Goal: Task Accomplishment & Management: Use online tool/utility

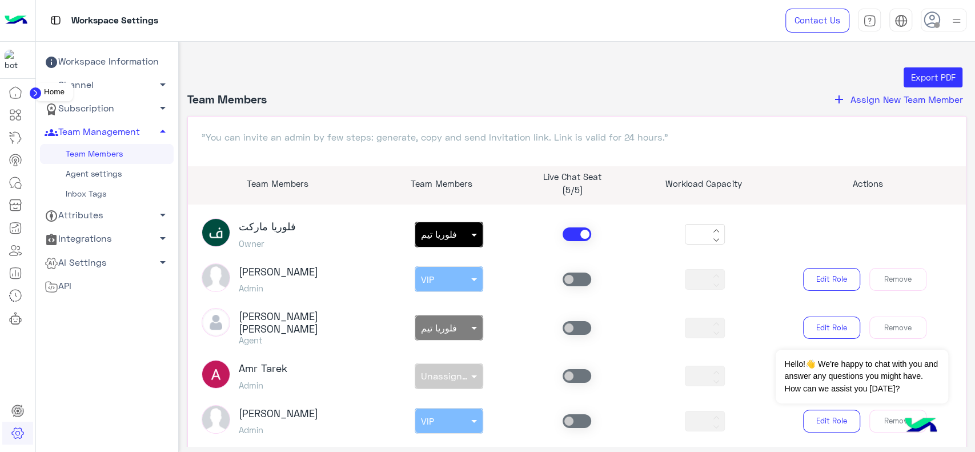
scroll to position [109, 0]
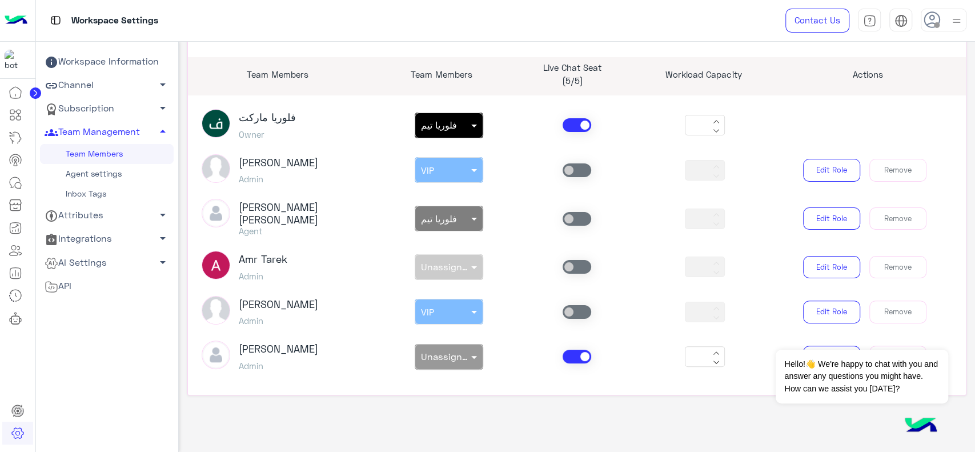
click at [33, 91] on circle at bounding box center [35, 92] width 11 height 11
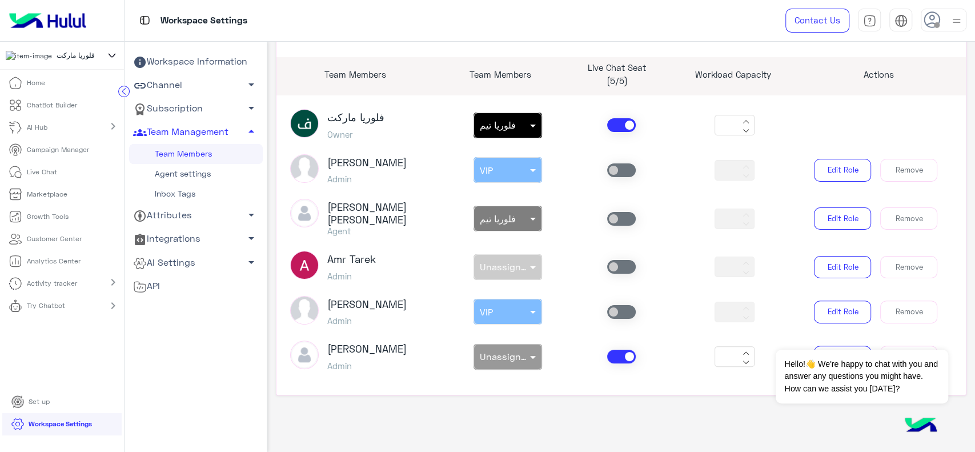
click at [111, 58] on icon at bounding box center [112, 56] width 13 height 14
click at [67, 93] on span "Cloud" at bounding box center [76, 87] width 18 height 10
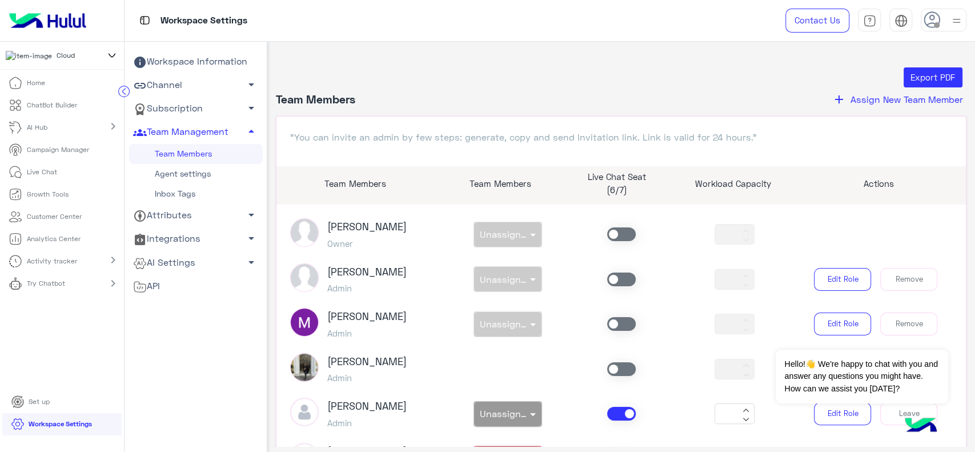
click at [121, 97] on icon at bounding box center [123, 91] width 11 height 11
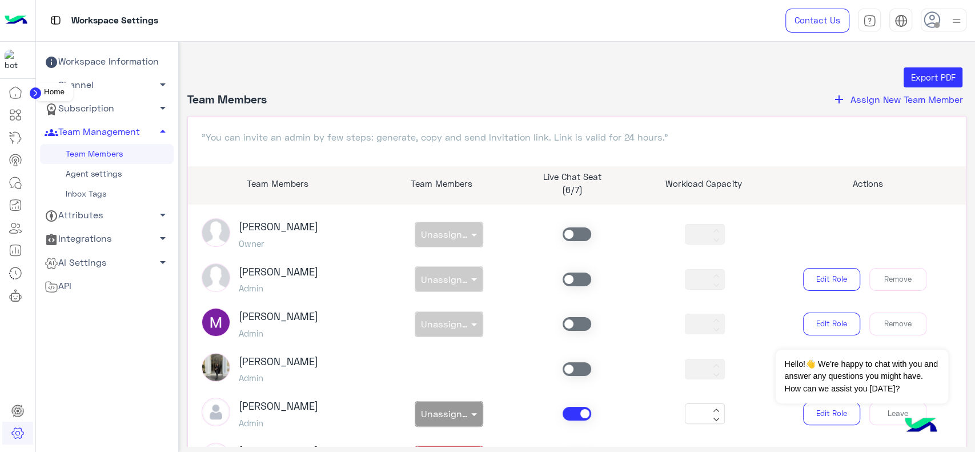
click at [18, 91] on icon at bounding box center [16, 93] width 14 height 14
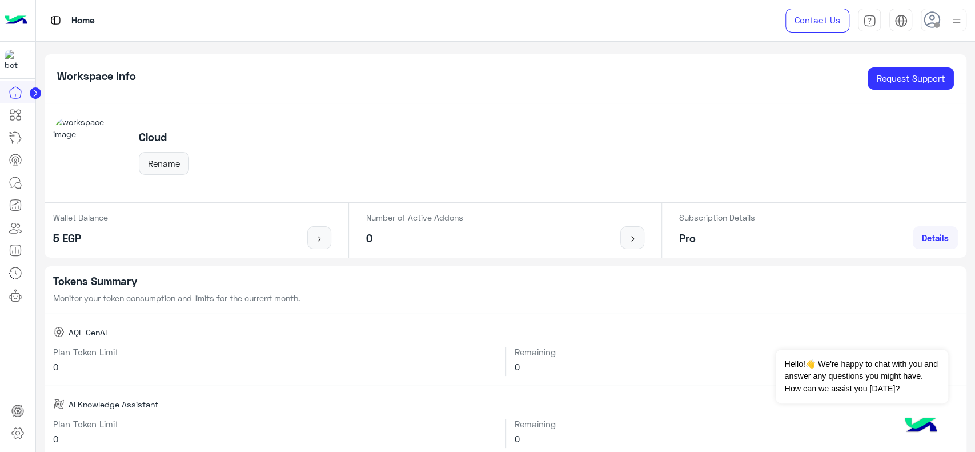
click at [33, 97] on circle at bounding box center [35, 92] width 11 height 11
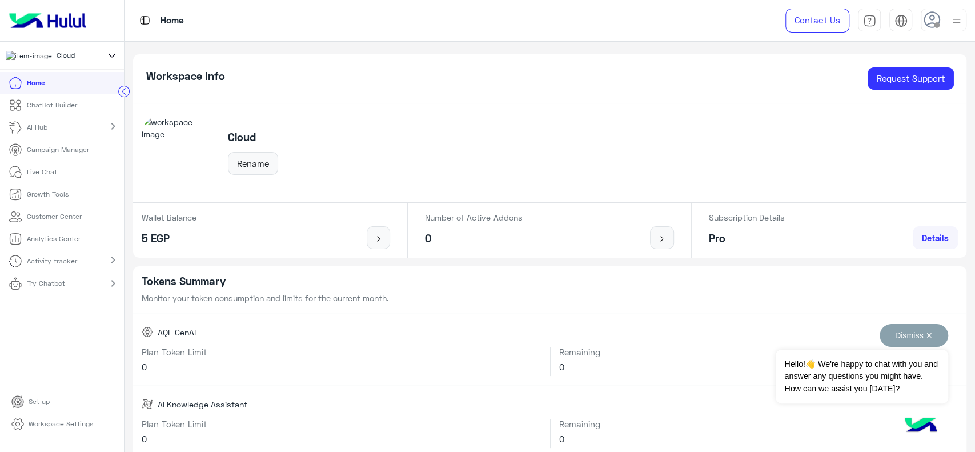
click at [904, 332] on button "Dismiss ✕" at bounding box center [914, 335] width 69 height 23
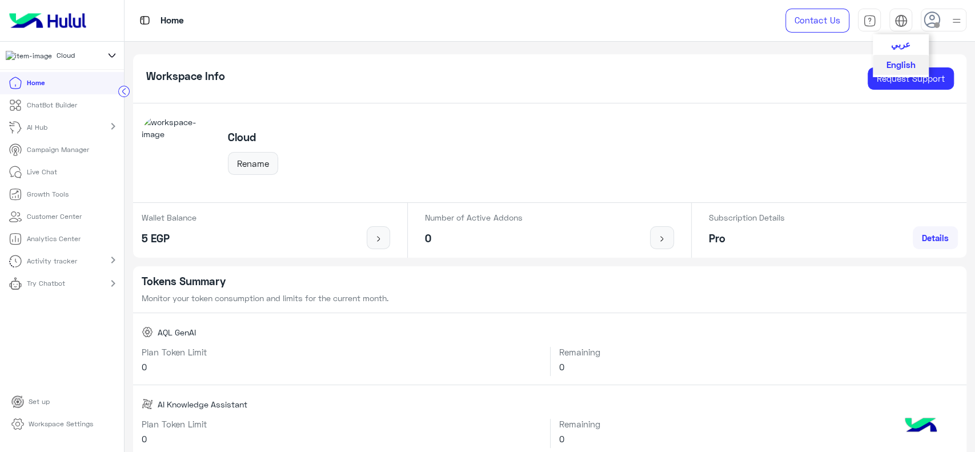
click at [899, 29] on div at bounding box center [901, 23] width 13 height 18
click at [936, 24] on span at bounding box center [937, 25] width 6 height 6
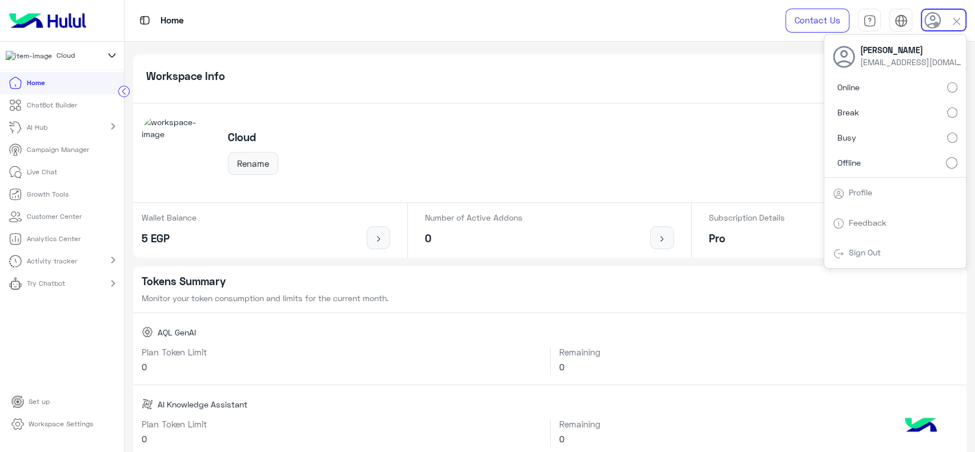
click at [65, 105] on p "ChatBot Builder" at bounding box center [52, 105] width 50 height 10
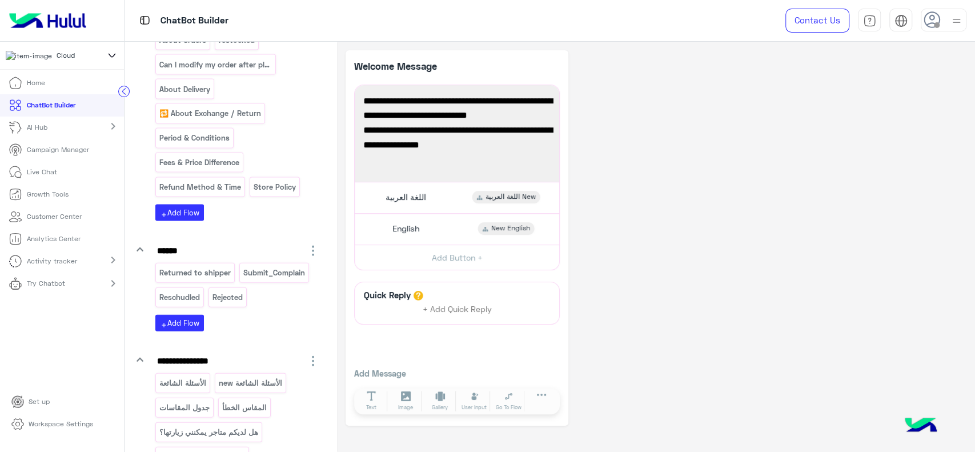
scroll to position [2399, 0]
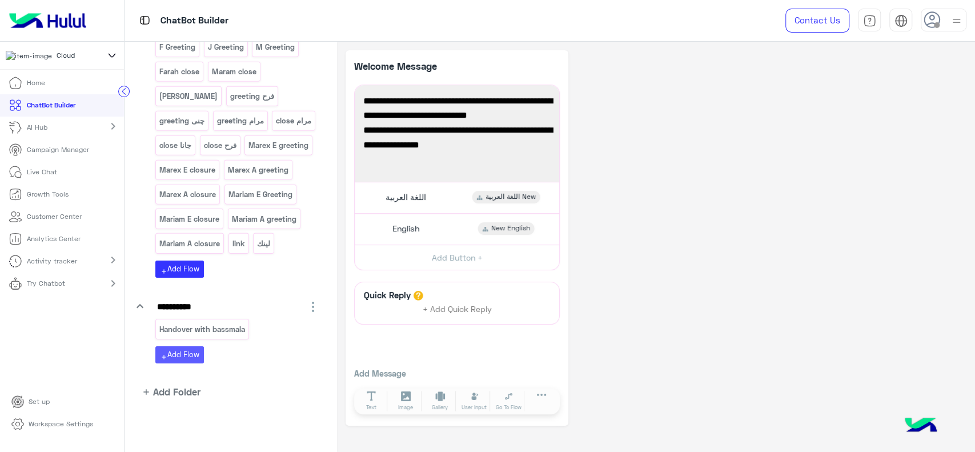
click at [189, 354] on button "add Add Flow" at bounding box center [179, 354] width 49 height 17
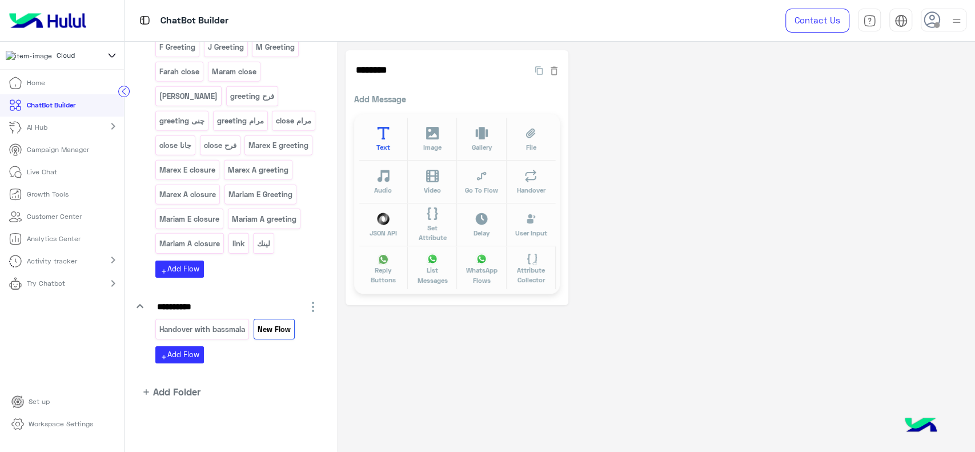
click at [375, 135] on button "Text" at bounding box center [383, 139] width 49 height 43
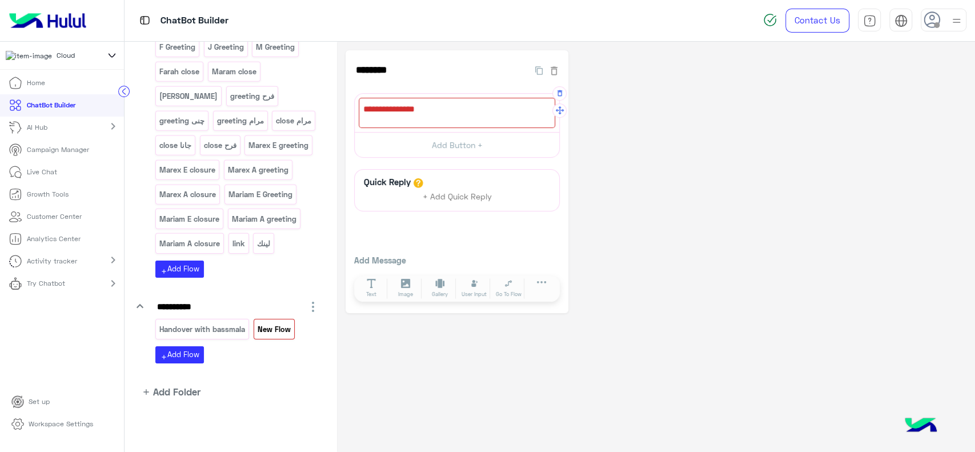
click at [396, 116] on div at bounding box center [457, 113] width 196 height 30
type textarea "*"
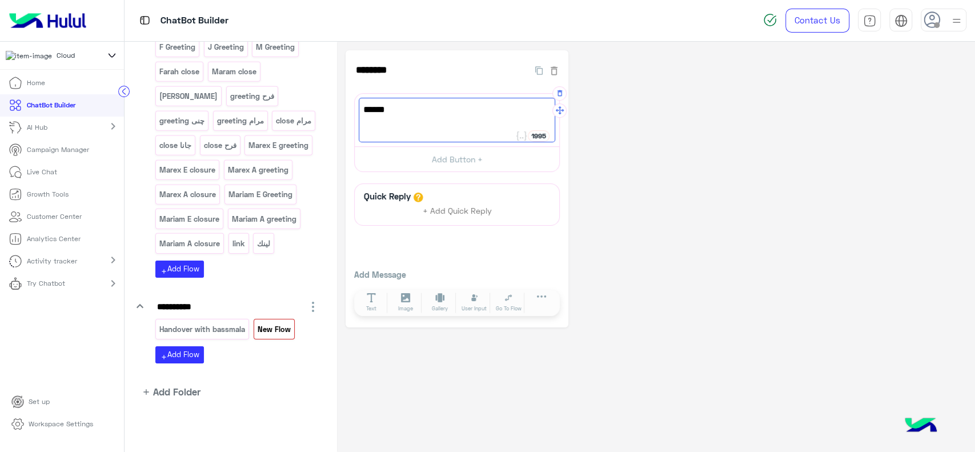
scroll to position [0, 0]
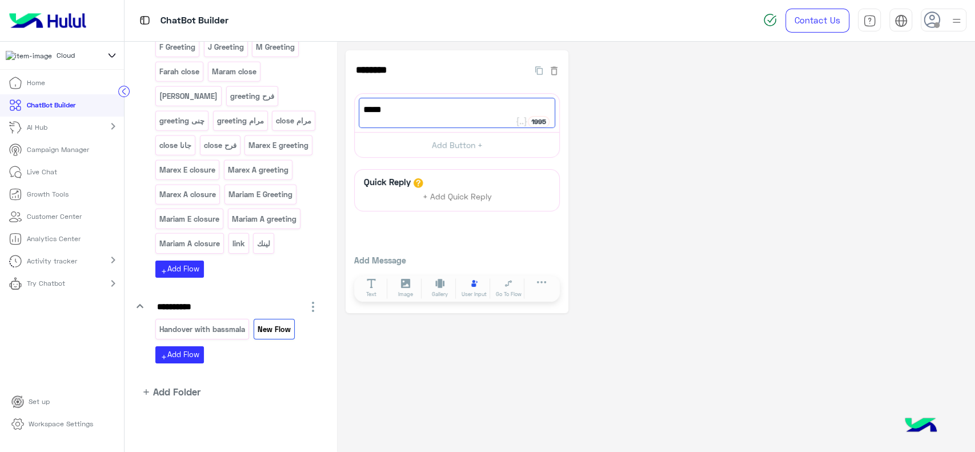
type textarea "****"
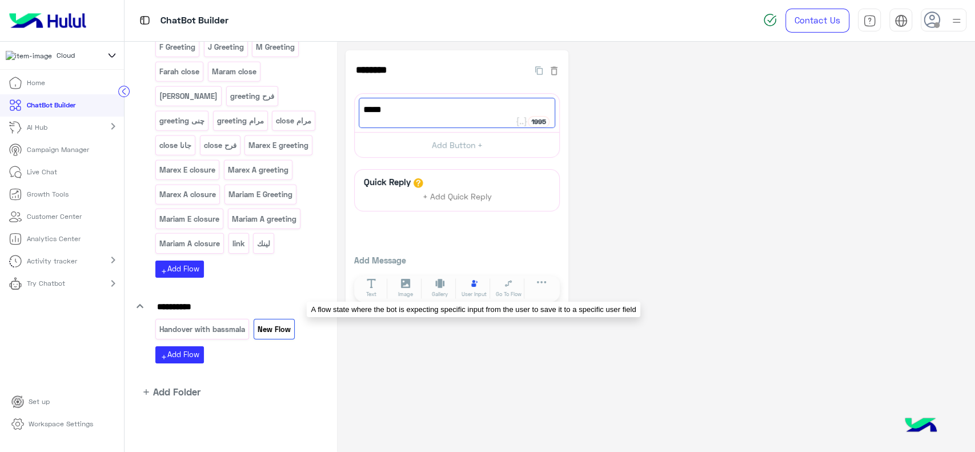
click at [466, 288] on button "User Input" at bounding box center [475, 288] width 32 height 21
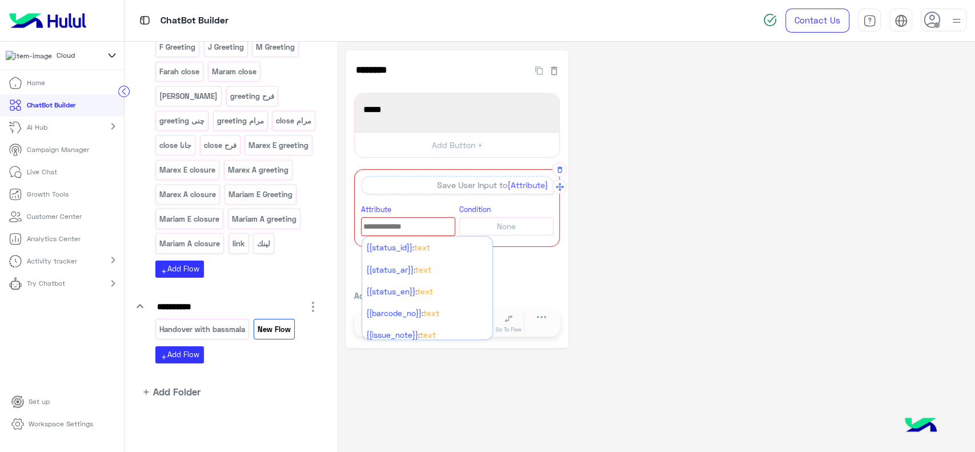
click at [395, 228] on input "text" at bounding box center [408, 226] width 93 height 13
click at [395, 252] on li "{{status_id}}: Text" at bounding box center [427, 247] width 130 height 22
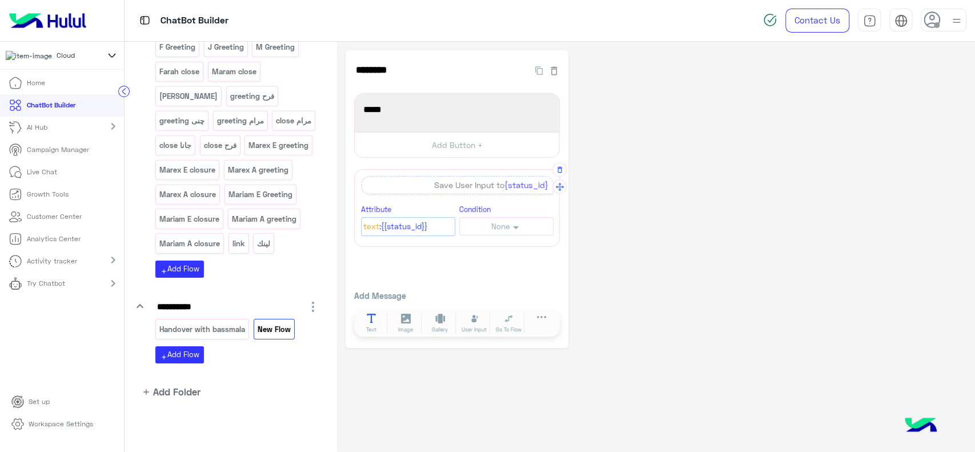
click at [375, 320] on icon at bounding box center [372, 319] width 10 height 10
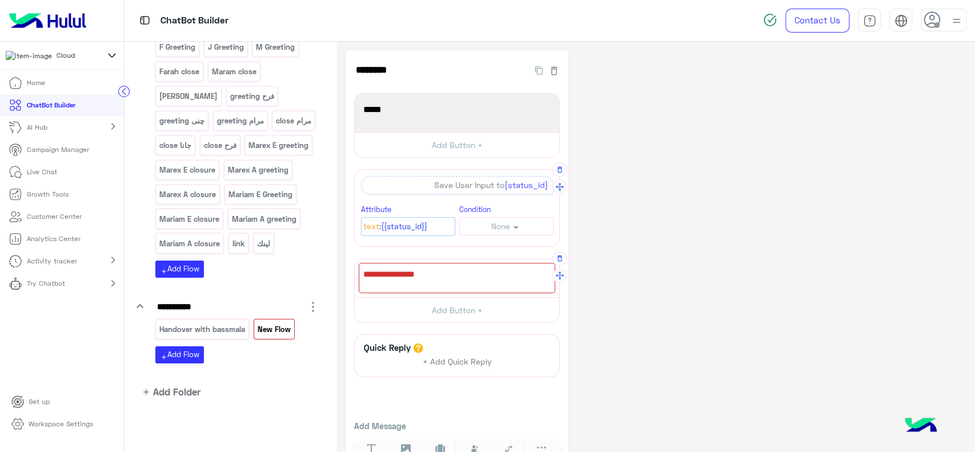
click at [408, 272] on div at bounding box center [457, 278] width 196 height 30
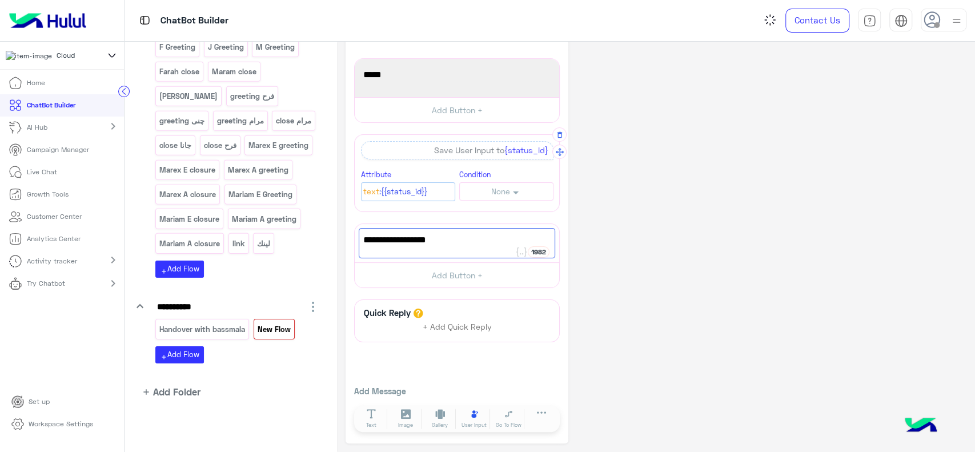
type textarea "**********"
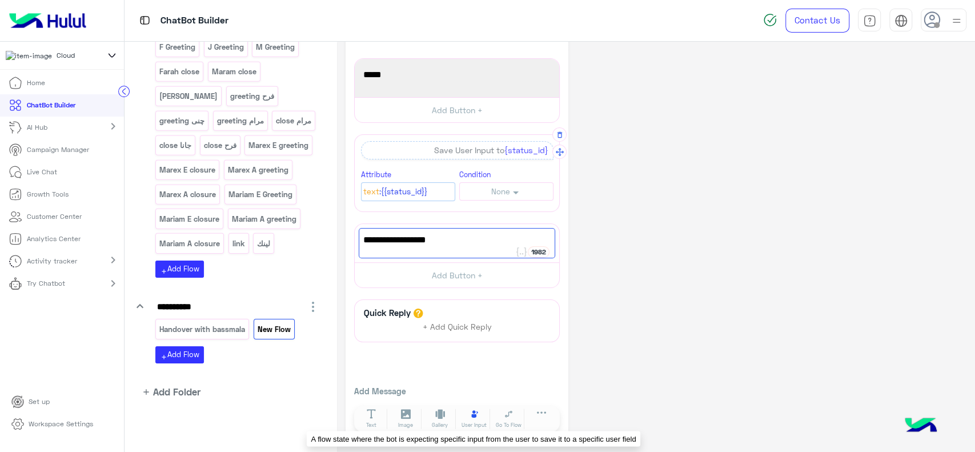
click at [474, 417] on icon at bounding box center [475, 414] width 10 height 10
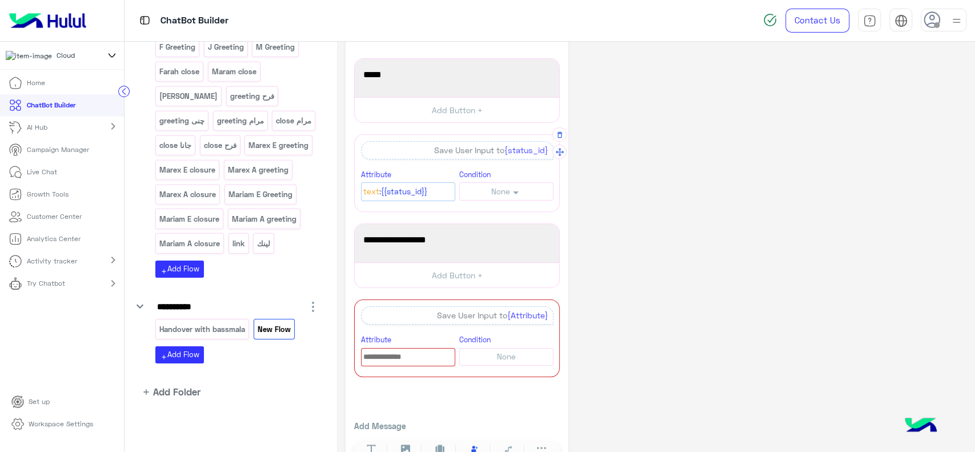
scroll to position [69, 0]
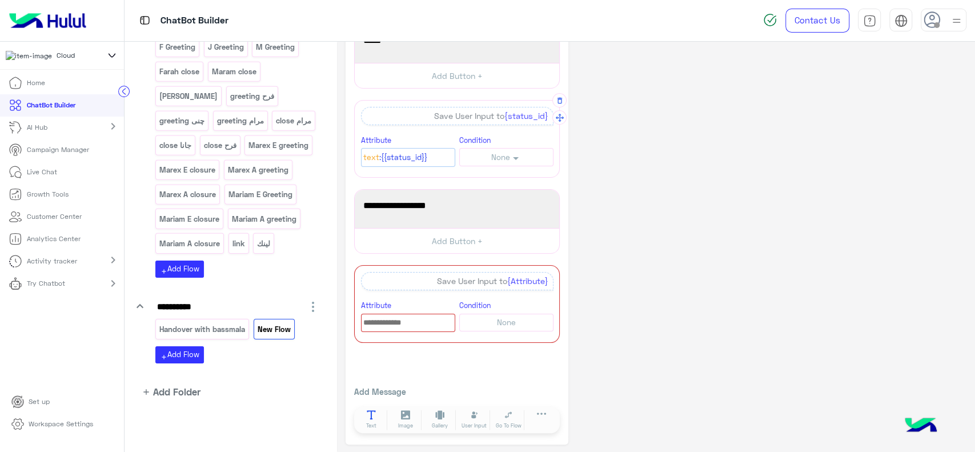
click at [374, 412] on icon at bounding box center [372, 415] width 10 height 10
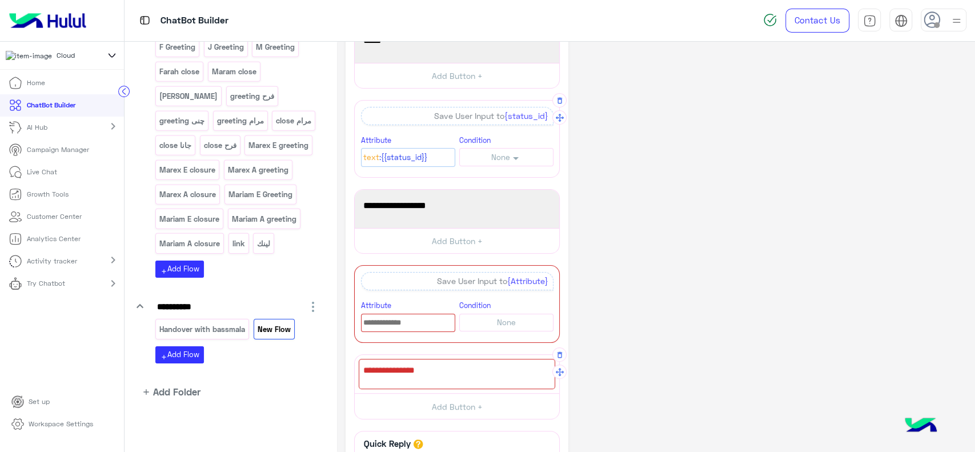
click at [415, 368] on div at bounding box center [457, 374] width 196 height 30
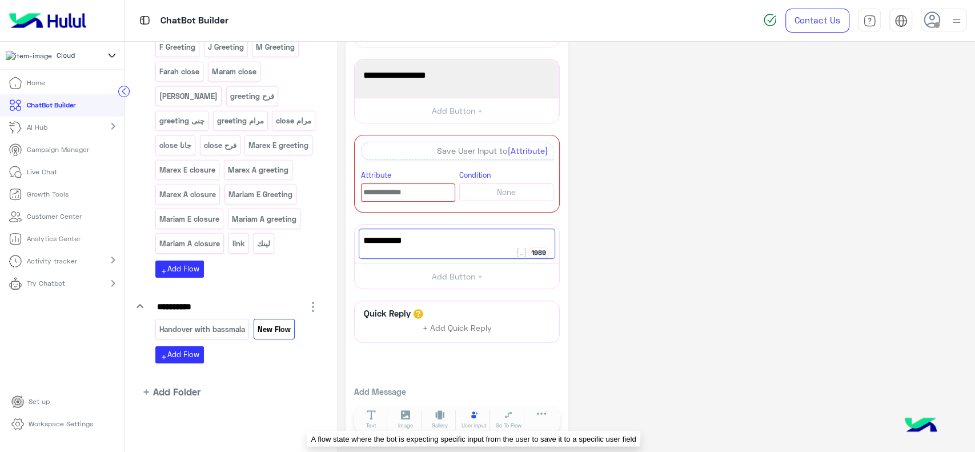
type textarea "**********"
click at [471, 410] on icon at bounding box center [475, 415] width 10 height 10
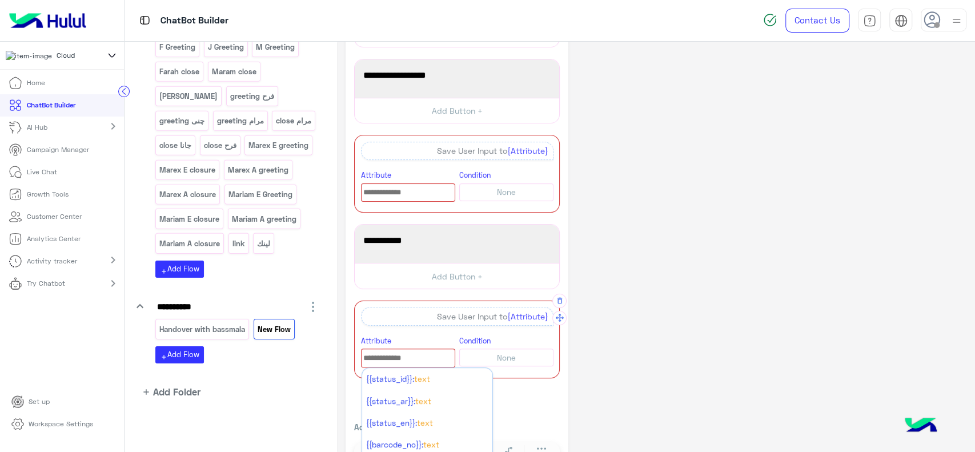
click at [394, 354] on input "text" at bounding box center [408, 358] width 93 height 13
click at [630, 251] on div "**********" at bounding box center [656, 165] width 621 height 629
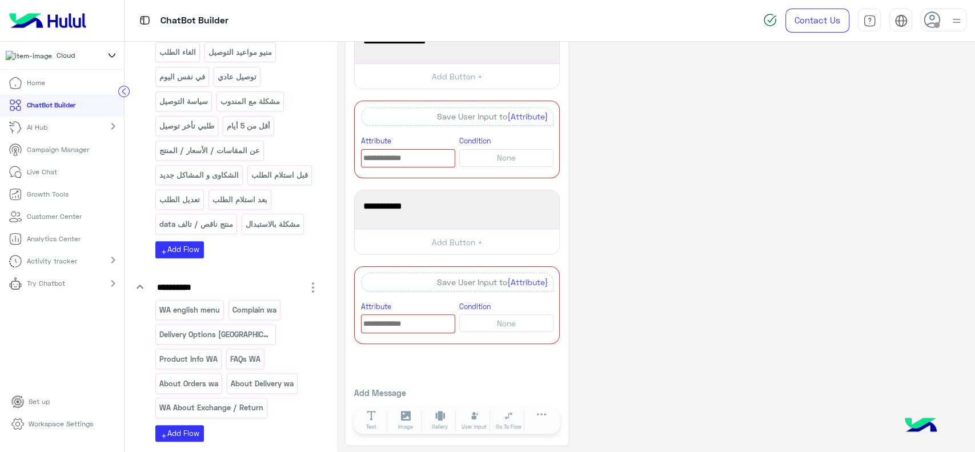
scroll to position [0, 0]
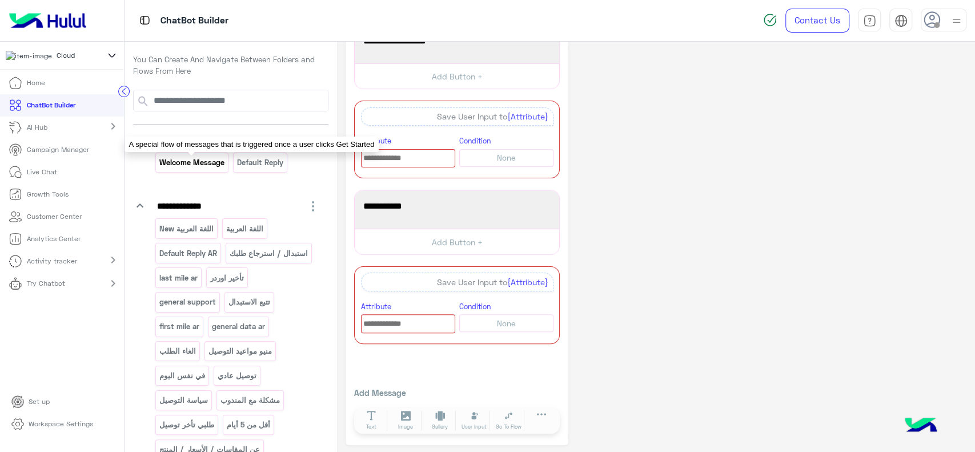
click at [198, 157] on p "Welcome Message" at bounding box center [192, 162] width 67 height 13
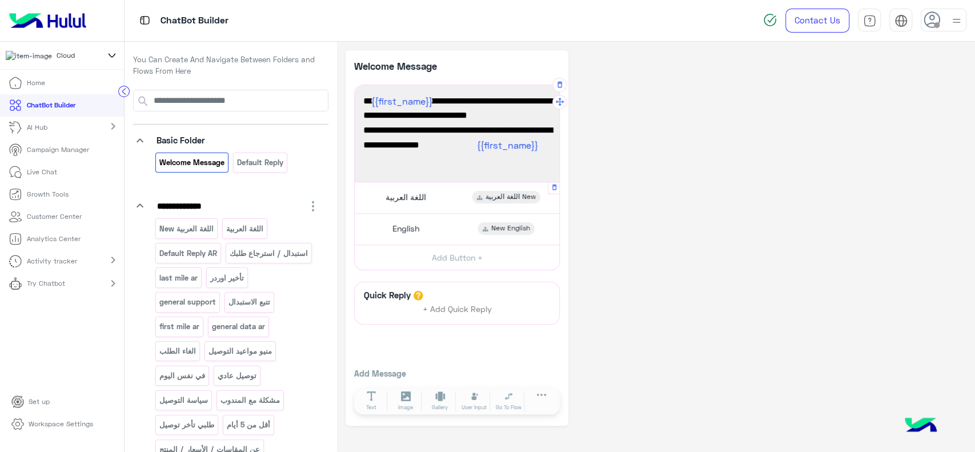
click at [451, 190] on div "اللغة العربية اللغة العربية New" at bounding box center [457, 197] width 196 height 22
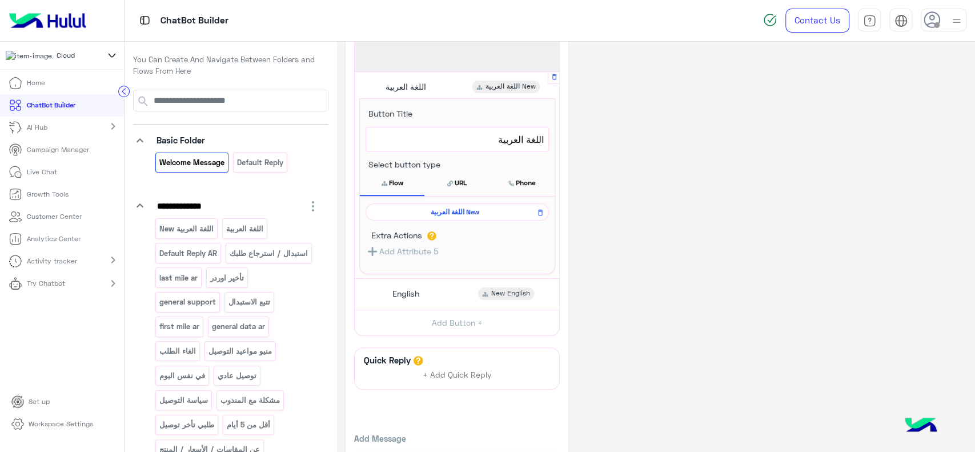
scroll to position [123, 0]
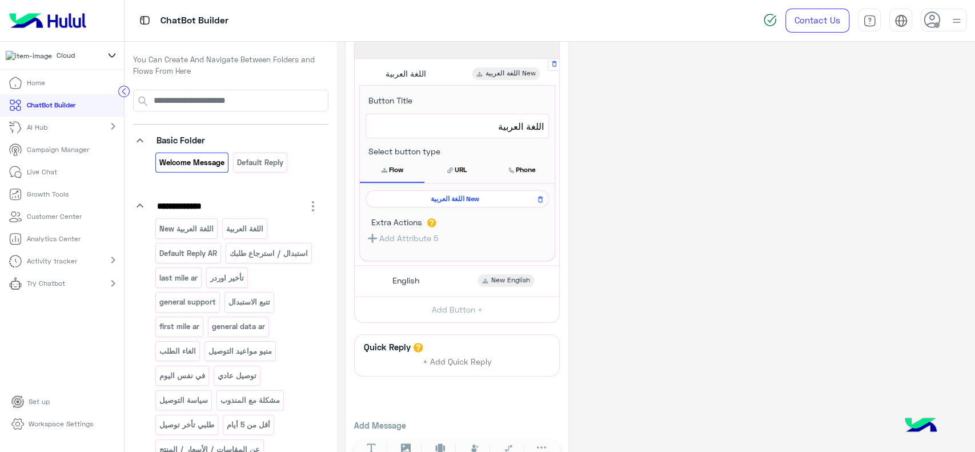
click at [458, 199] on span "اللغة العربية New" at bounding box center [455, 199] width 167 height 10
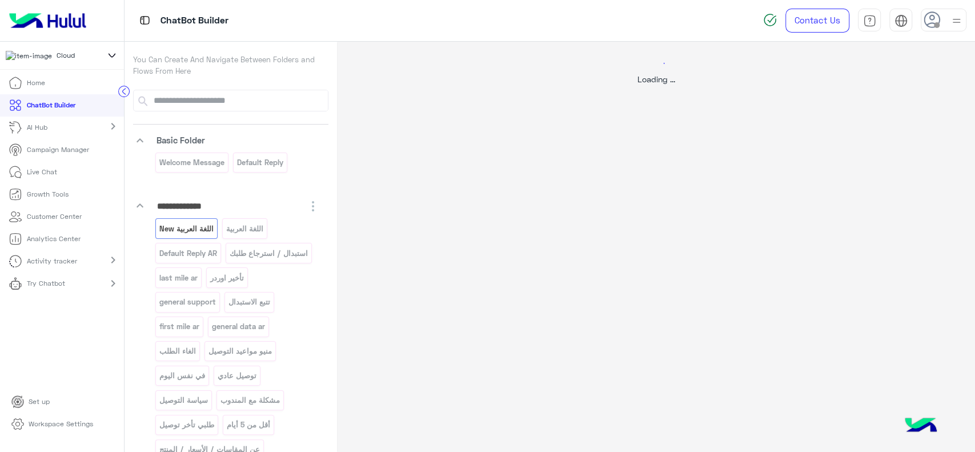
select select "*"
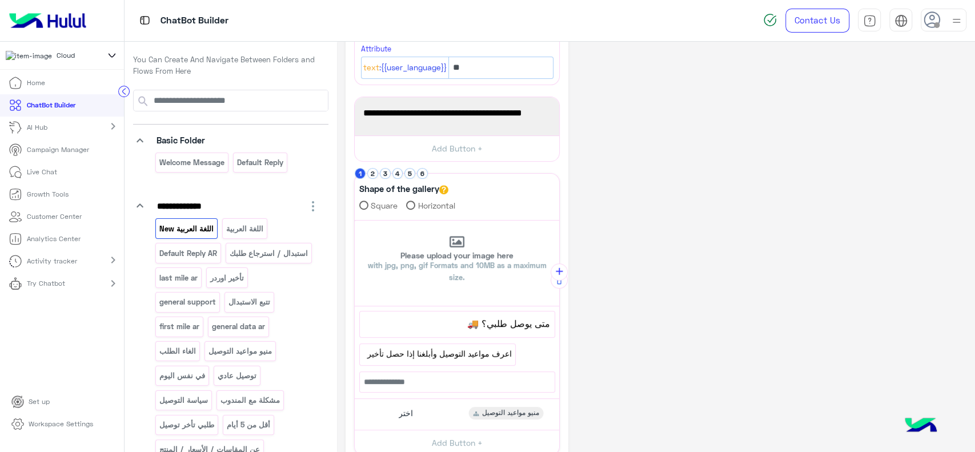
scroll to position [231, 0]
click at [372, 174] on button "2" at bounding box center [372, 172] width 11 height 11
click at [399, 170] on button "4" at bounding box center [397, 172] width 11 height 11
click at [378, 172] on li "2" at bounding box center [373, 172] width 13 height 11
click at [374, 172] on button "2" at bounding box center [372, 172] width 11 height 11
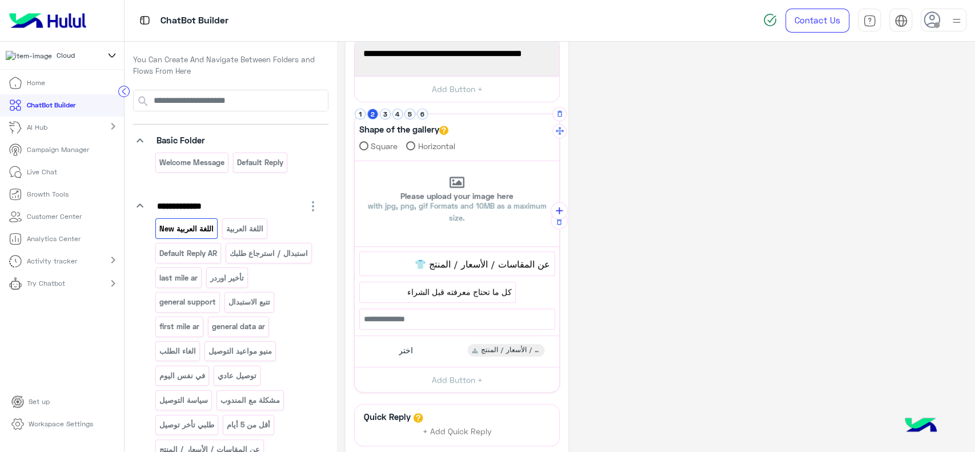
scroll to position [292, 0]
click at [76, 290] on link "Try Chatbot" at bounding box center [39, 283] width 78 height 22
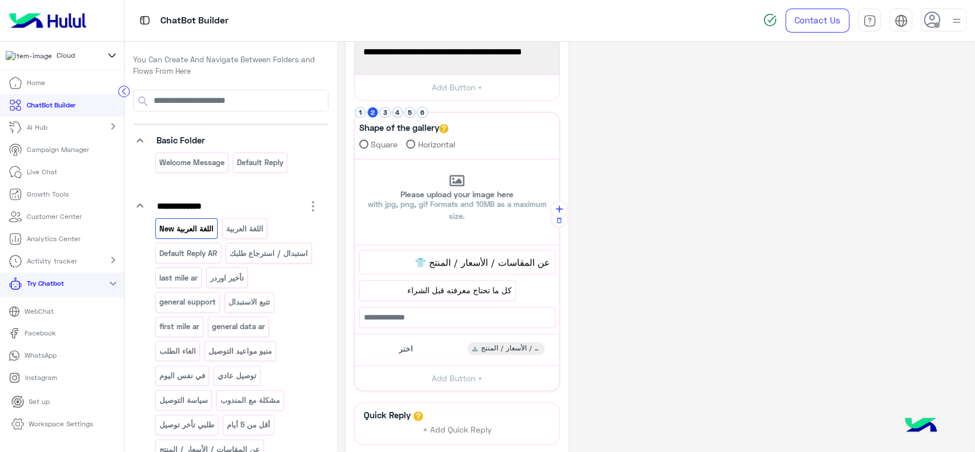
click at [30, 360] on p "WhatsApp" at bounding box center [40, 355] width 41 height 10
click at [64, 244] on p "Analytics Center" at bounding box center [54, 239] width 54 height 10
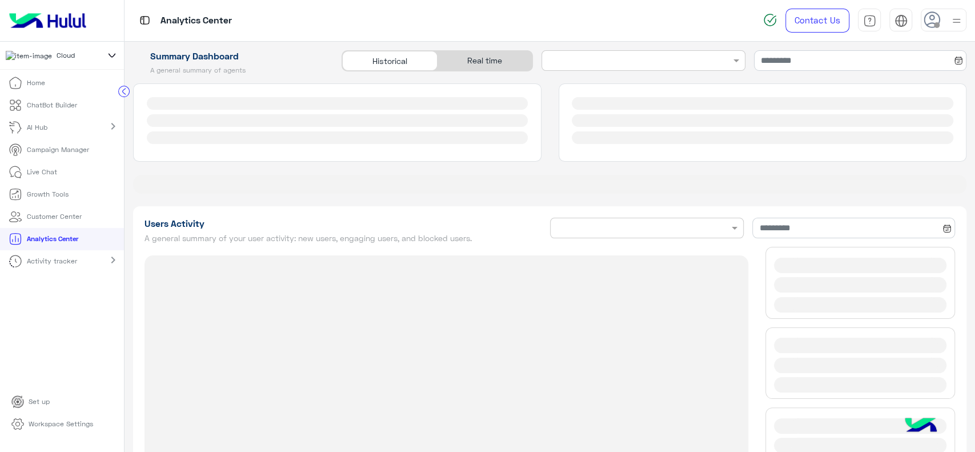
click at [123, 90] on circle at bounding box center [124, 91] width 11 height 11
type input "**********"
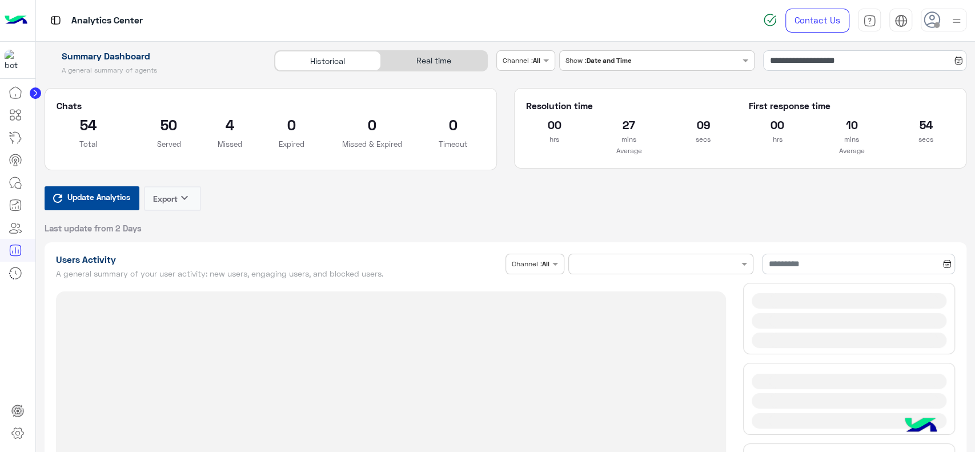
type input "**********"
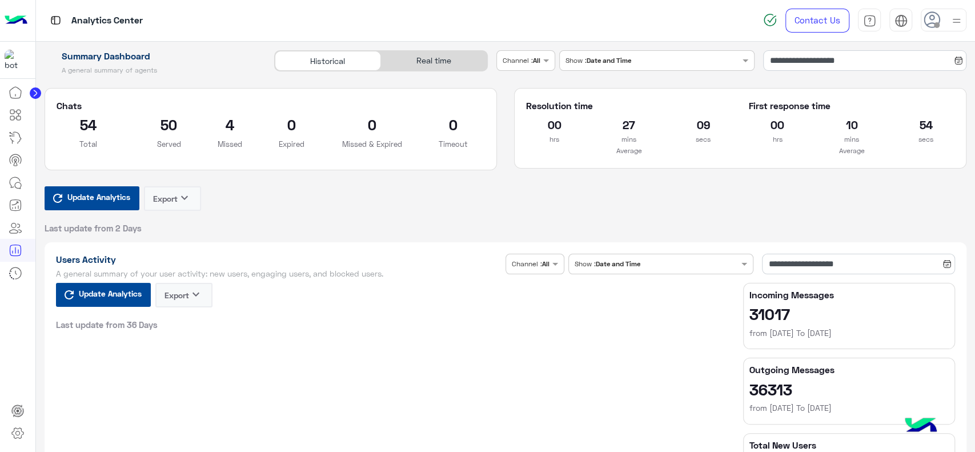
type input "**********"
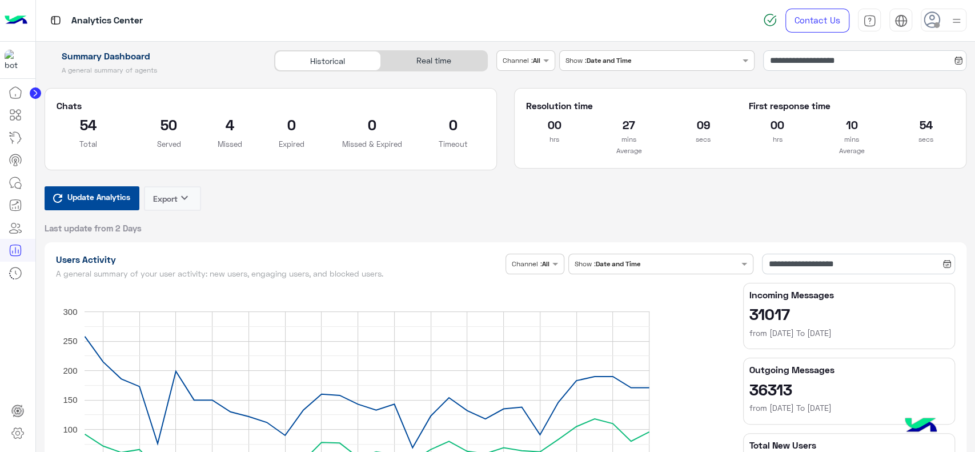
type input "**********"
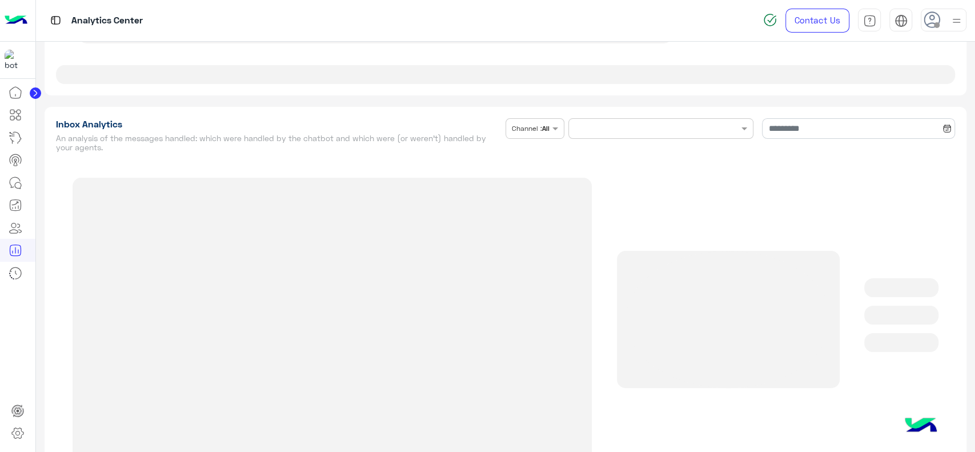
type input "**********"
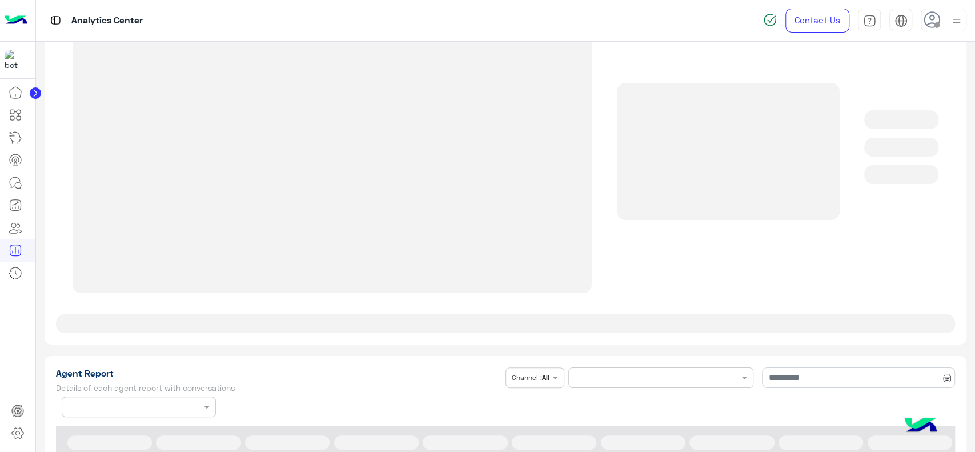
type input "**********"
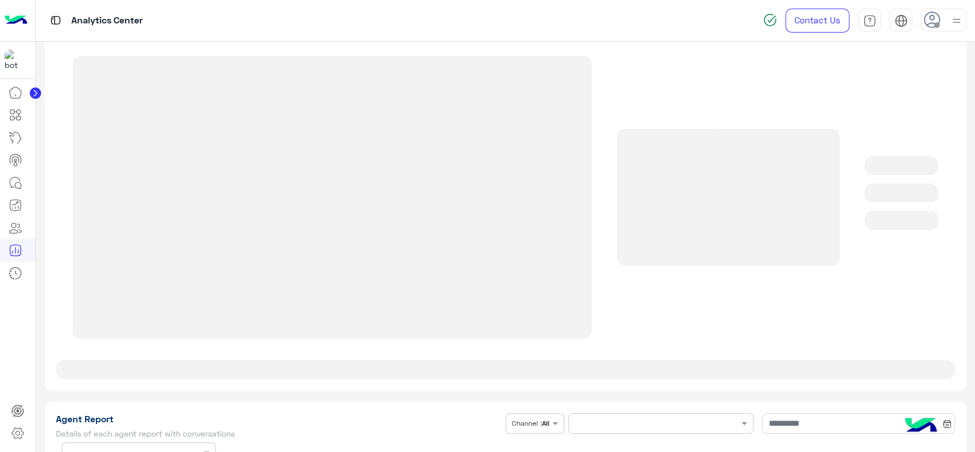
type input "**********"
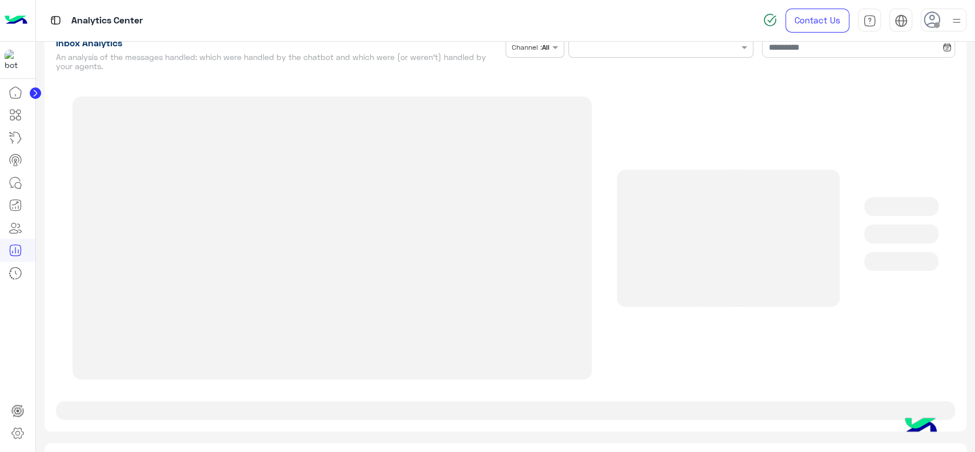
type input "**********"
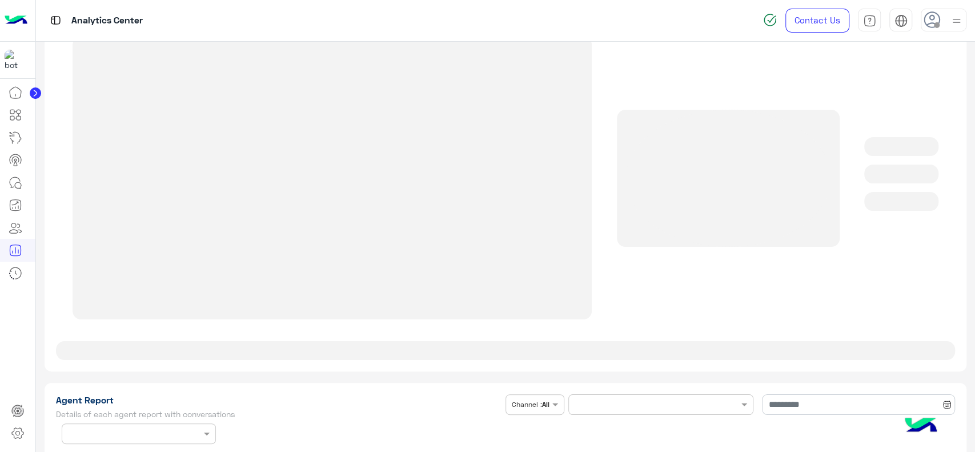
scroll to position [2760, 0]
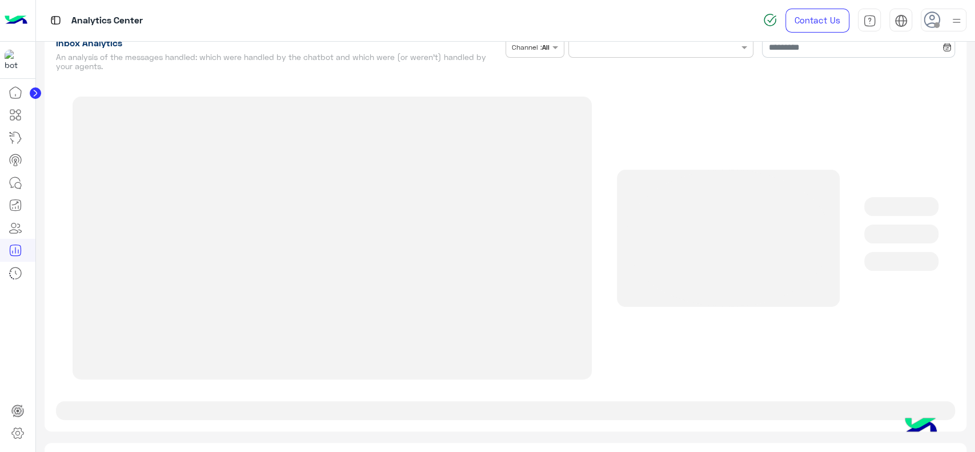
type input "**********"
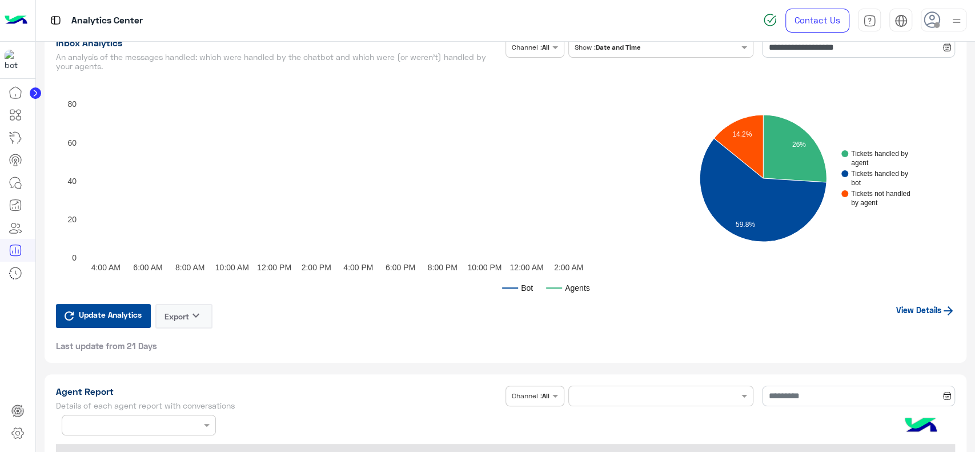
type input "**********"
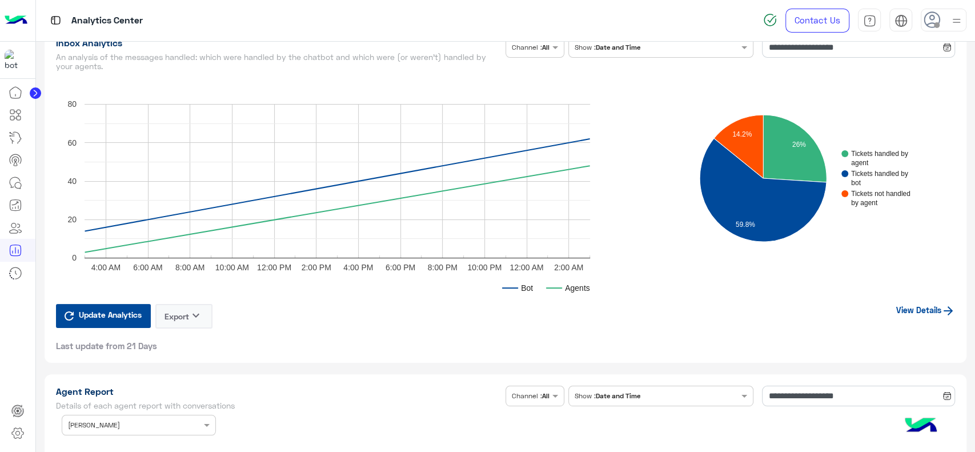
scroll to position [2741, 0]
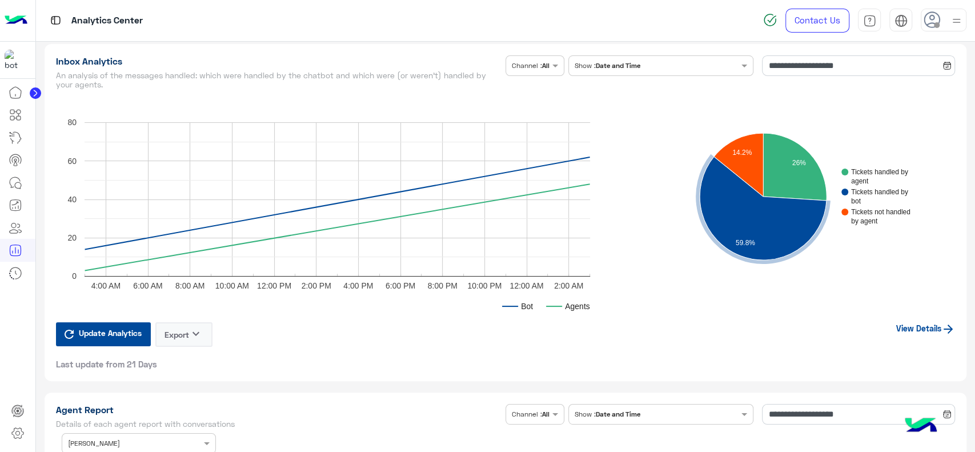
type input "**********"
click at [923, 327] on link "View Details" at bounding box center [925, 328] width 59 height 10
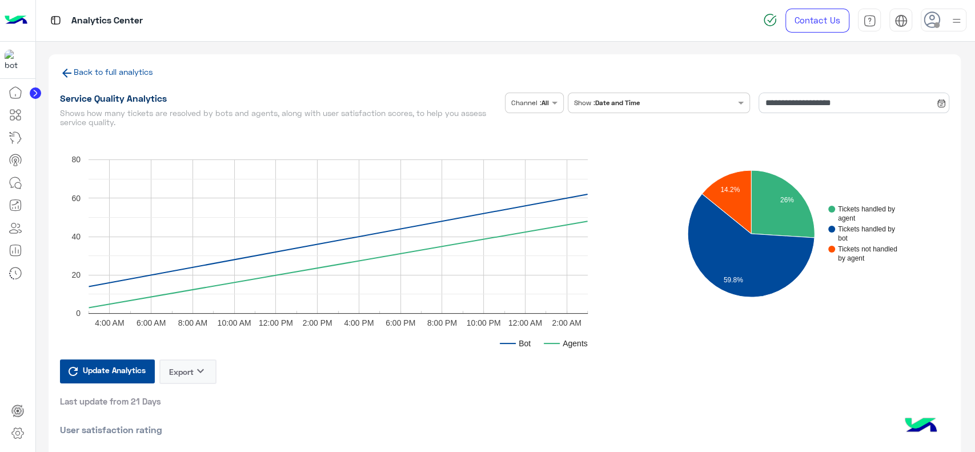
click at [102, 73] on link "Back to full analytics" at bounding box center [113, 72] width 79 height 10
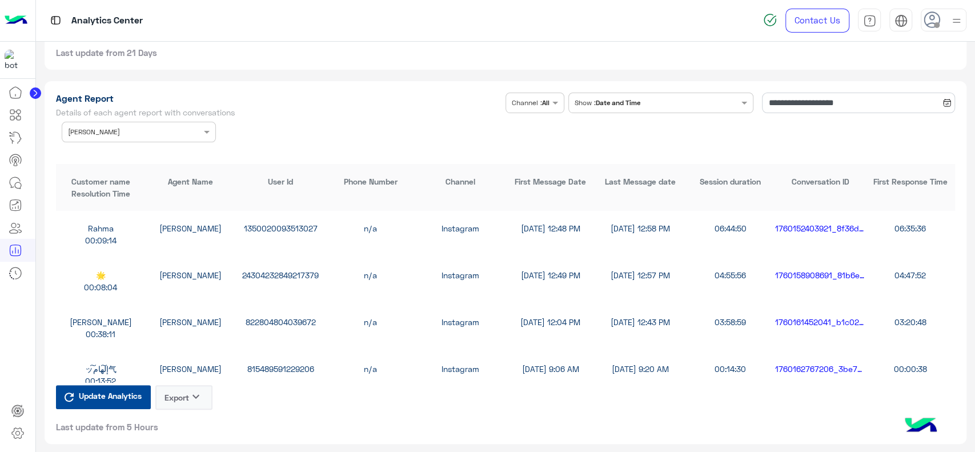
click at [326, 130] on div "**********" at bounding box center [506, 118] width 900 height 50
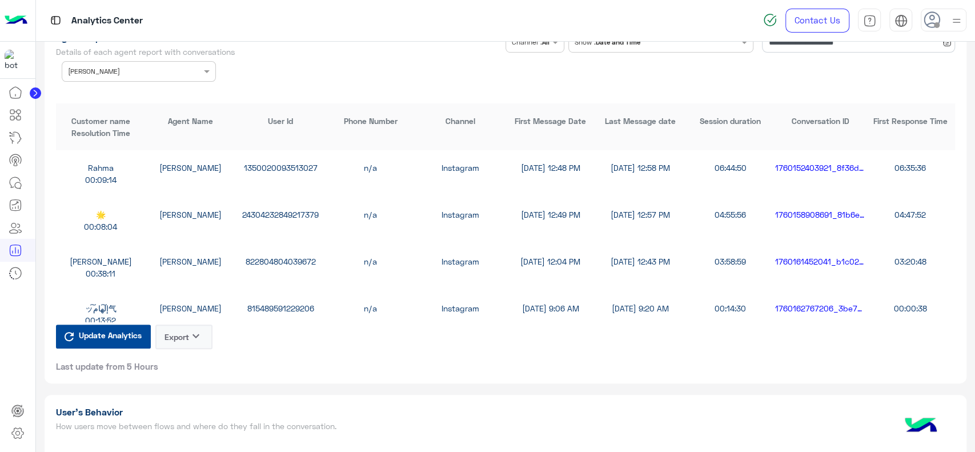
scroll to position [3069, 0]
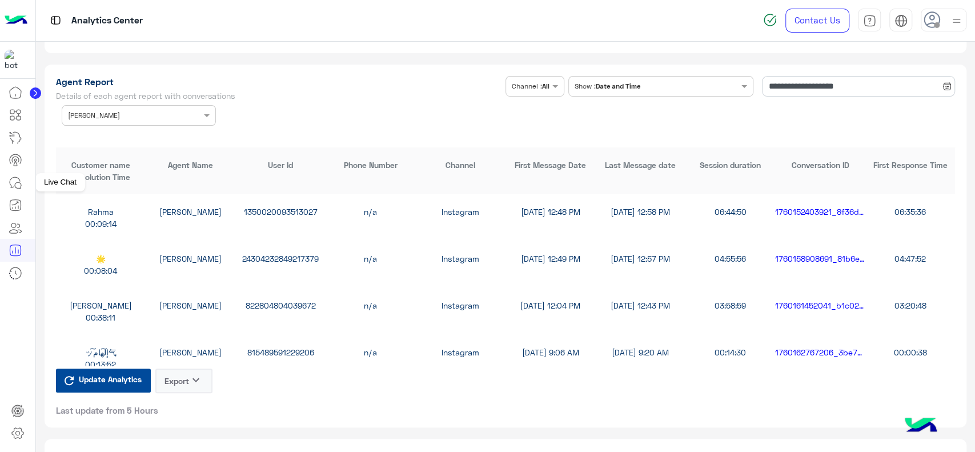
click at [16, 187] on icon at bounding box center [18, 185] width 6 height 6
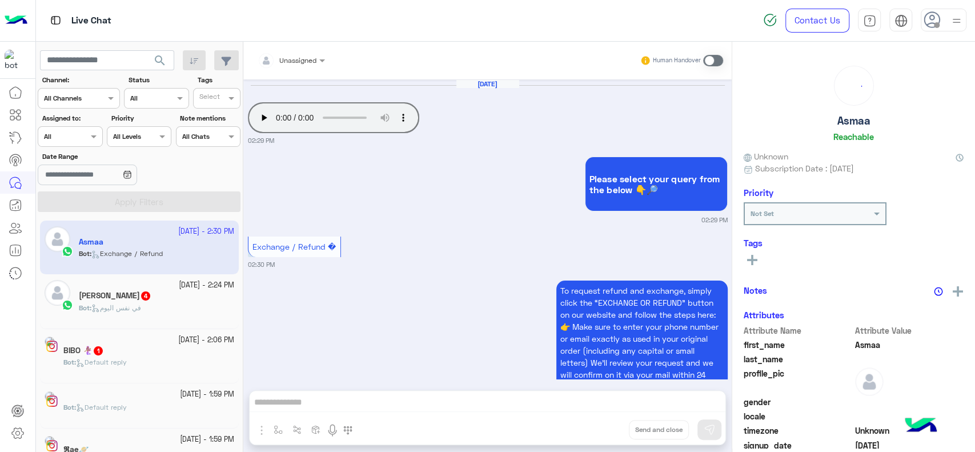
scroll to position [112, 0]
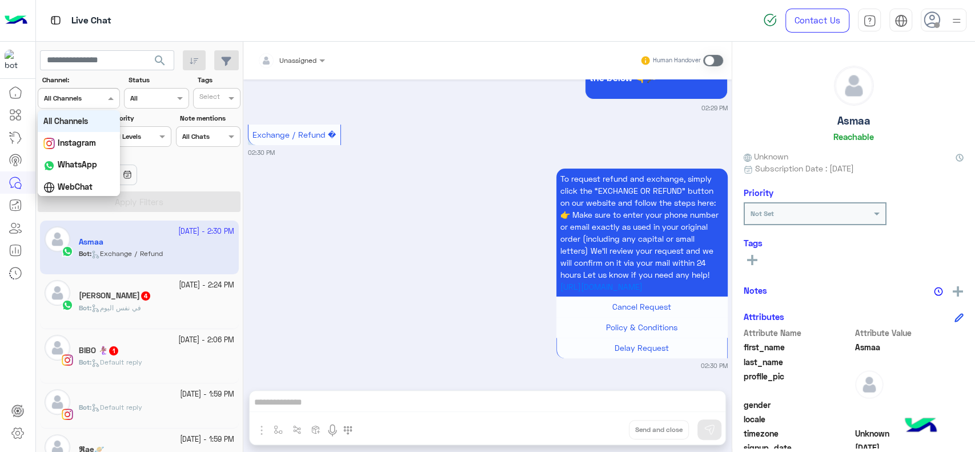
click at [79, 103] on div "All Channels" at bounding box center [63, 98] width 38 height 10
click at [151, 98] on input "text" at bounding box center [143, 97] width 26 height 10
click at [220, 171] on div "Date Range" at bounding box center [139, 169] width 207 height 36
click at [757, 259] on rect at bounding box center [752, 260] width 10 height 2
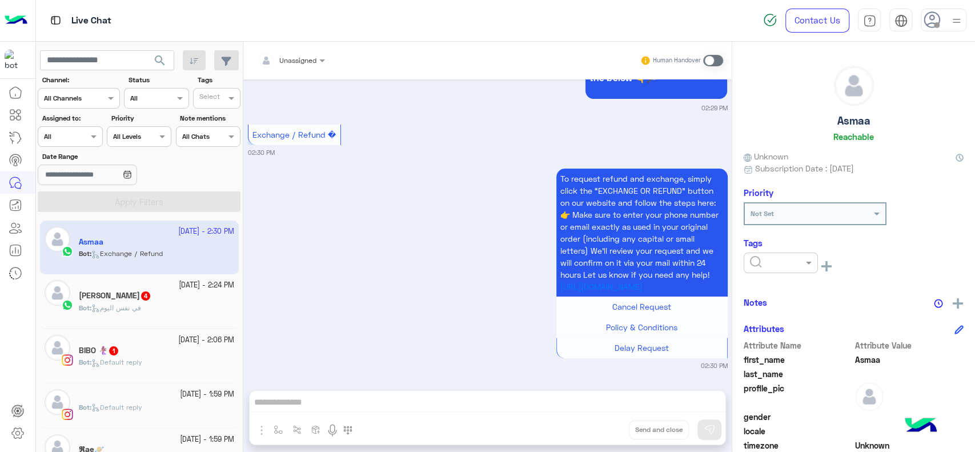
click at [757, 259] on input "text" at bounding box center [767, 261] width 35 height 10
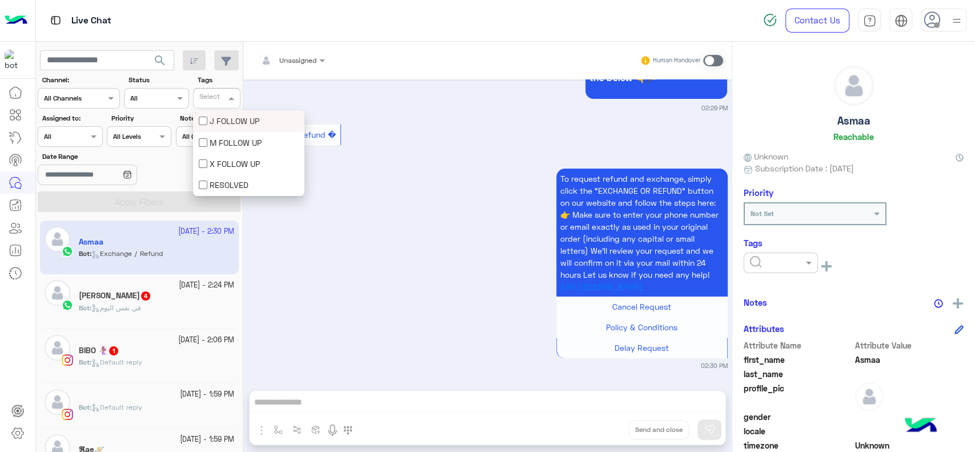
click at [222, 93] on div "Select" at bounding box center [210, 98] width 32 height 15
click at [244, 187] on div "RESOLVED" at bounding box center [249, 185] width 100 height 12
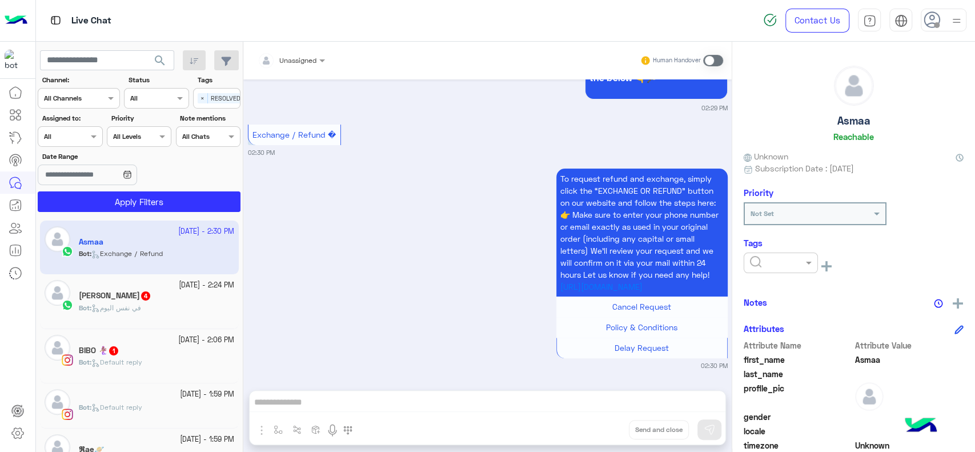
click at [340, 188] on div "To request refund and exchange, simply click the “EXCHANGE OR REFUND” button on…" at bounding box center [488, 268] width 480 height 204
click at [787, 210] on input "text" at bounding box center [798, 212] width 95 height 10
click at [472, 232] on div "To request refund and exchange, simply click the “EXCHANGE OR REFUND” button on…" at bounding box center [488, 268] width 480 height 204
click at [200, 100] on span "×" at bounding box center [203, 98] width 10 height 10
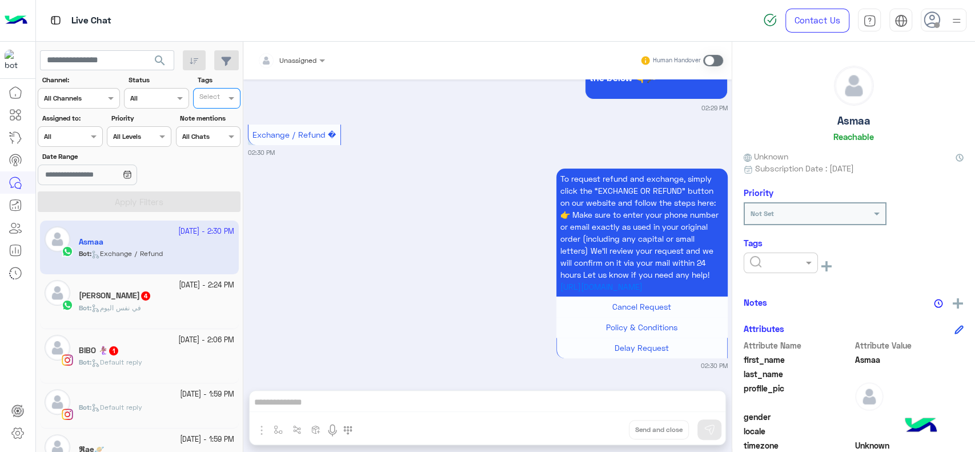
scroll to position [0, 0]
click at [378, 188] on div "To request refund and exchange, simply click the “EXCHANGE OR REFUND” button on…" at bounding box center [488, 268] width 480 height 204
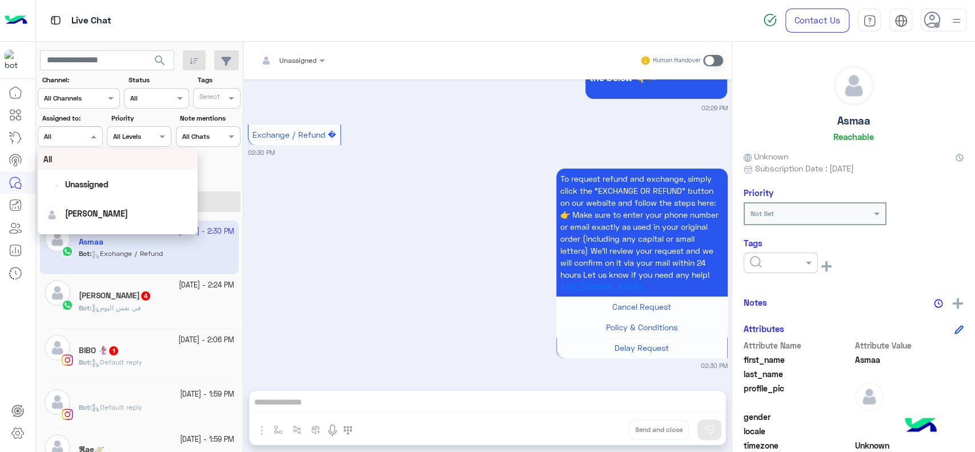
click at [77, 139] on div at bounding box center [69, 135] width 63 height 11
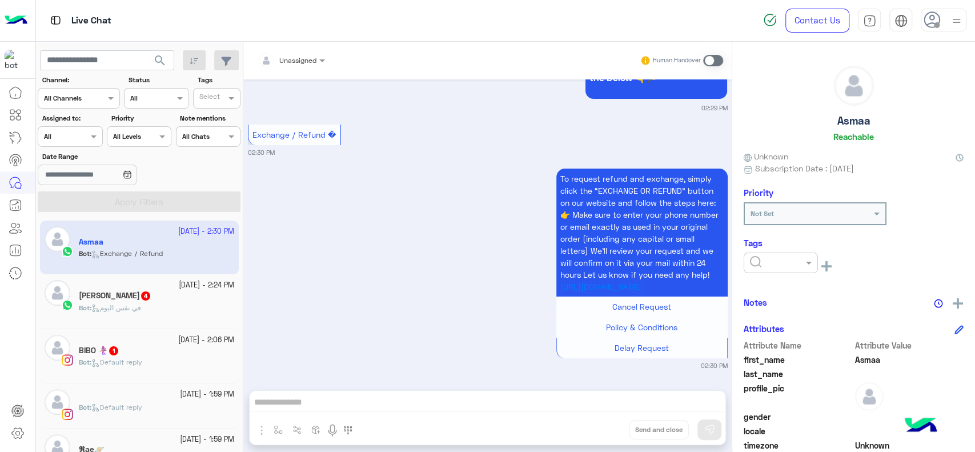
click at [191, 186] on div "Date Range" at bounding box center [139, 169] width 207 height 36
click at [132, 174] on icon at bounding box center [127, 174] width 9 height 9
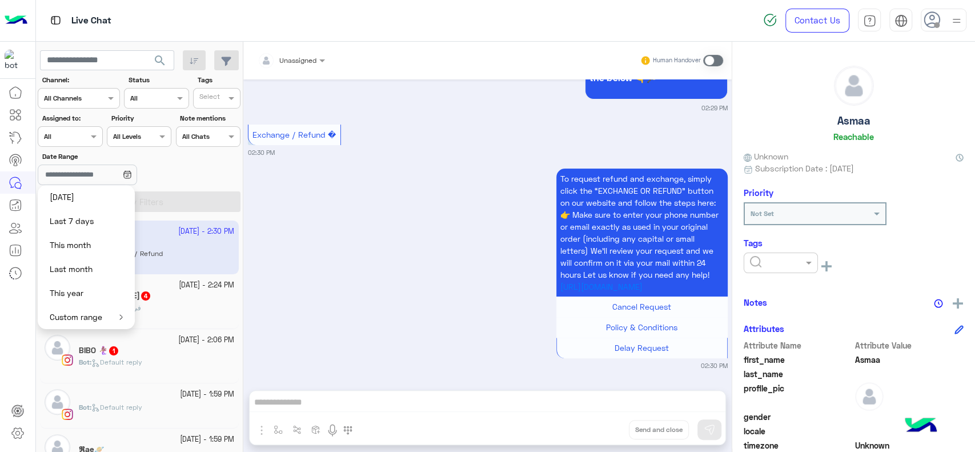
click at [109, 314] on button "Custom range" at bounding box center [86, 317] width 97 height 24
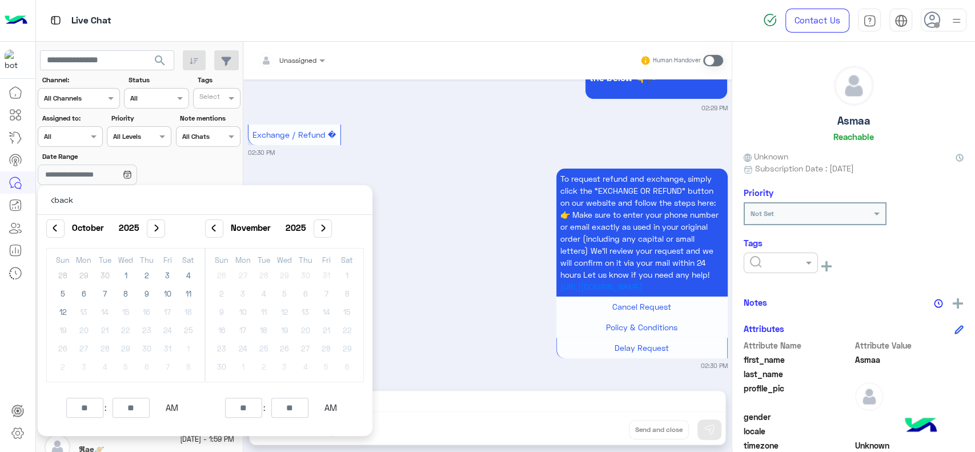
click at [289, 161] on div "Oct 12, 2025 Your browser does not support the audio tag. 02:29 PM Please selec…" at bounding box center [487, 228] width 488 height 299
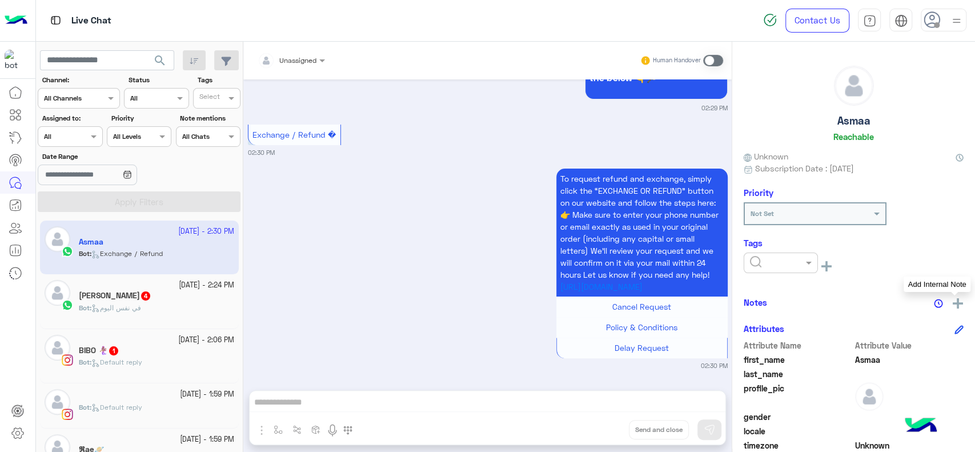
click at [956, 296] on button at bounding box center [957, 302] width 11 height 14
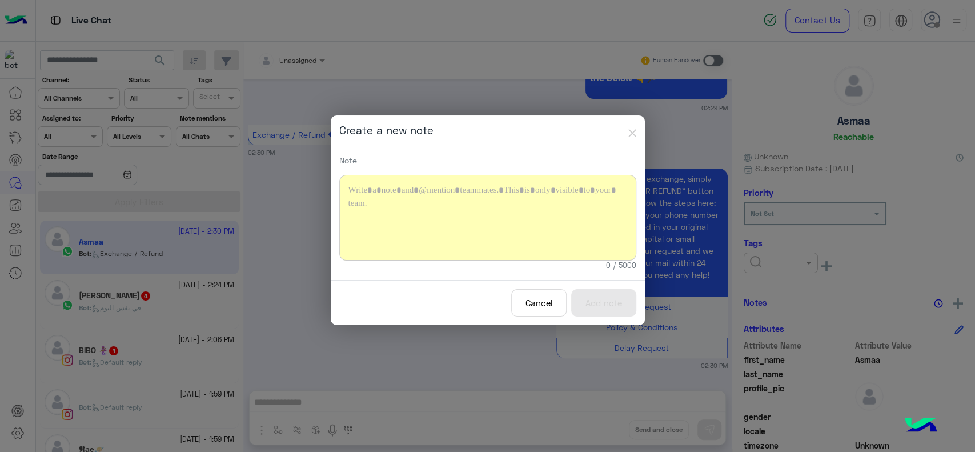
click at [522, 207] on div at bounding box center [487, 218] width 297 height 86
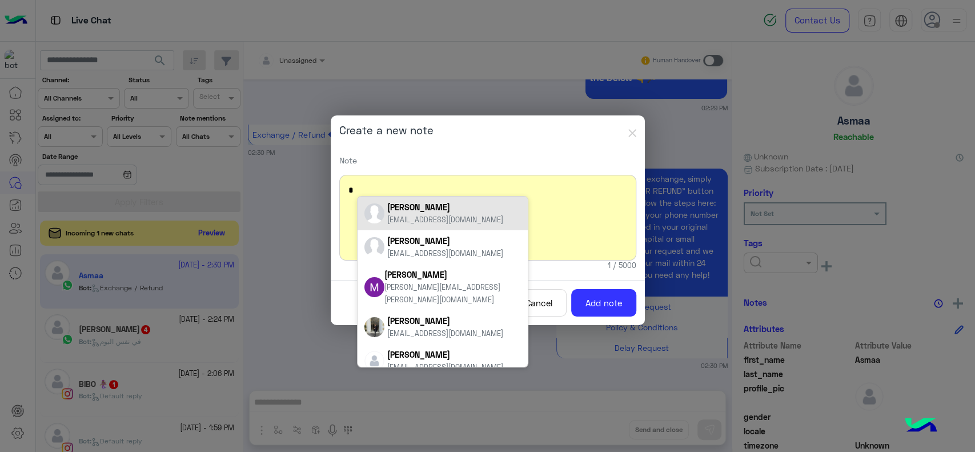
click at [291, 291] on modal-container "Create a new note Note * Sabrin Shawky sabrin.shawky@hulul.net Sabrin Shawky sa…" at bounding box center [487, 226] width 975 height 452
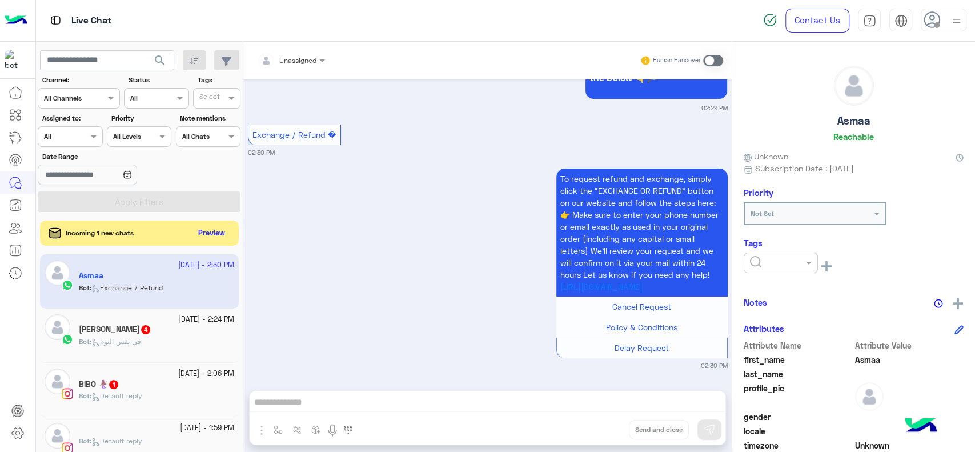
click at [141, 342] on span "في نفس اليوم" at bounding box center [116, 341] width 50 height 9
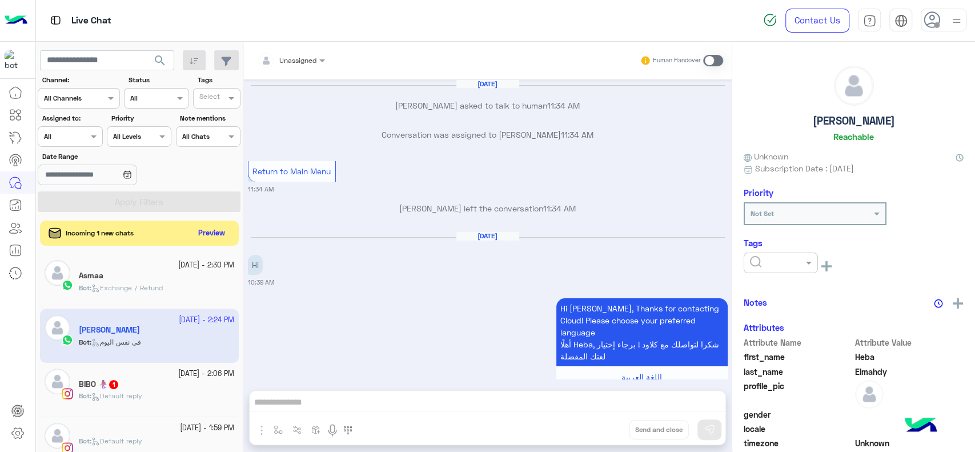
scroll to position [944, 0]
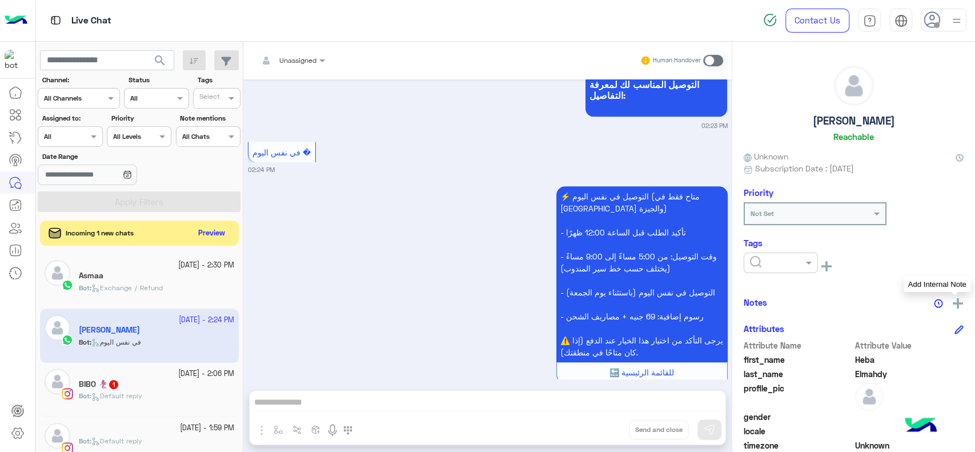
click at [955, 303] on img at bounding box center [958, 303] width 10 height 10
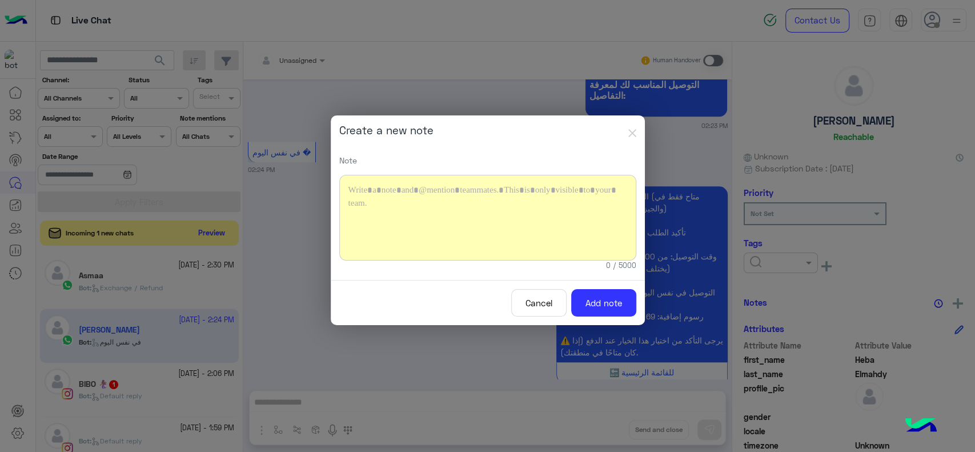
click at [496, 210] on div at bounding box center [487, 218] width 297 height 86
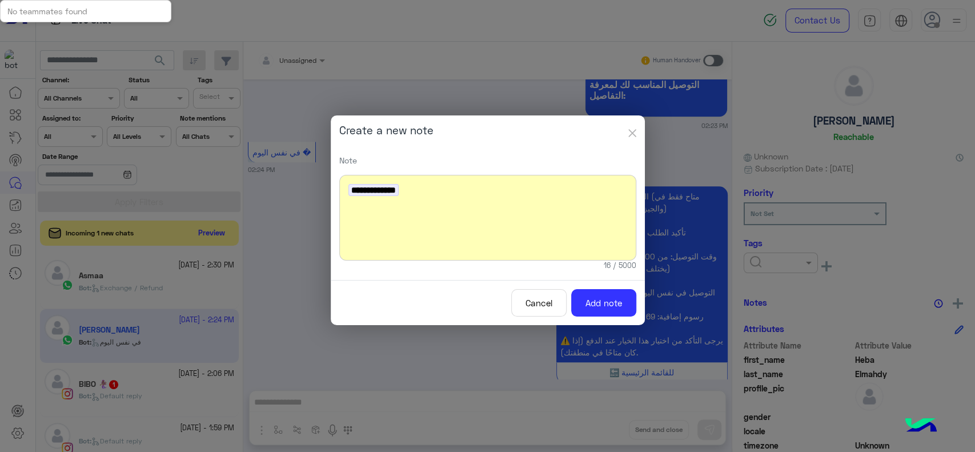
click at [634, 135] on img "button" at bounding box center [632, 133] width 8 height 8
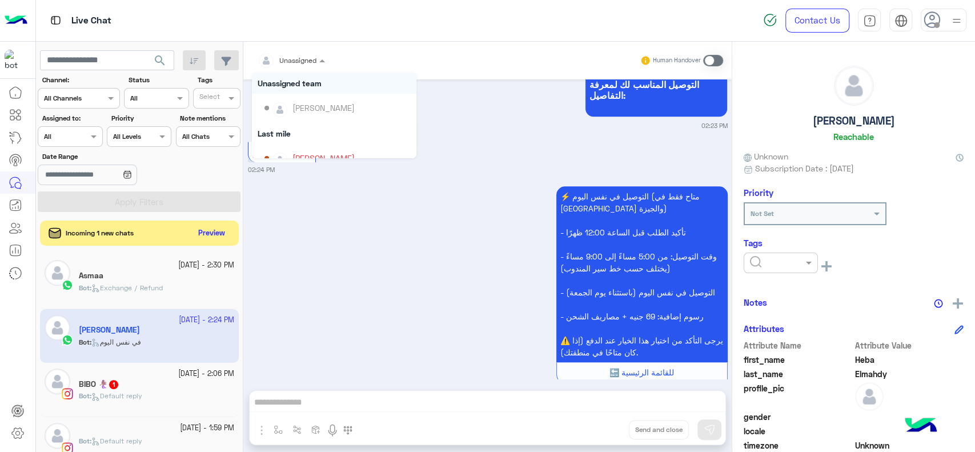
click at [303, 58] on div at bounding box center [291, 58] width 79 height 11
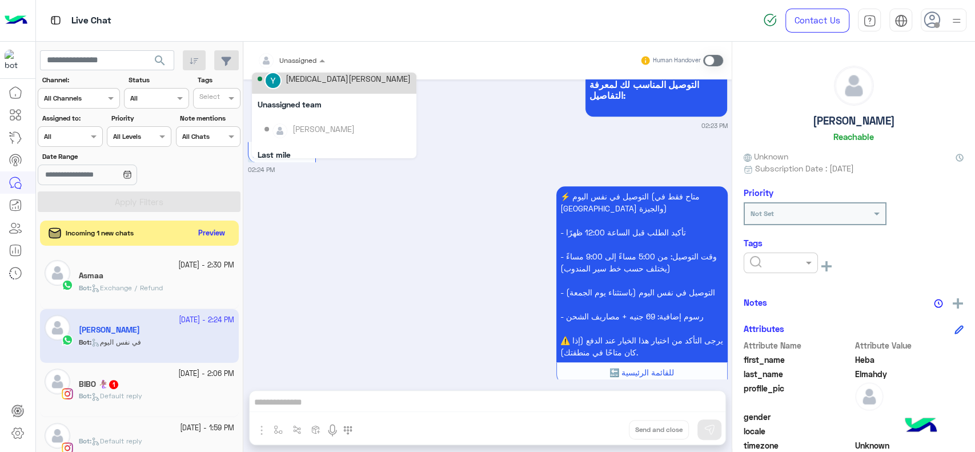
scroll to position [74, 0]
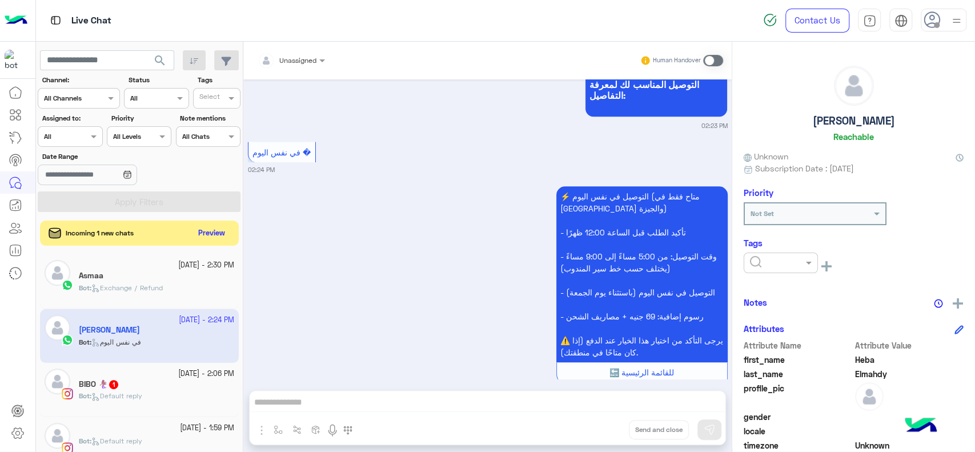
click at [408, 258] on div "⚡ التوصيل في نفس اليوم (متاح فقط في القاهرة والجيزة) - تأكيد الطلب قبل الساعة 1…" at bounding box center [488, 288] width 480 height 211
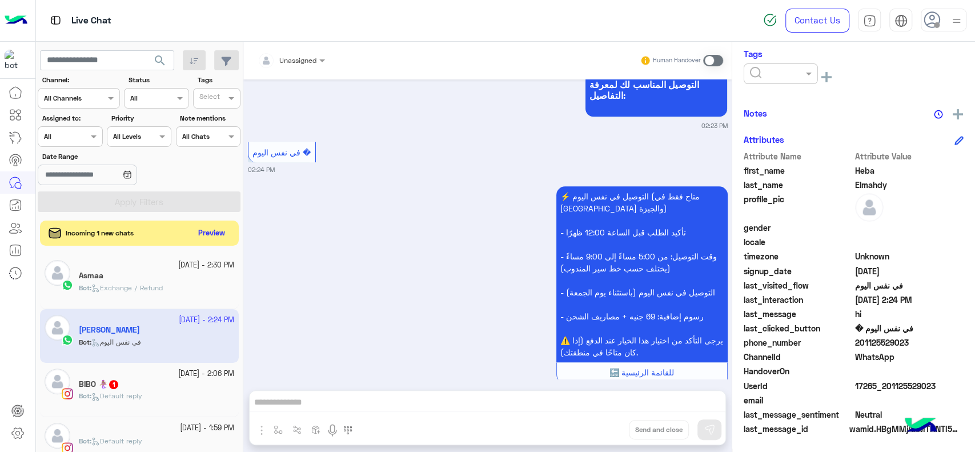
click at [255, 431] on div "Unassigned Human Handover Sep 28, 2025 Heba Elmahdy asked to talk to human 11:3…" at bounding box center [487, 249] width 488 height 415
click at [711, 61] on span at bounding box center [713, 60] width 20 height 11
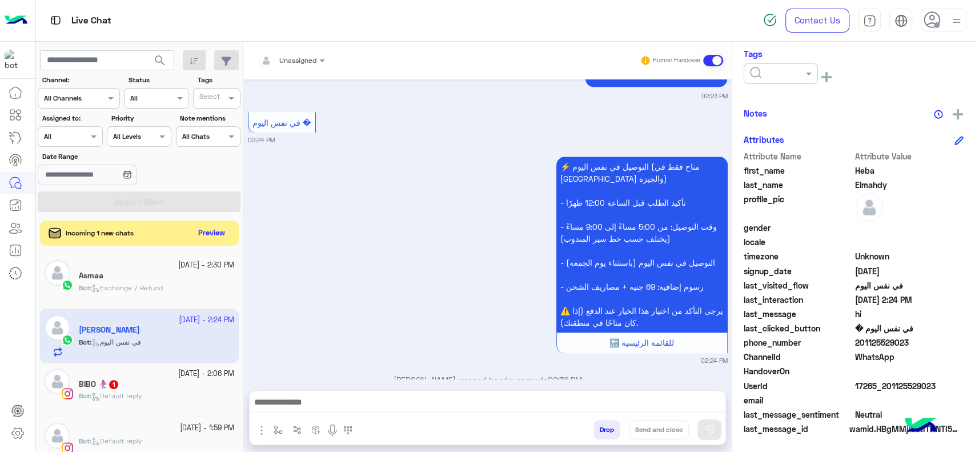
click at [307, 58] on div at bounding box center [291, 58] width 79 height 11
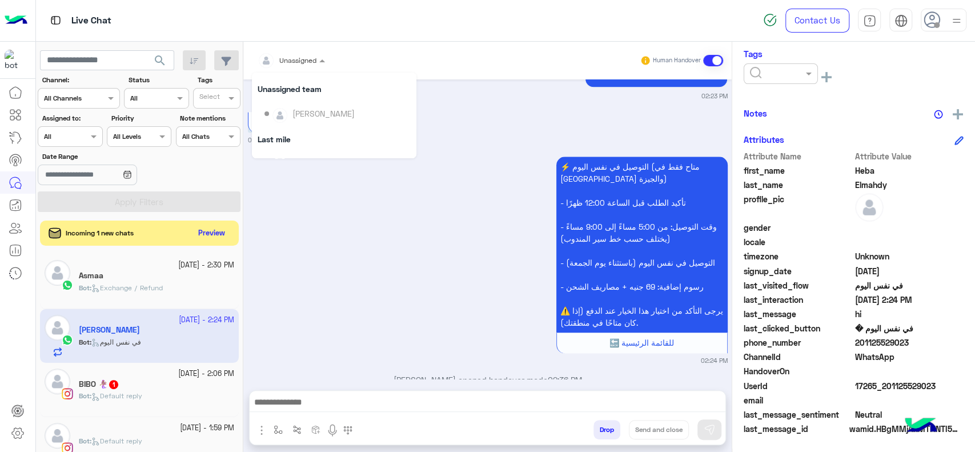
scroll to position [83, 0]
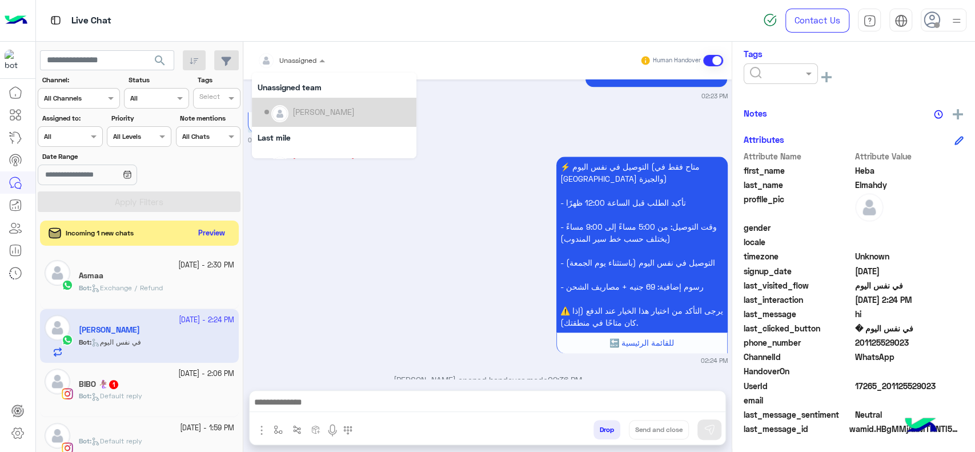
click at [307, 109] on div "Heba Elmahdy" at bounding box center [323, 112] width 62 height 12
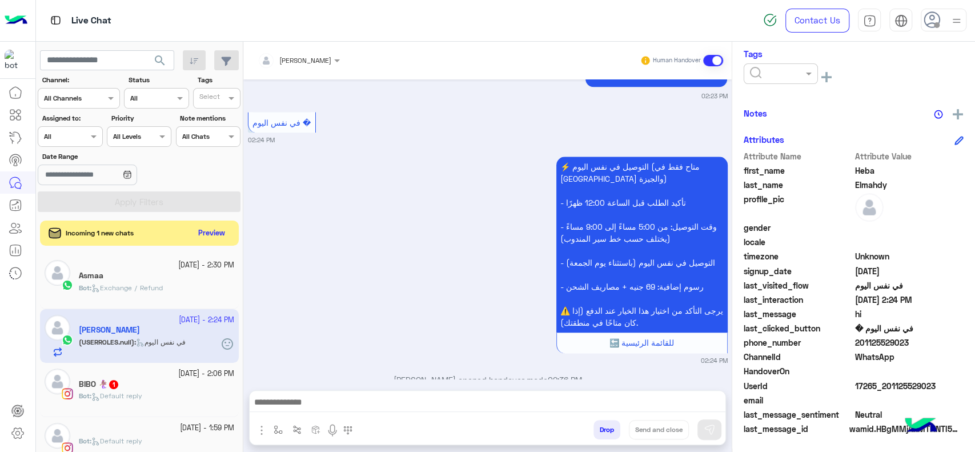
scroll to position [1010, 0]
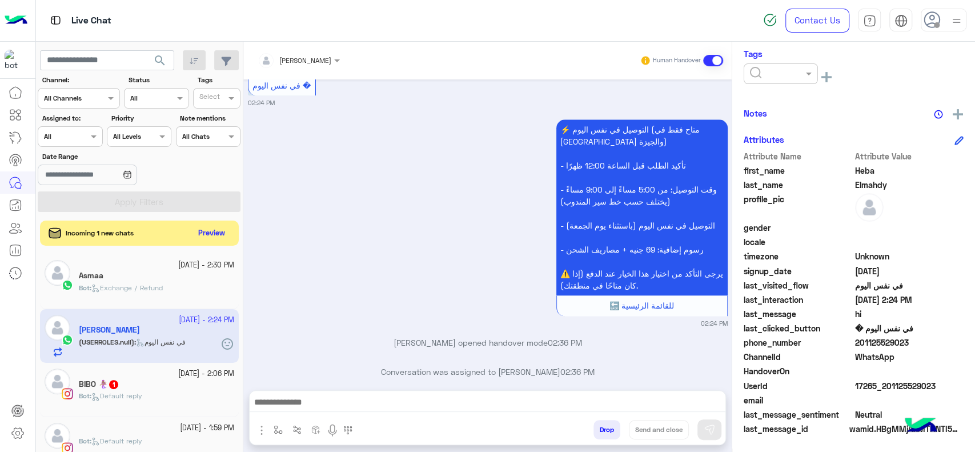
click at [319, 310] on div "Sep 28, 2025 Conversation was assigned to Marex George 11:34 AM Heba Elmahdy as…" at bounding box center [487, 228] width 488 height 299
click at [278, 430] on img "button" at bounding box center [278, 429] width 9 height 9
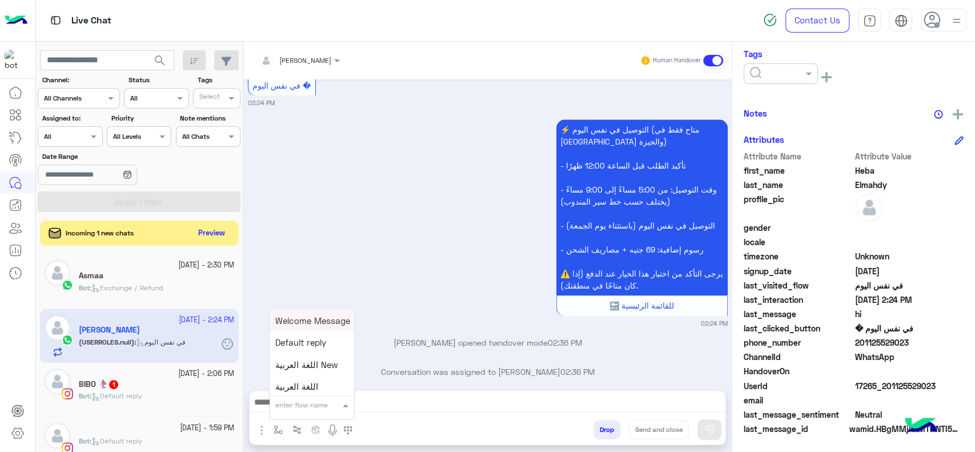
click at [291, 407] on input "text" at bounding box center [297, 403] width 45 height 10
click at [358, 231] on div "⚡ التوصيل في نفس اليوم (متاح فقط في القاهرة والجيزة) - تأكيد الطلب قبل الساعة 1…" at bounding box center [488, 222] width 480 height 211
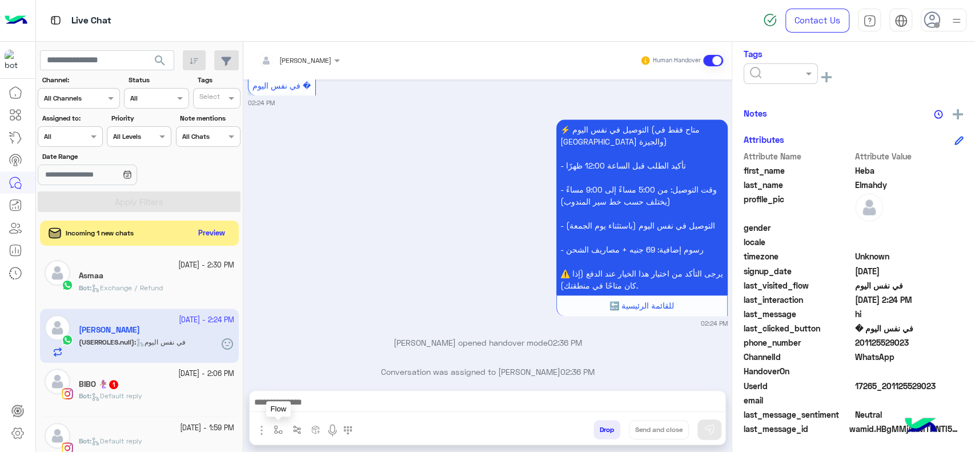
click at [279, 426] on img "button" at bounding box center [278, 429] width 9 height 9
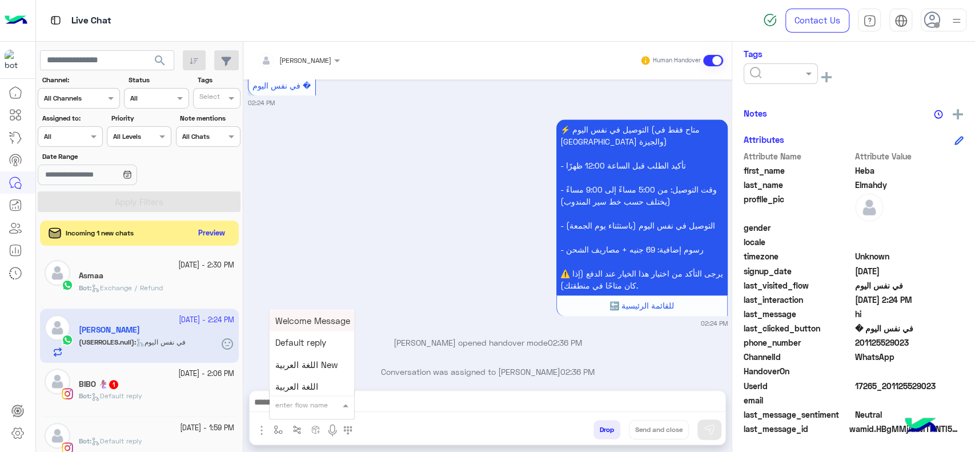
click at [299, 405] on input "text" at bounding box center [297, 403] width 45 height 10
click at [304, 368] on span "Mariam A greeting" at bounding box center [312, 365] width 74 height 10
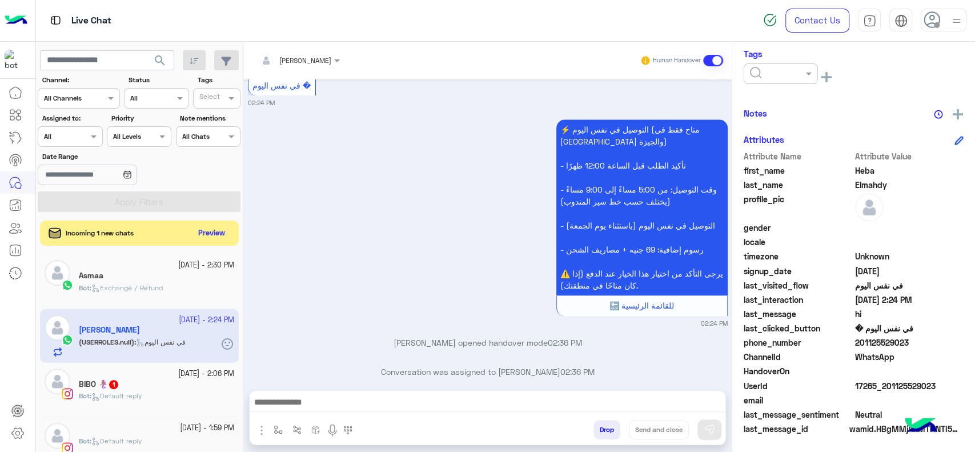
type textarea "**********"
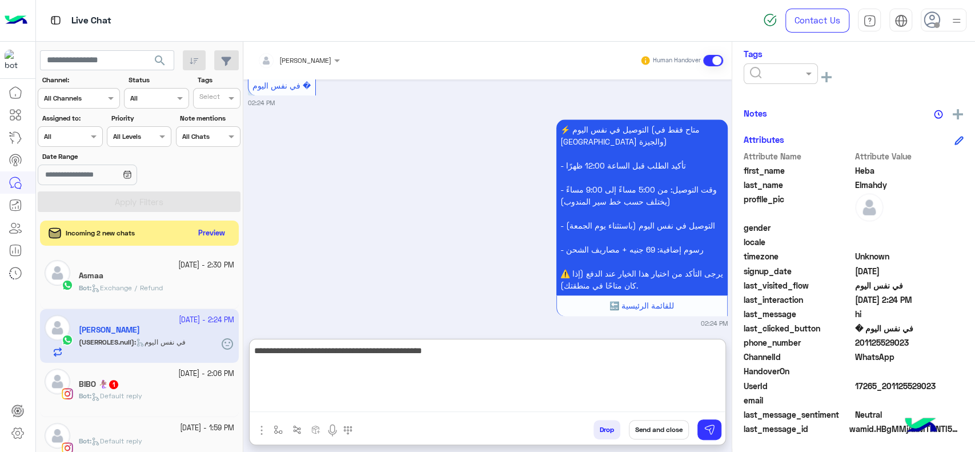
click at [393, 400] on textarea "**********" at bounding box center [488, 377] width 476 height 69
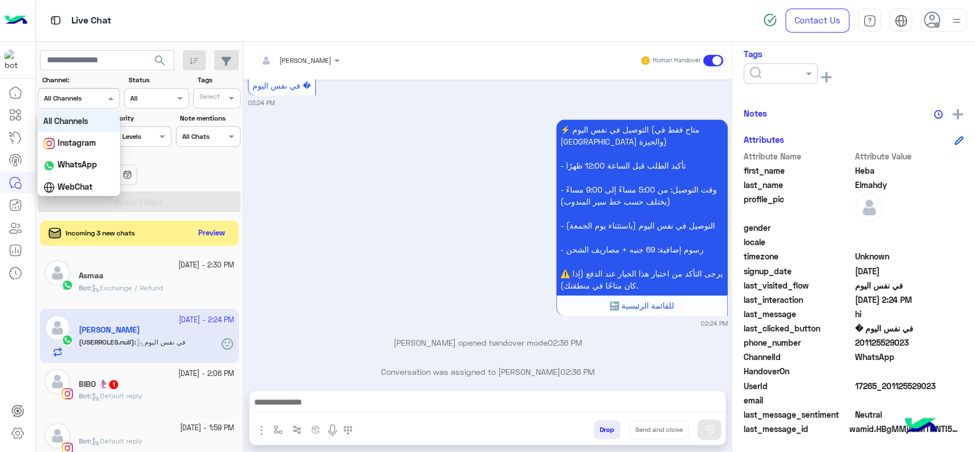
click at [75, 105] on div "Channel All Channels" at bounding box center [79, 98] width 82 height 21
click at [322, 119] on div "⚡ التوصيل في نفس اليوم (متاح فقط في القاهرة والجيزة) - تأكيد الطلب قبل الساعة 1…" at bounding box center [488, 222] width 480 height 211
click at [13, 161] on icon at bounding box center [16, 160] width 14 height 14
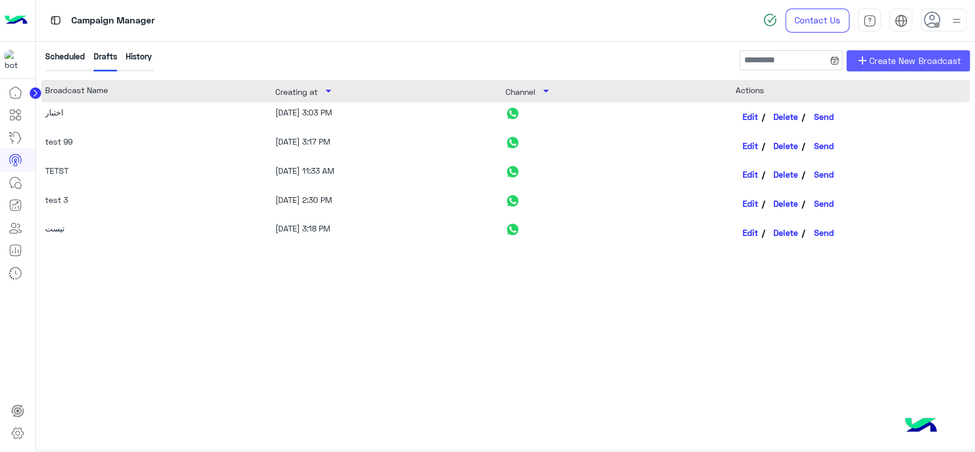
click at [875, 63] on span "Create New Broadcast" at bounding box center [914, 60] width 91 height 13
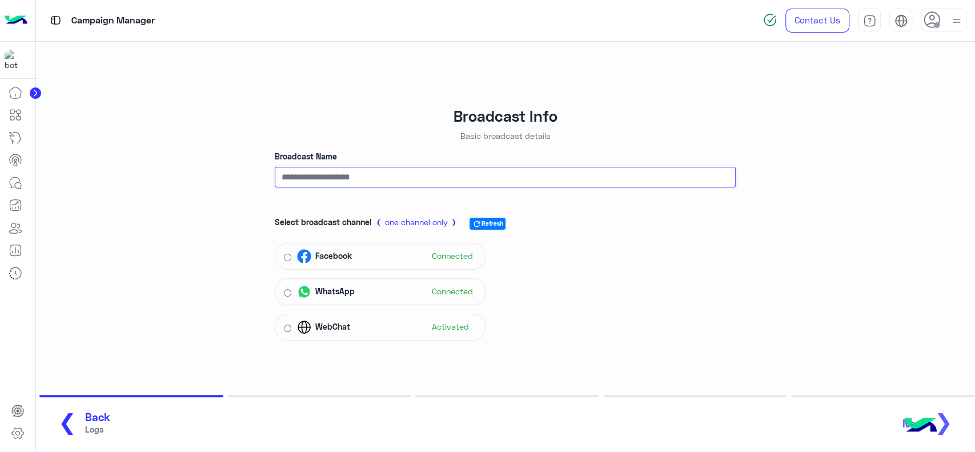
click at [553, 187] on input "Broadcast Name" at bounding box center [505, 177] width 461 height 21
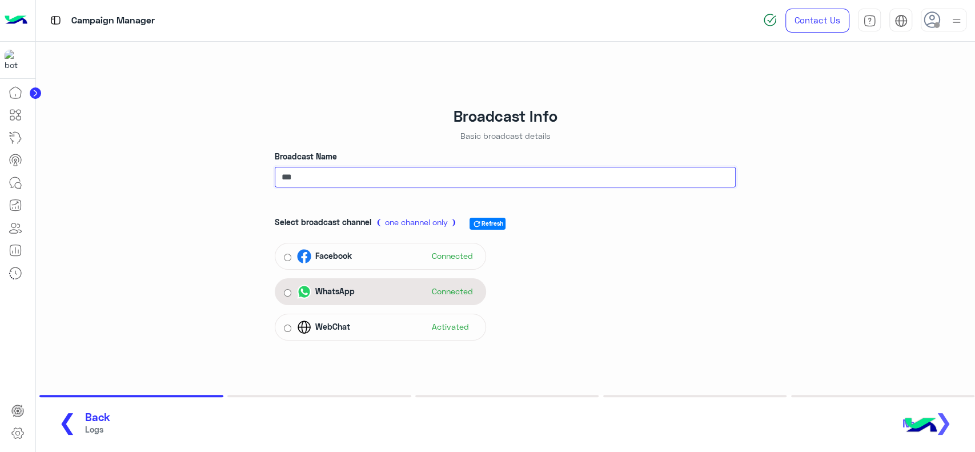
type input "***"
click at [390, 292] on div "WhatsApp Connected" at bounding box center [387, 291] width 181 height 17
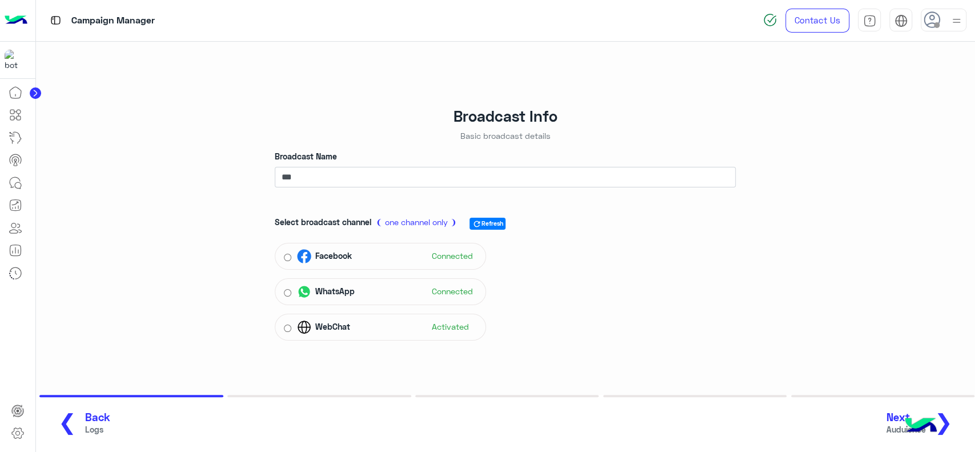
click at [955, 422] on button "Next Auduience ❯" at bounding box center [924, 423] width 82 height 31
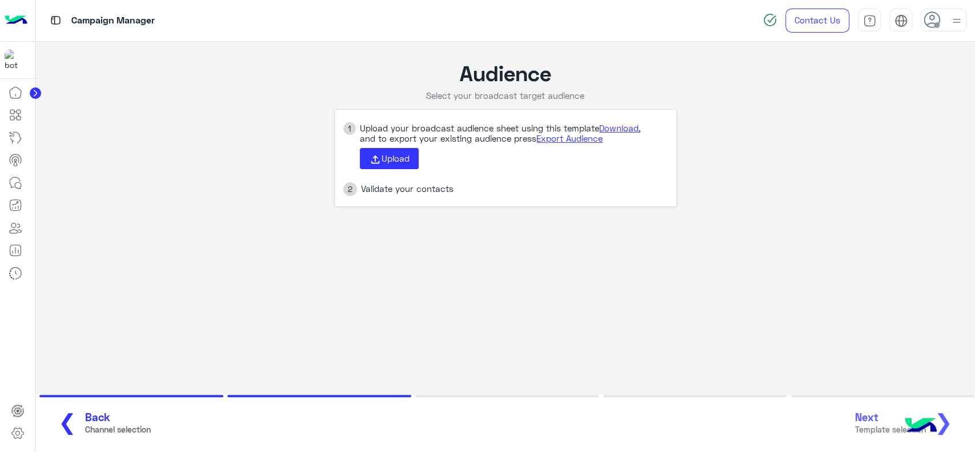
click at [85, 411] on span "Back" at bounding box center [118, 417] width 66 height 13
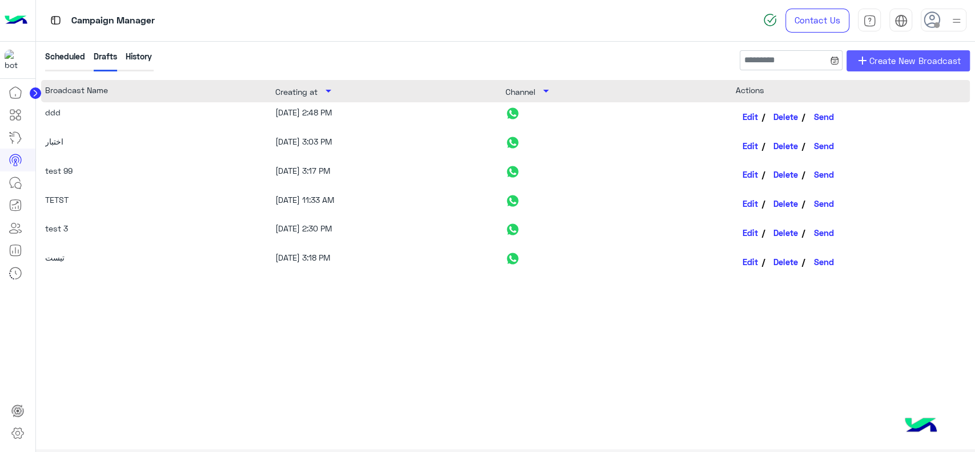
click at [873, 57] on span "Create New Broadcast" at bounding box center [914, 60] width 91 height 13
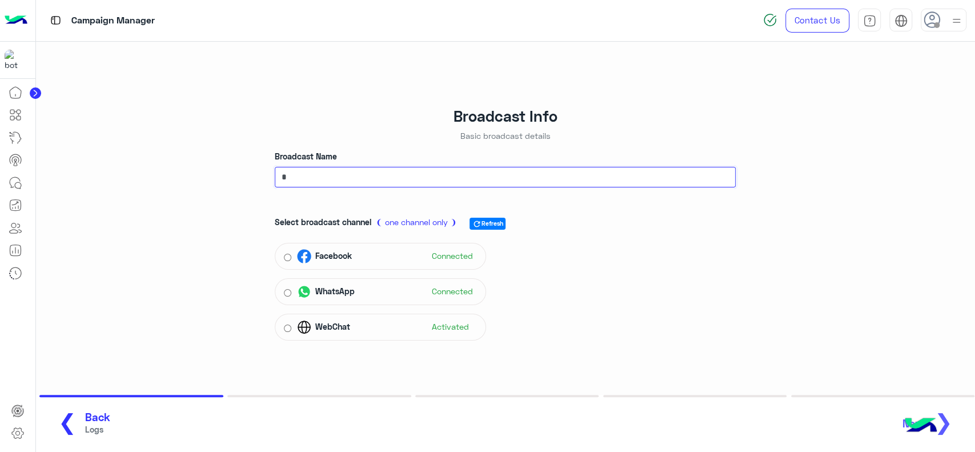
click at [358, 185] on input "*" at bounding box center [505, 177] width 461 height 21
type input "***"
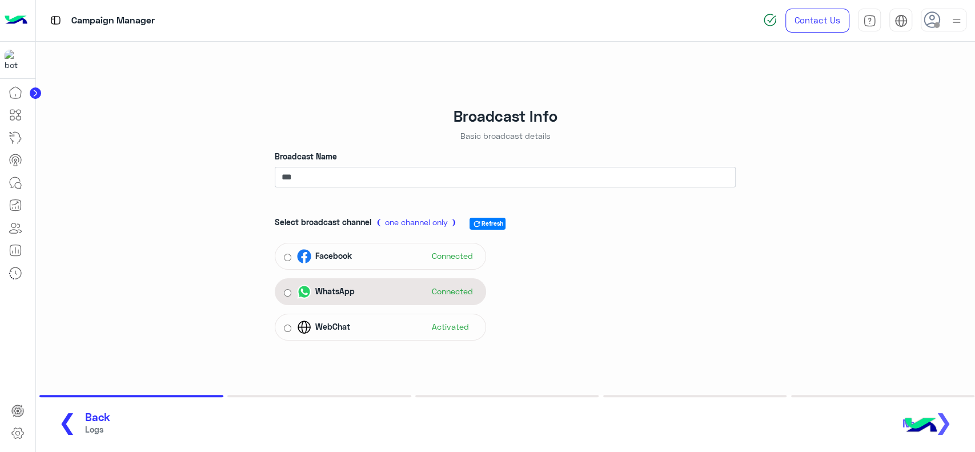
click at [358, 299] on div "WhatsApp Connected" at bounding box center [387, 291] width 181 height 17
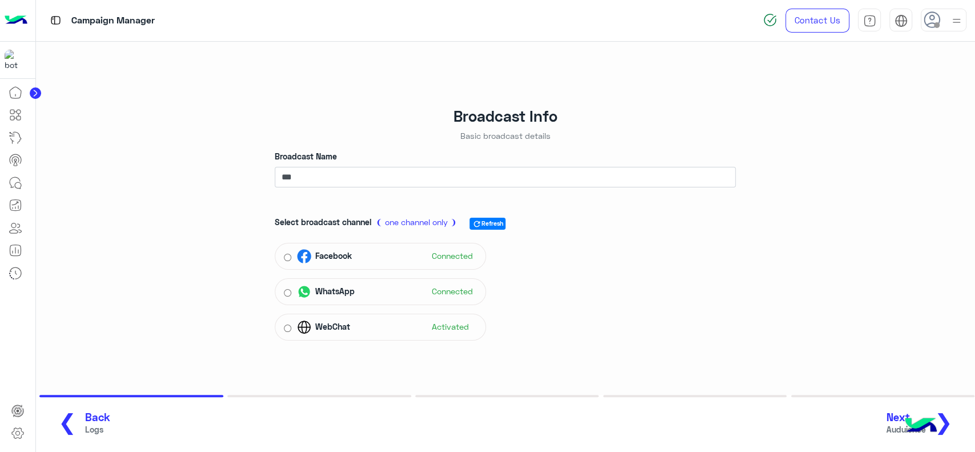
click at [954, 418] on button "Next Auduience ❯" at bounding box center [924, 423] width 82 height 31
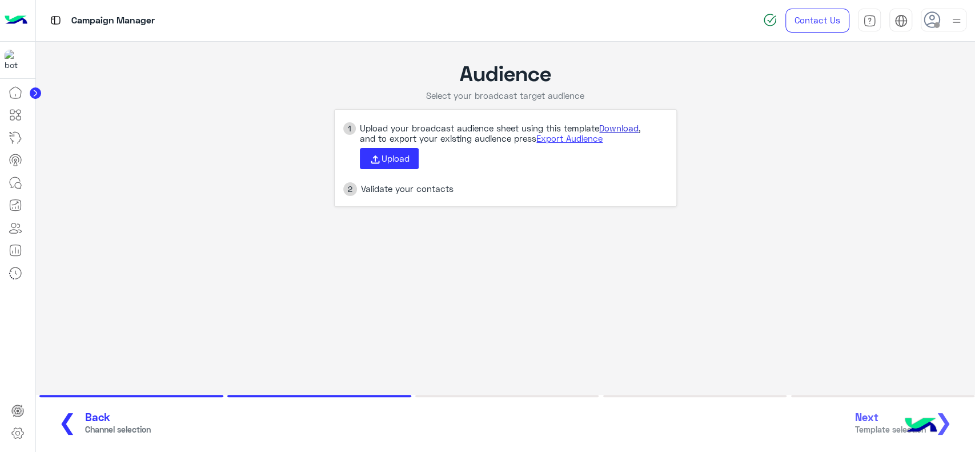
click at [611, 131] on link "Download" at bounding box center [618, 128] width 39 height 10
click at [365, 158] on button "Upload" at bounding box center [389, 159] width 59 height 22
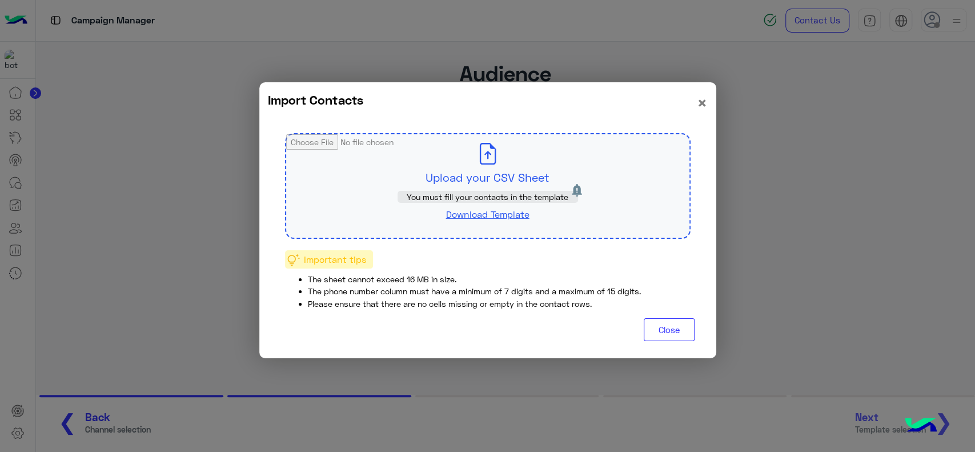
click at [482, 194] on span "You must fill your contacts in the template" at bounding box center [488, 197] width 162 height 10
click at [484, 168] on input "file" at bounding box center [487, 185] width 403 height 103
type input "**********"
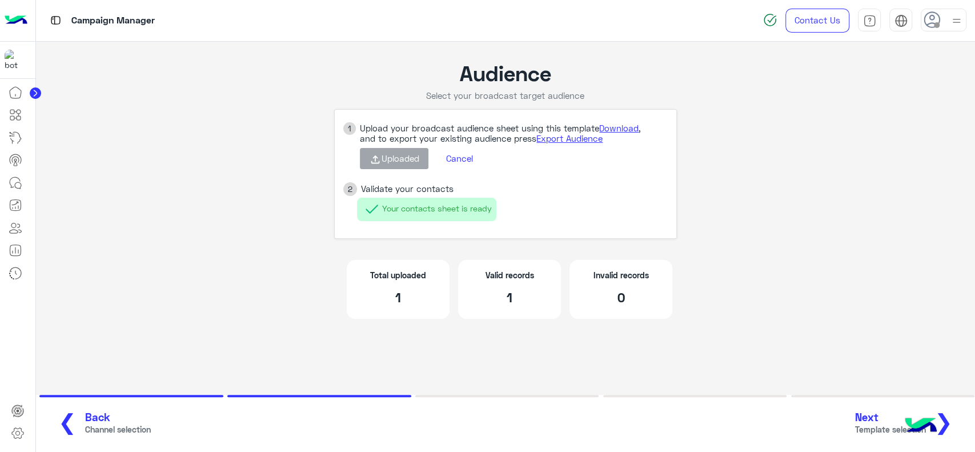
click at [867, 416] on span "Next" at bounding box center [890, 417] width 71 height 13
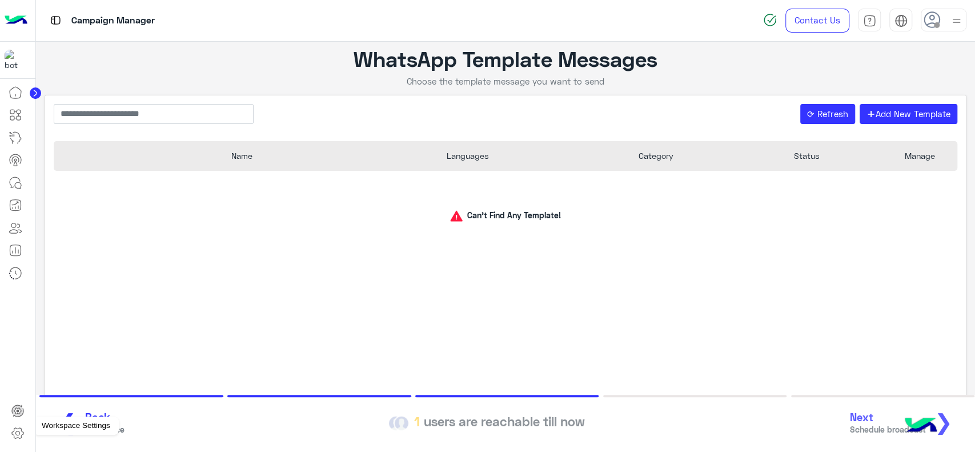
click at [22, 431] on icon at bounding box center [17, 433] width 11 height 11
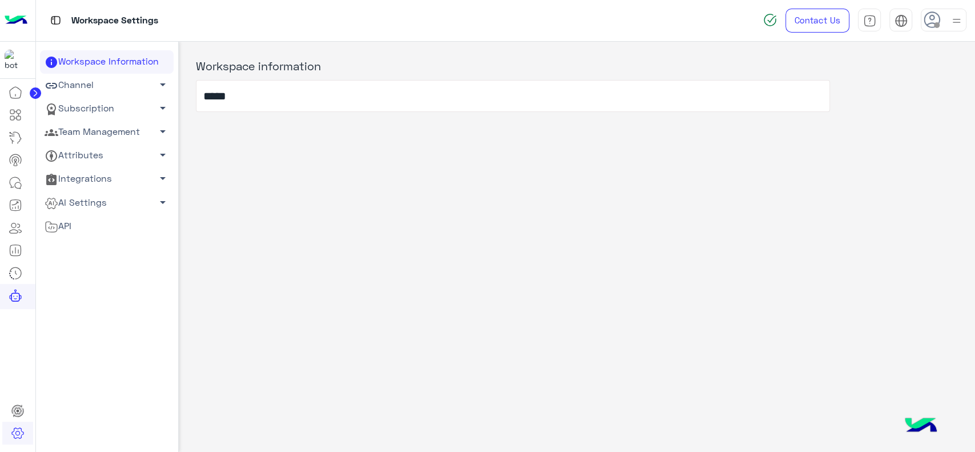
click at [121, 133] on link "Team Management arrow_drop_down" at bounding box center [107, 132] width 134 height 23
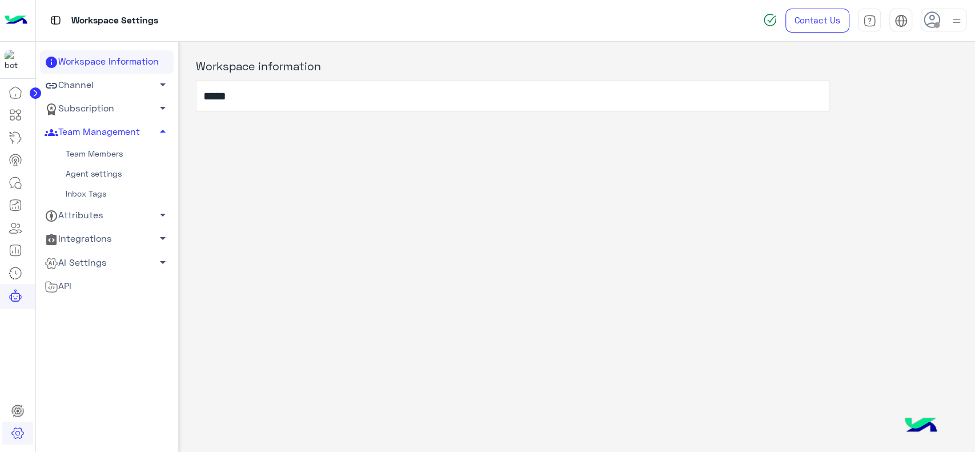
click at [103, 153] on link "Team Members" at bounding box center [107, 154] width 134 height 20
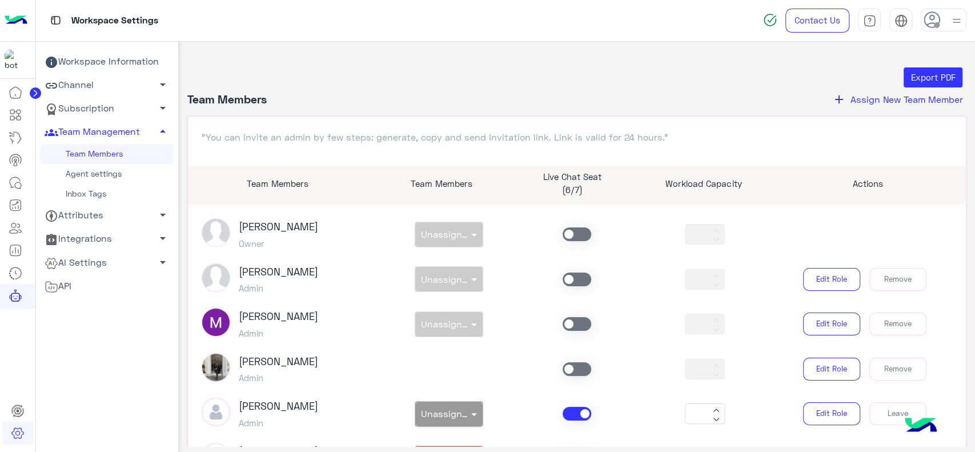
click at [871, 98] on span "Assign New Team Member" at bounding box center [907, 99] width 113 height 11
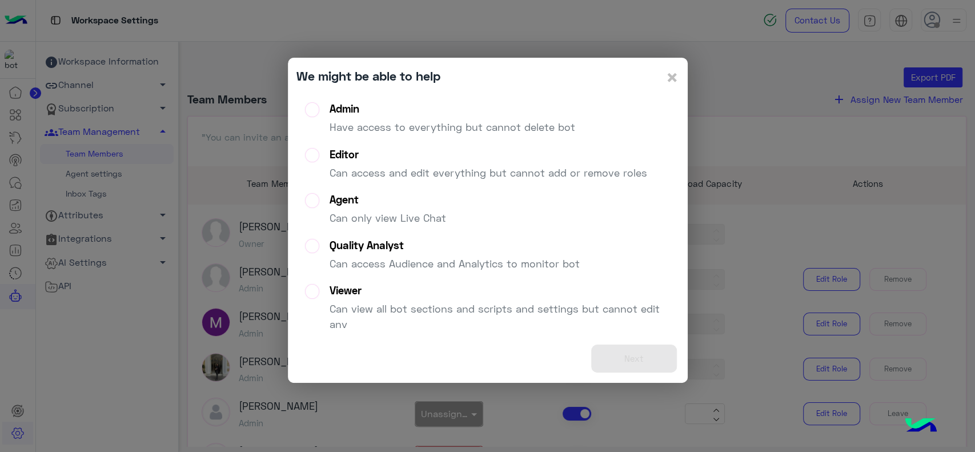
scroll to position [132, 0]
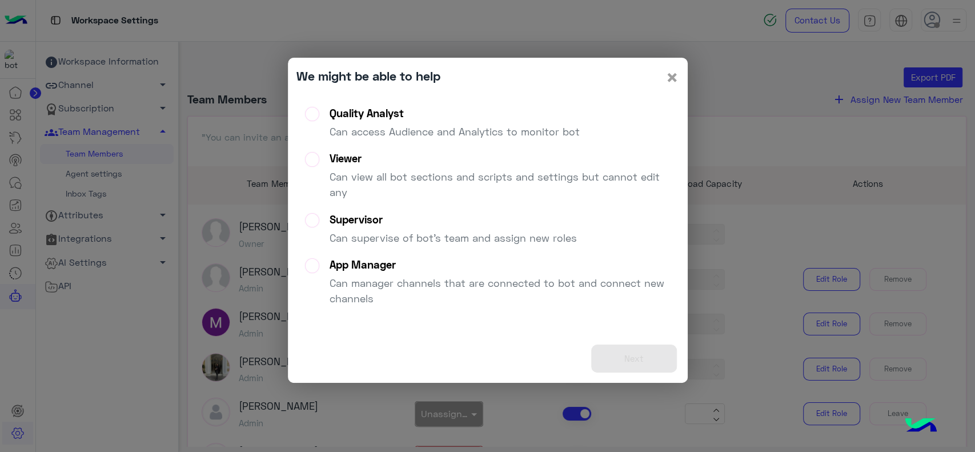
click at [672, 85] on span "×" at bounding box center [672, 77] width 14 height 26
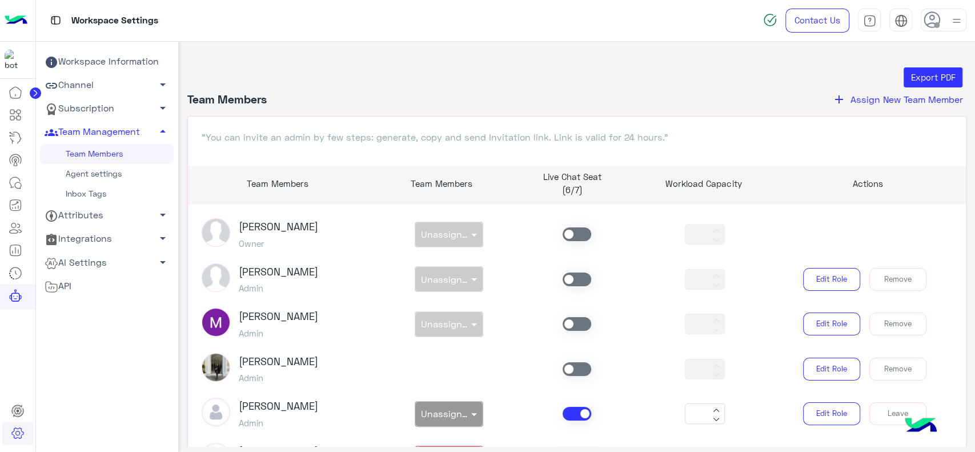
click at [855, 102] on span "Assign New Team Member" at bounding box center [907, 99] width 113 height 11
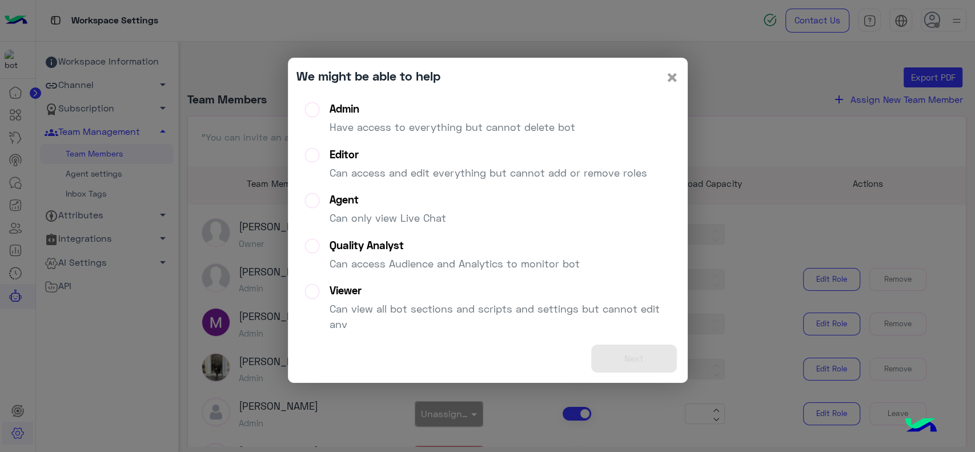
click at [675, 79] on span "×" at bounding box center [672, 77] width 14 height 26
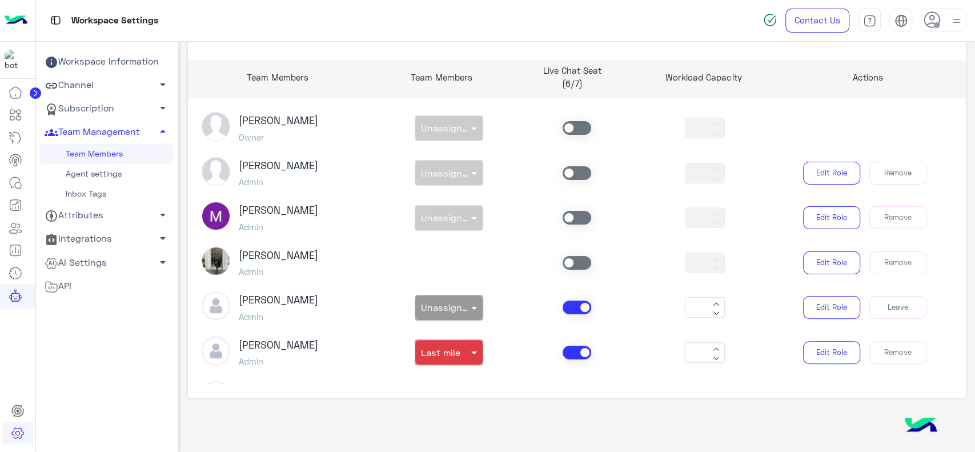
scroll to position [109, 0]
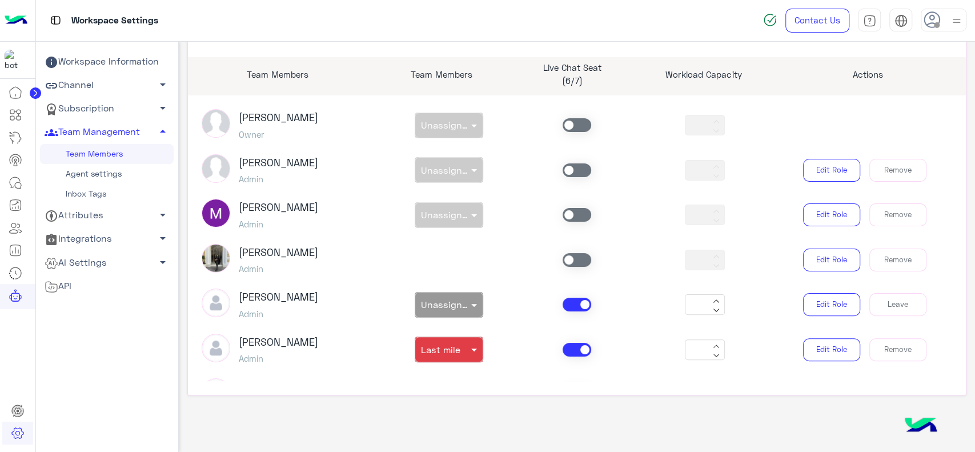
click at [121, 173] on link "Agent settings" at bounding box center [107, 174] width 134 height 20
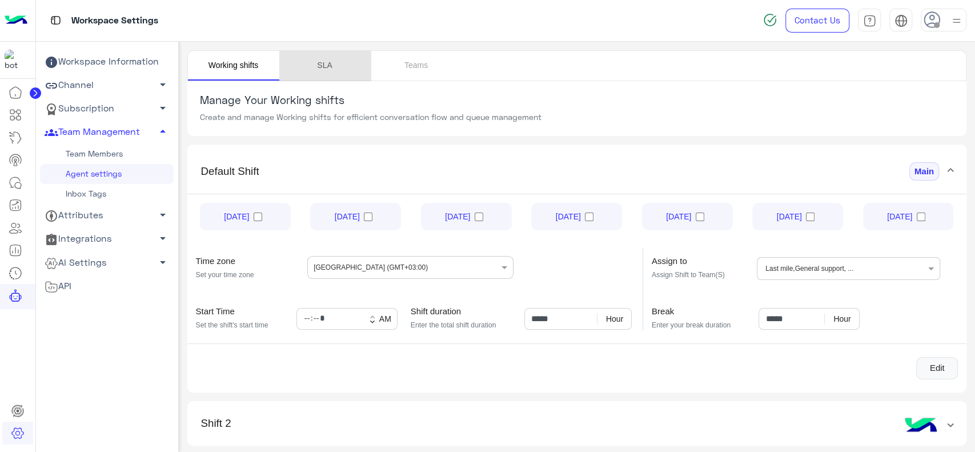
click at [334, 71] on link "SLA" at bounding box center [324, 66] width 91 height 30
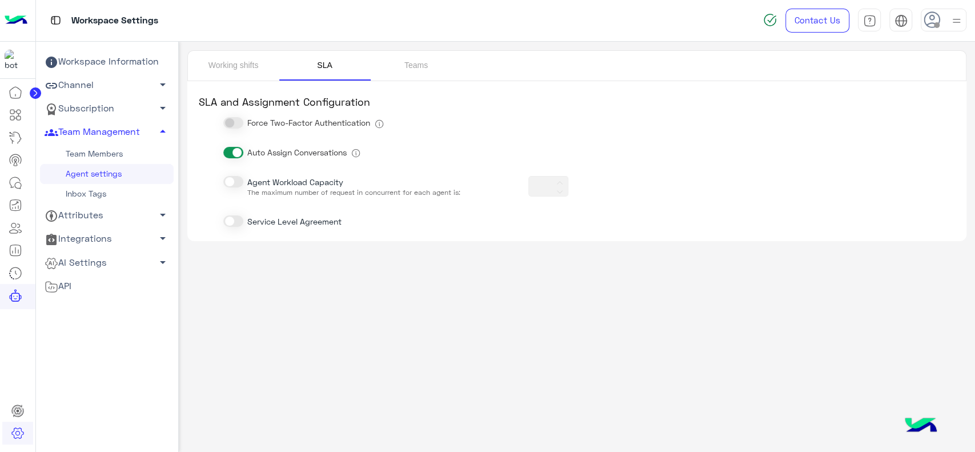
type input "*"
click at [410, 70] on link "Teams" at bounding box center [416, 66] width 91 height 30
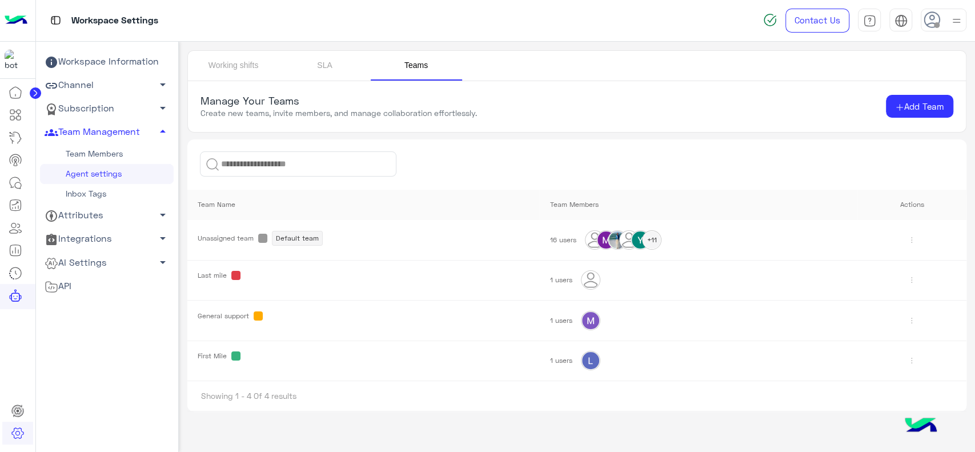
click at [119, 196] on link "Inbox Tags" at bounding box center [107, 194] width 134 height 20
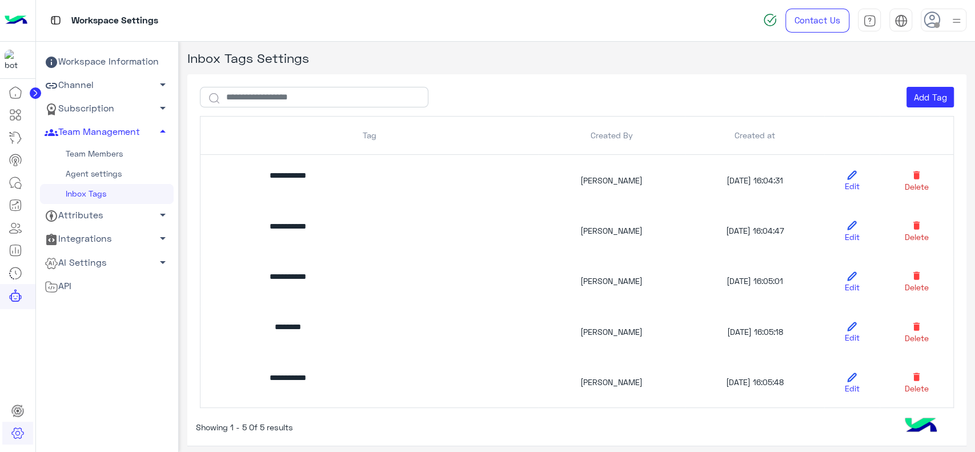
scroll to position [25, 0]
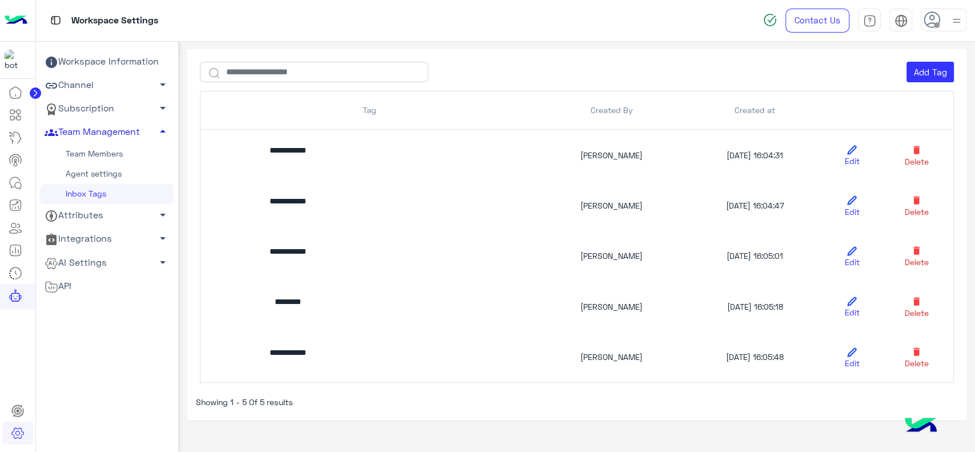
click at [119, 131] on link "Team Management arrow_drop_up" at bounding box center [107, 132] width 134 height 23
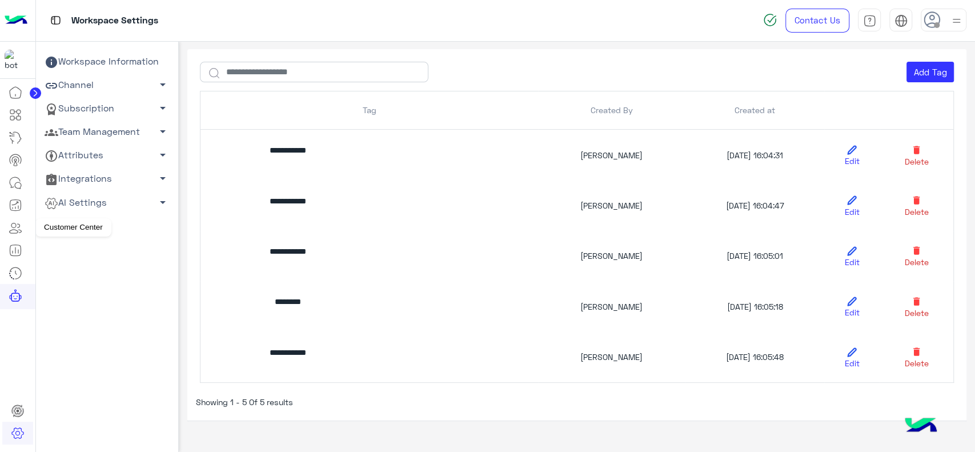
click at [22, 227] on icon at bounding box center [16, 228] width 14 height 14
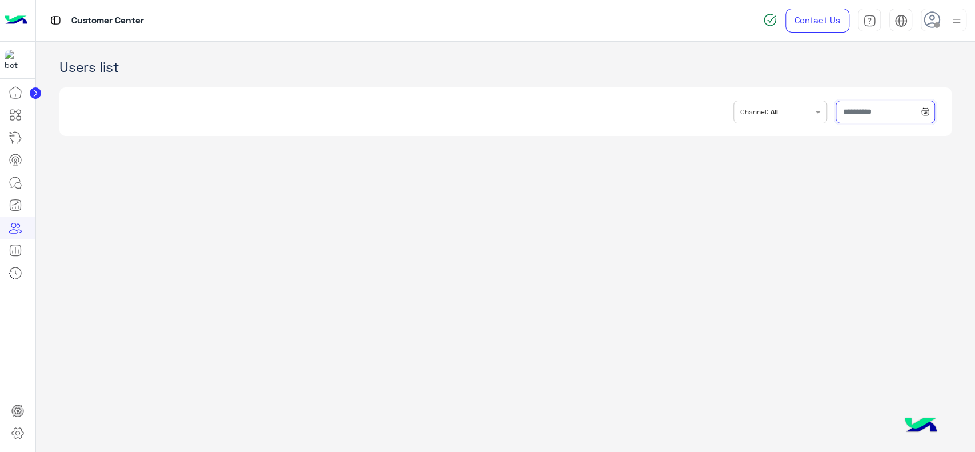
click at [873, 105] on input "text" at bounding box center [885, 112] width 99 height 23
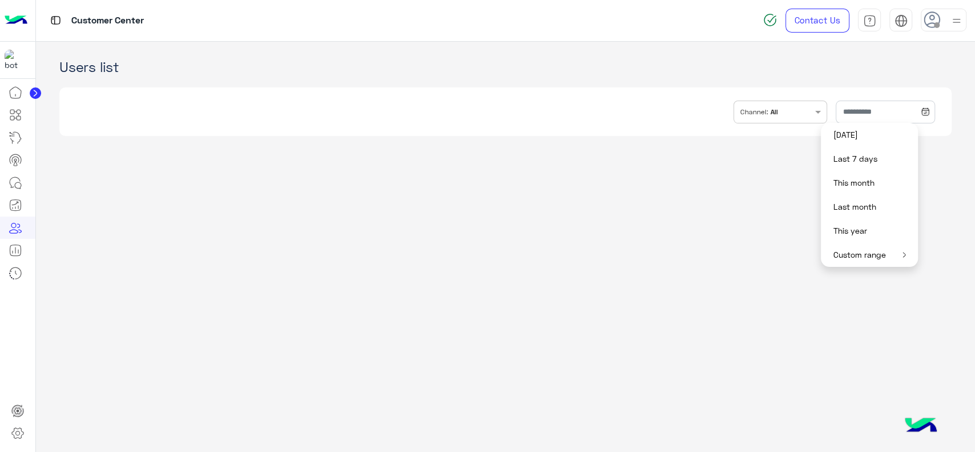
click at [868, 254] on button "Custom range" at bounding box center [869, 255] width 97 height 24
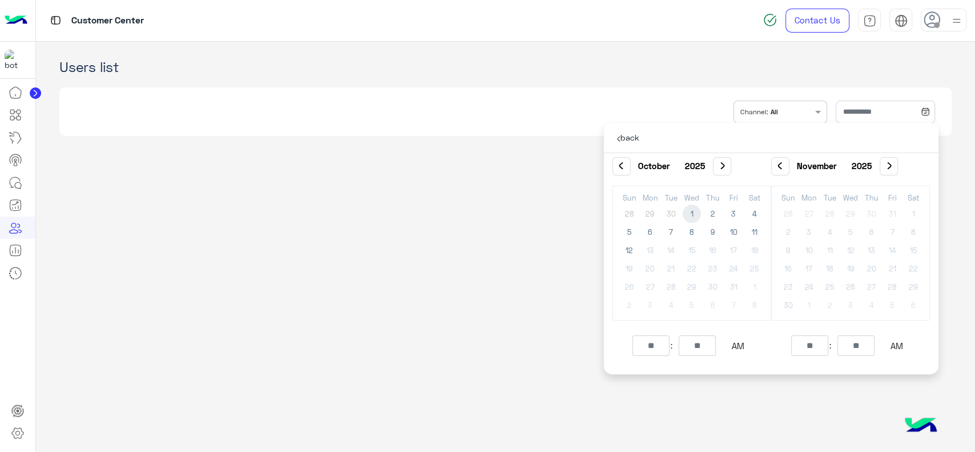
click at [691, 220] on span "1" at bounding box center [692, 213] width 18 height 18
click at [749, 391] on app-crm "**********" at bounding box center [506, 247] width 940 height 411
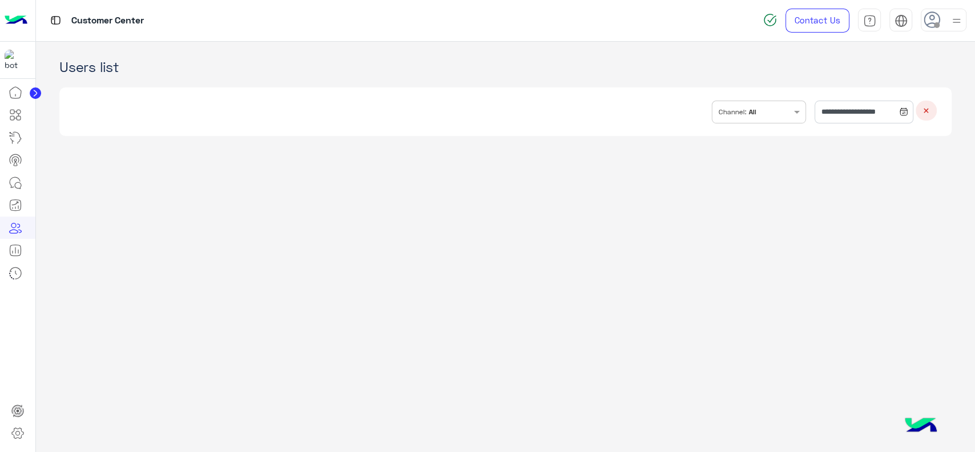
click at [735, 117] on div "INBOX.FILTER.CHANNELS Channel: All" at bounding box center [751, 111] width 79 height 21
click at [832, 107] on input "**********" at bounding box center [864, 112] width 99 height 23
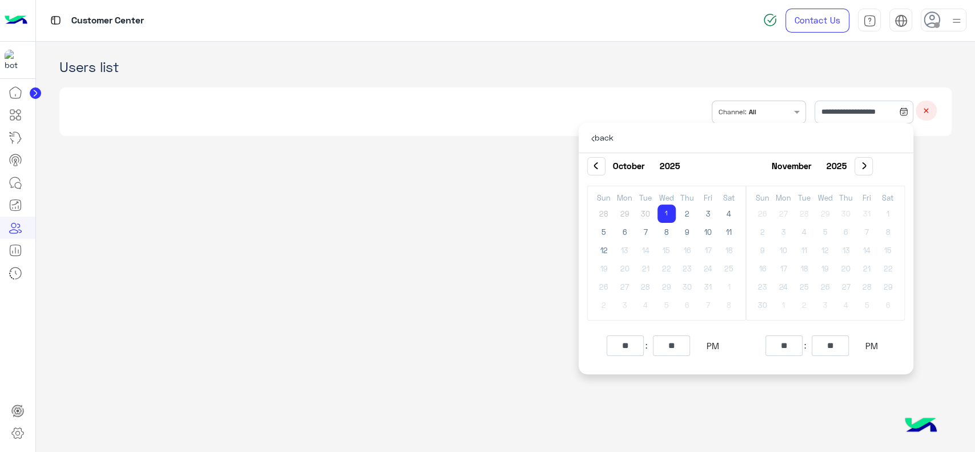
click at [671, 208] on span "1" at bounding box center [666, 213] width 18 height 18
click at [663, 231] on span "8" at bounding box center [666, 232] width 18 height 18
click at [664, 210] on span "1" at bounding box center [666, 213] width 18 height 18
click at [644, 232] on span "7" at bounding box center [645, 232] width 18 height 18
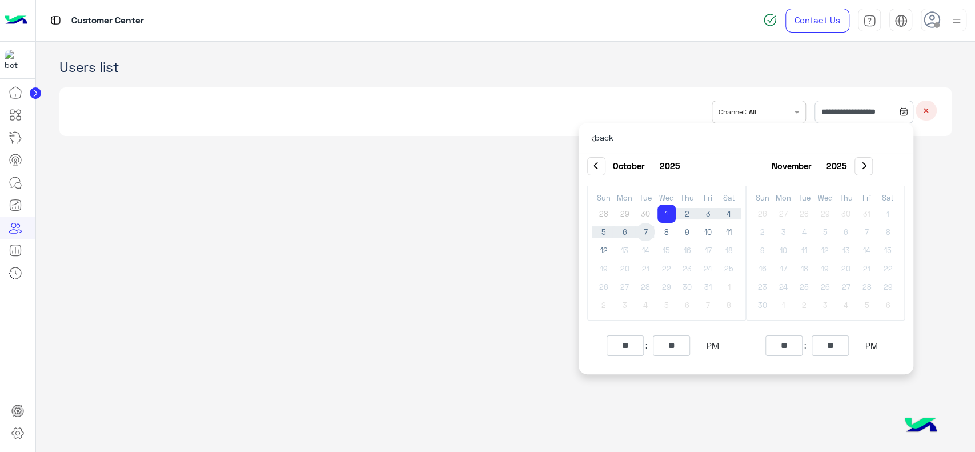
type input "**********"
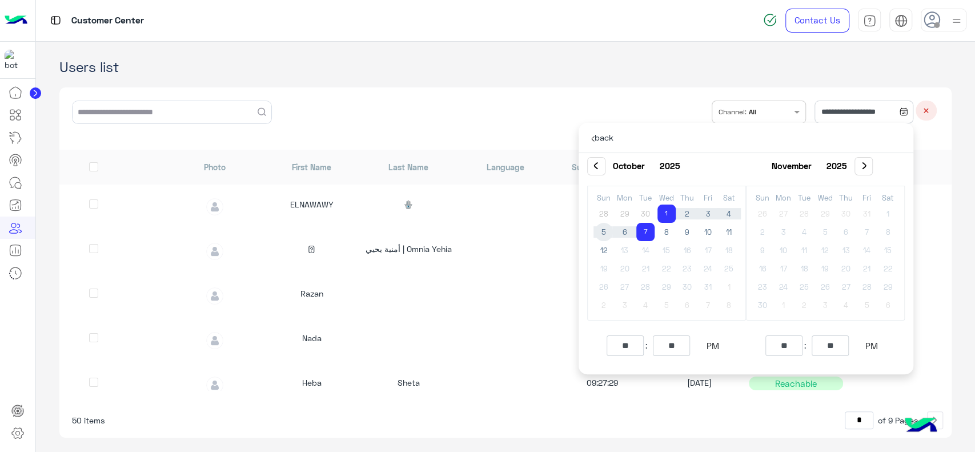
click at [569, 102] on div "**********" at bounding box center [505, 118] width 892 height 62
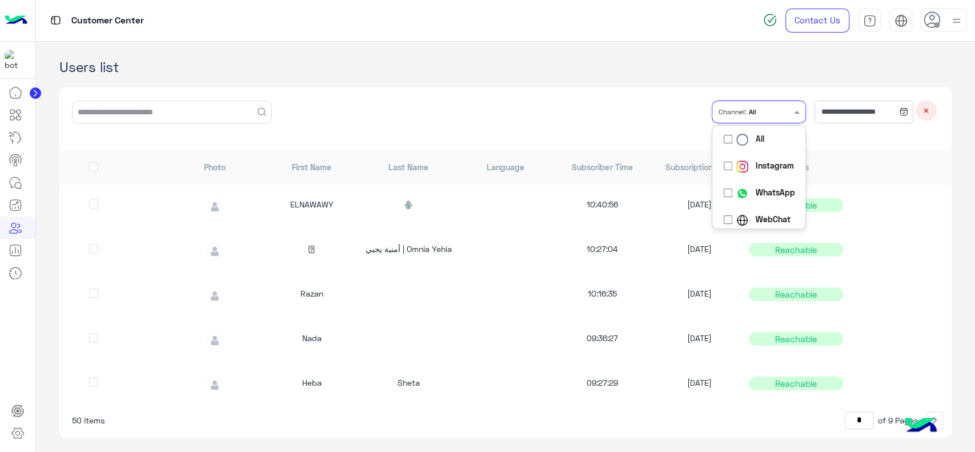
click at [724, 110] on span "Channel:" at bounding box center [733, 112] width 28 height 10
click at [736, 195] on img "Options list" at bounding box center [742, 193] width 12 height 12
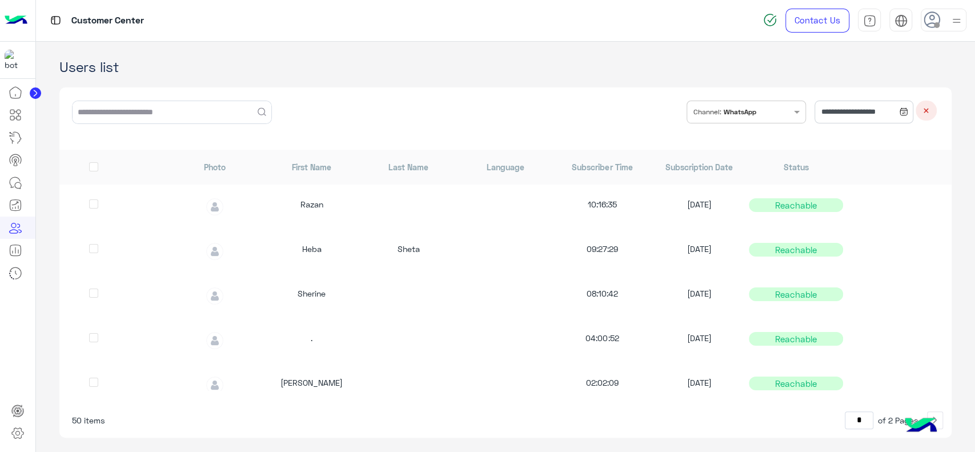
click at [547, 123] on div "**********" at bounding box center [505, 118] width 892 height 62
click at [27, 22] on div at bounding box center [17, 21] width 35 height 42
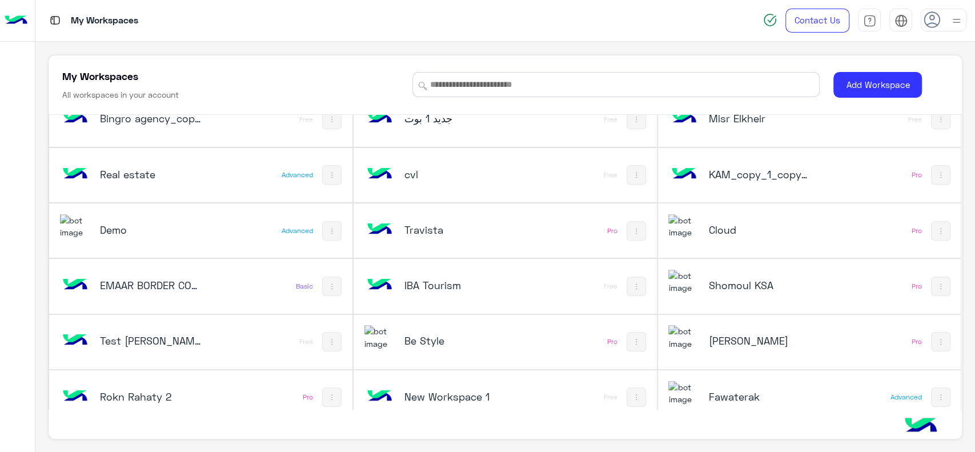
scroll to position [355, 0]
click at [695, 235] on div "Cloud" at bounding box center [752, 231] width 169 height 33
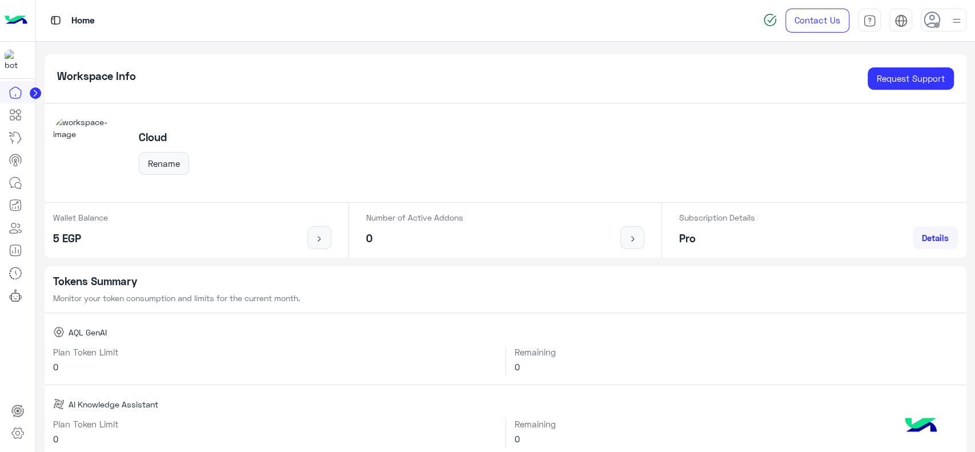
click at [18, 21] on img at bounding box center [16, 21] width 23 height 24
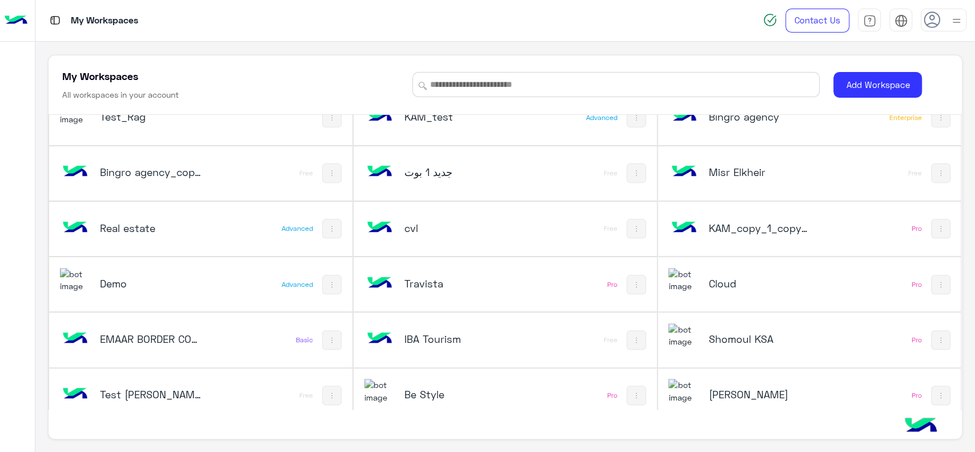
scroll to position [302, 0]
click at [821, 223] on div "KAM_copy_1_copy_1" at bounding box center [752, 230] width 169 height 33
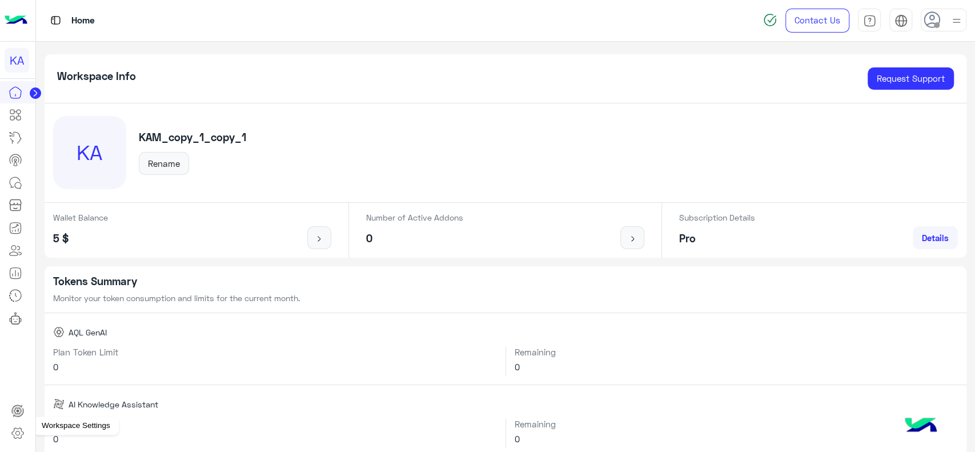
click at [22, 432] on icon at bounding box center [17, 433] width 11 height 11
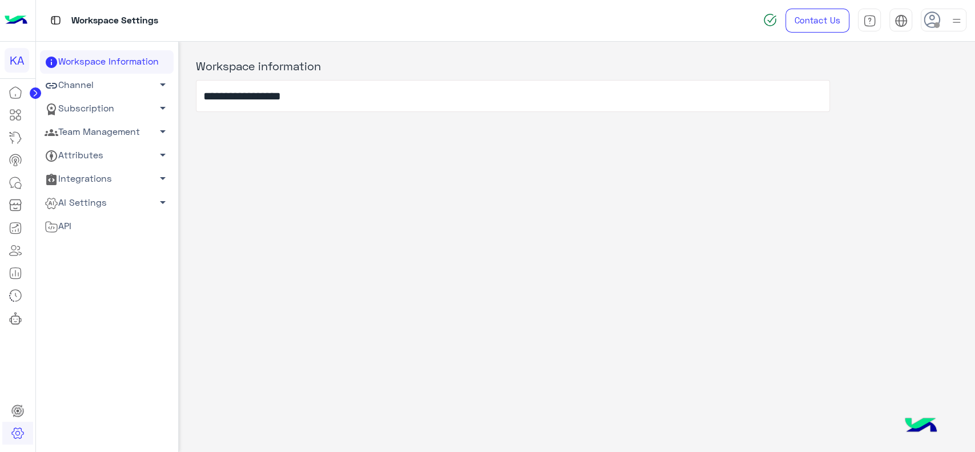
click at [142, 103] on link "Subscription arrow_drop_down" at bounding box center [107, 108] width 134 height 23
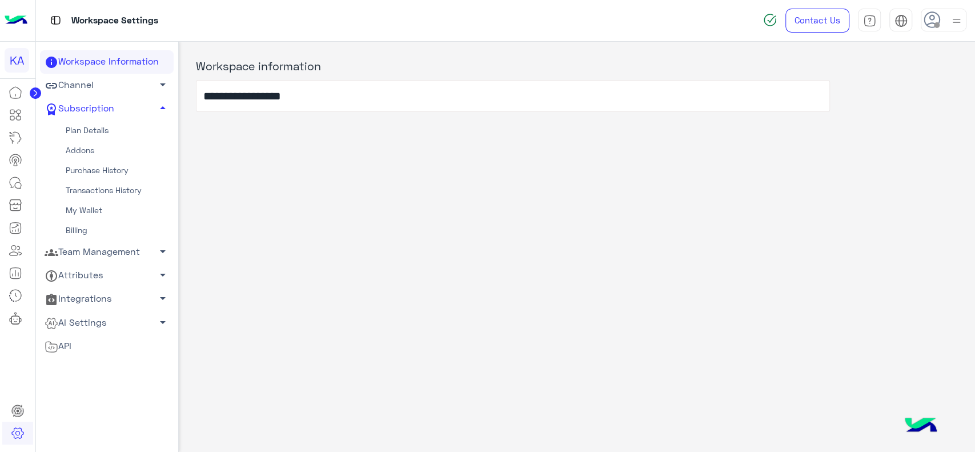
click at [133, 79] on link "Channel arrow_drop_down" at bounding box center [107, 85] width 134 height 23
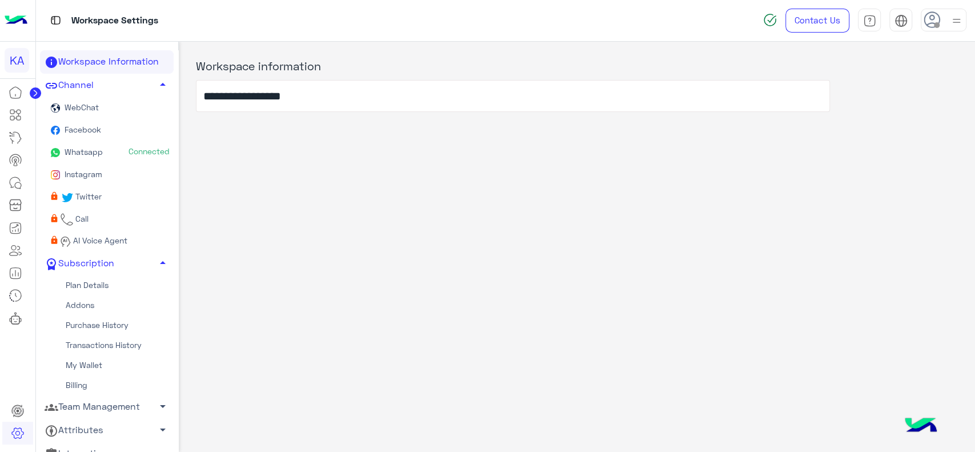
click at [113, 153] on link "Whatsapp Connected" at bounding box center [107, 153] width 134 height 22
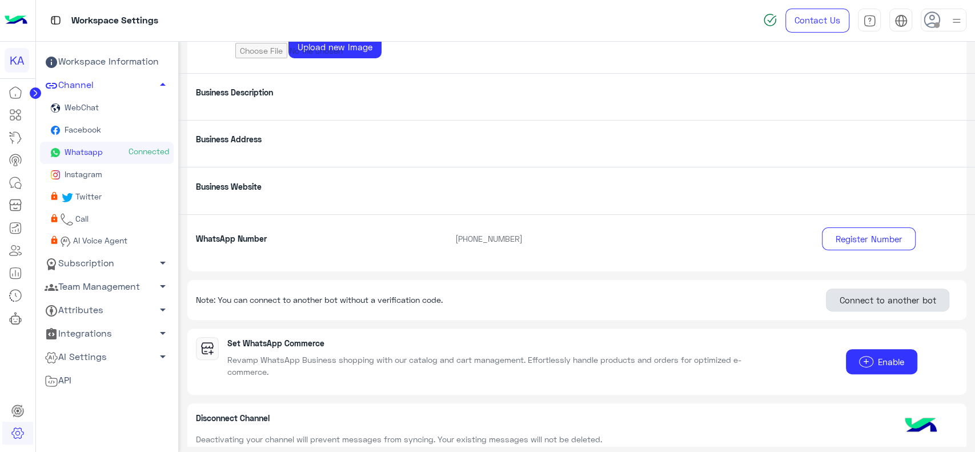
scroll to position [127, 0]
click at [877, 298] on button "Connect to another bot" at bounding box center [887, 298] width 123 height 23
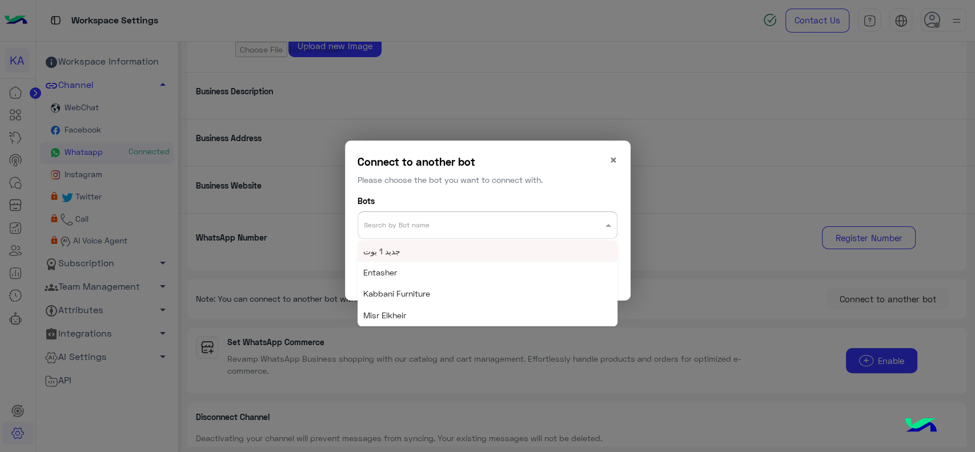
click at [463, 235] on div "Search by Bot name" at bounding box center [488, 224] width 260 height 27
click at [433, 315] on div "Ali Baba_copy_1" at bounding box center [488, 314] width 260 height 21
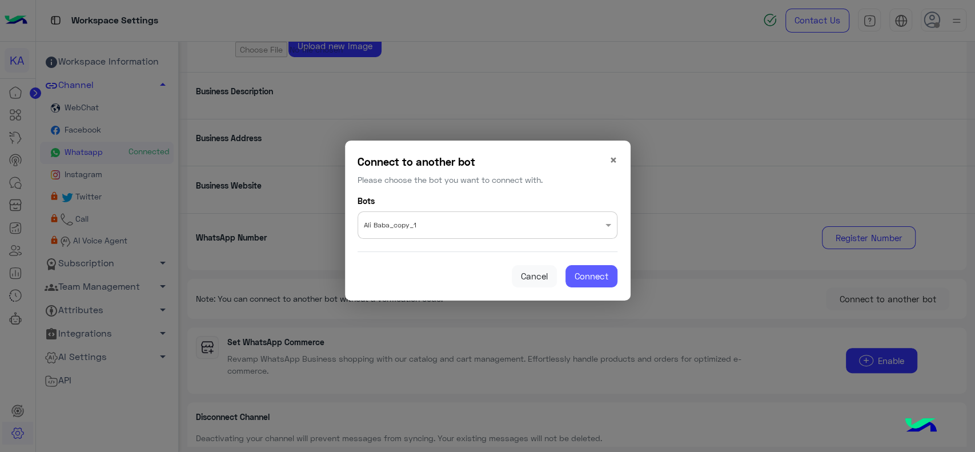
click at [598, 274] on span "Connect" at bounding box center [592, 276] width 34 height 10
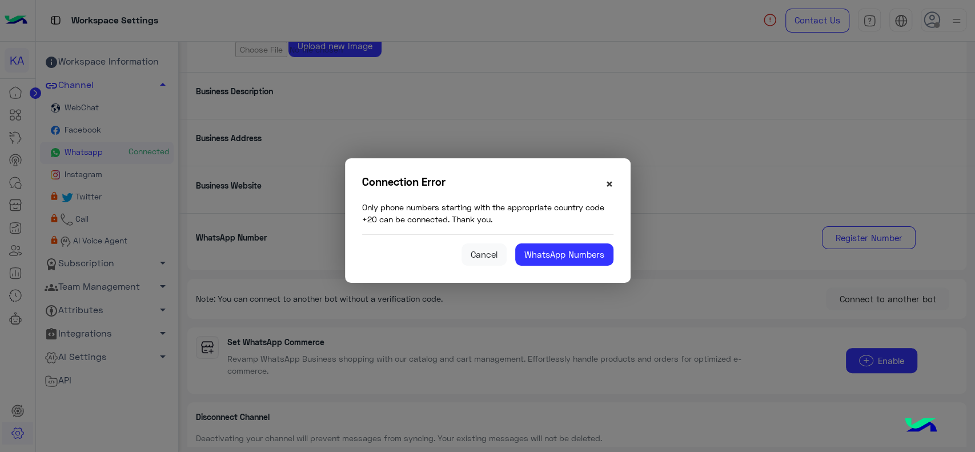
click at [612, 188] on span "×" at bounding box center [609, 183] width 8 height 15
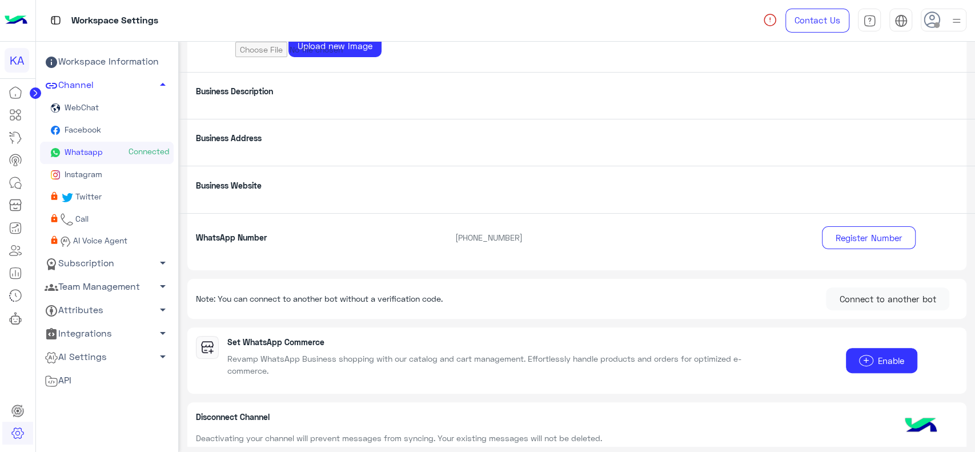
click at [17, 21] on img at bounding box center [16, 21] width 23 height 24
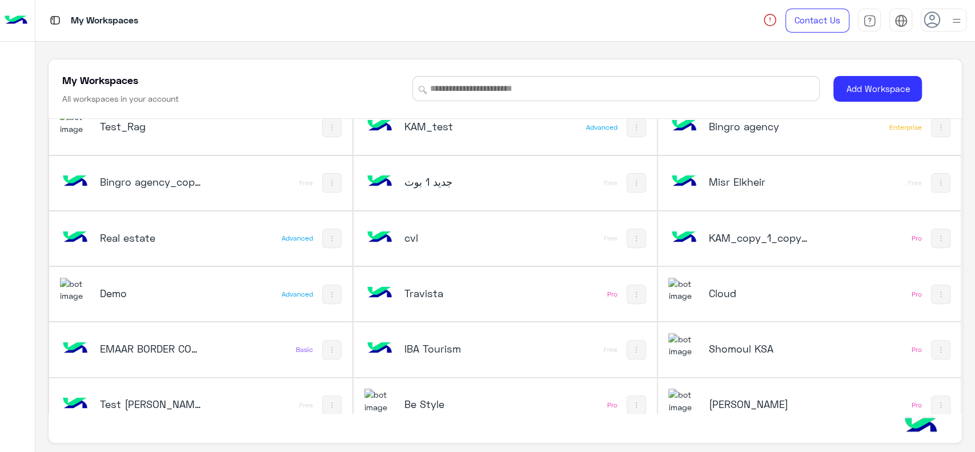
scroll to position [536, 0]
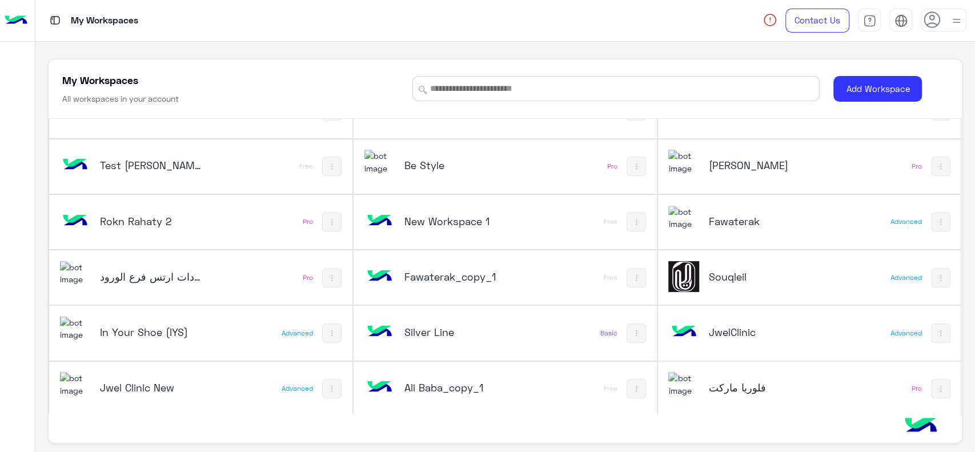
click at [467, 374] on div "Ali Baba_copy_1" at bounding box center [448, 388] width 169 height 33
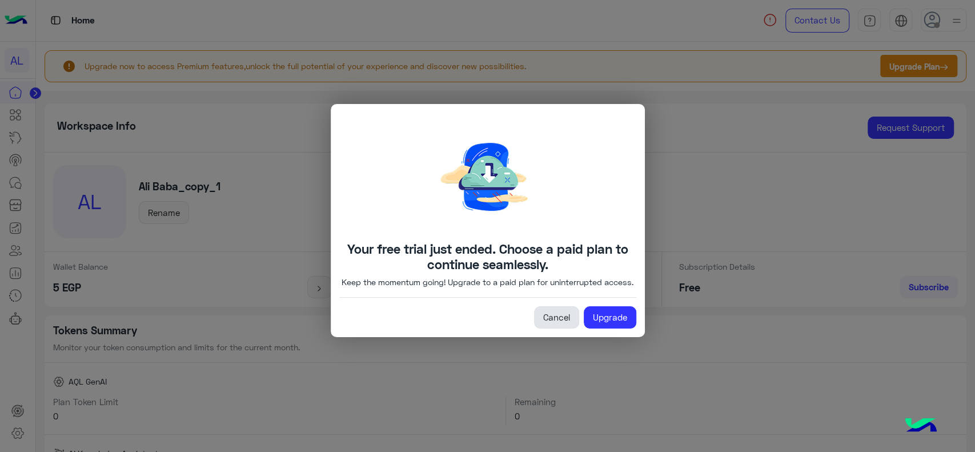
click at [562, 329] on link "Cancel" at bounding box center [556, 317] width 45 height 23
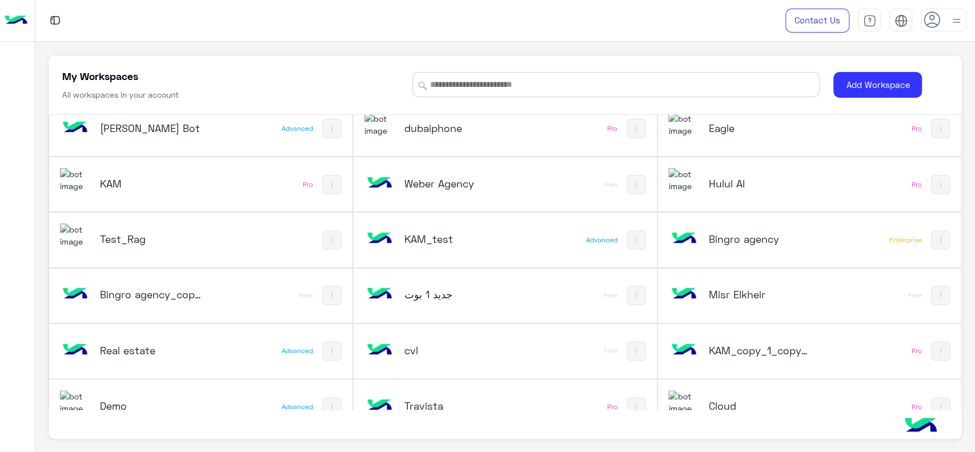
scroll to position [179, 0]
click at [765, 354] on h5 "KAM_copy_1_copy_1" at bounding box center [759, 351] width 102 height 14
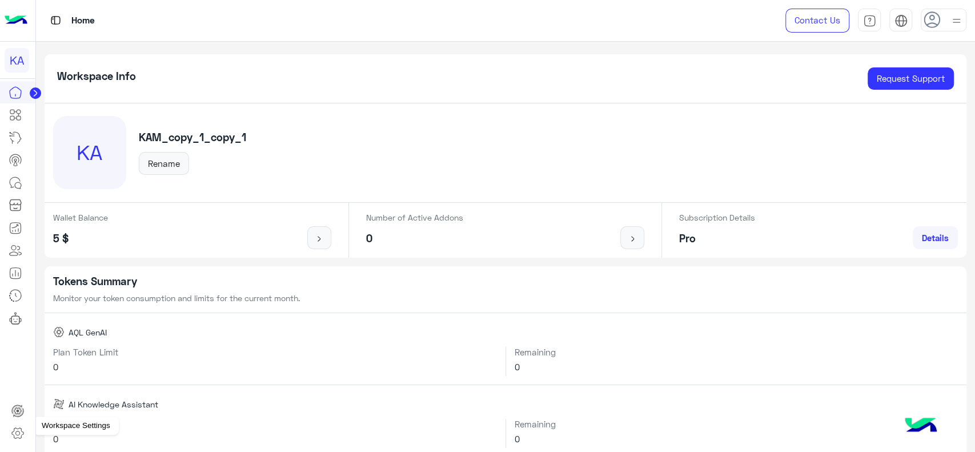
click at [18, 423] on link at bounding box center [17, 433] width 31 height 23
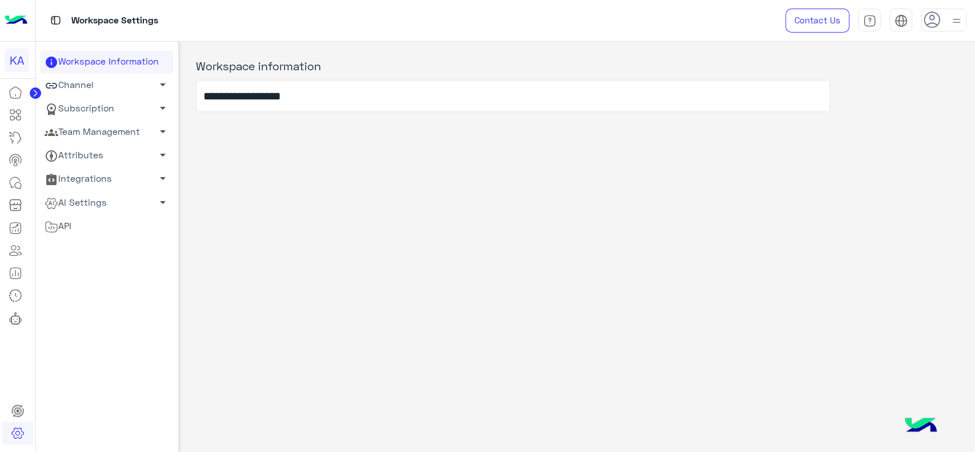
click at [110, 90] on link "Channel arrow_drop_down" at bounding box center [107, 85] width 134 height 23
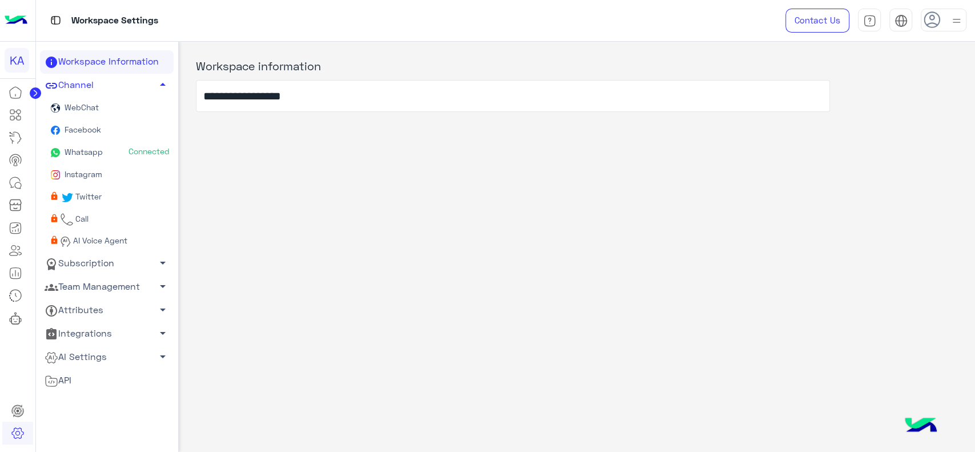
click at [101, 144] on link "Whatsapp Connected" at bounding box center [107, 153] width 134 height 22
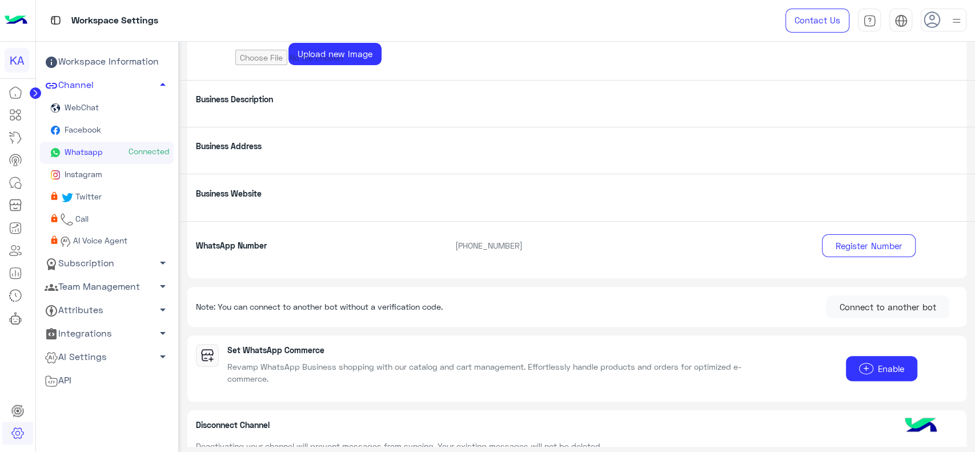
scroll to position [120, 0]
click at [848, 303] on button "Connect to another bot" at bounding box center [887, 306] width 123 height 23
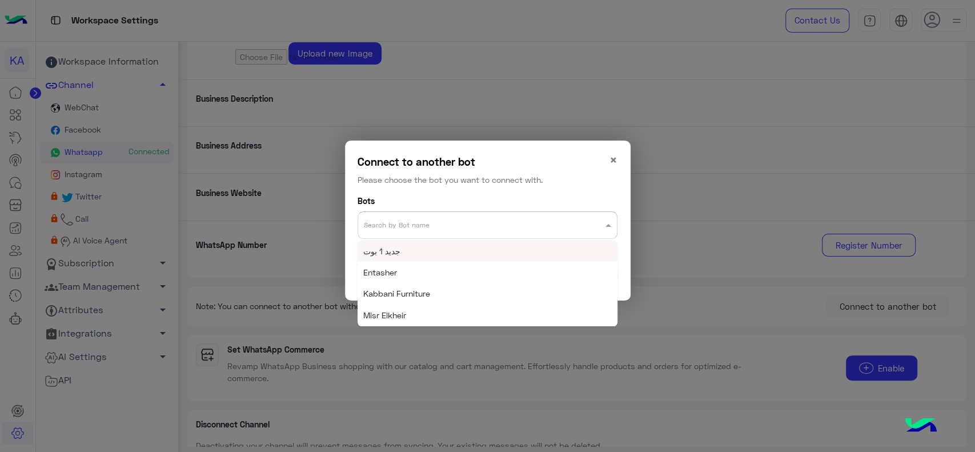
click at [457, 224] on input "text" at bounding box center [465, 222] width 202 height 14
click at [415, 318] on span "Ali Baba_copy_1" at bounding box center [394, 315] width 63 height 10
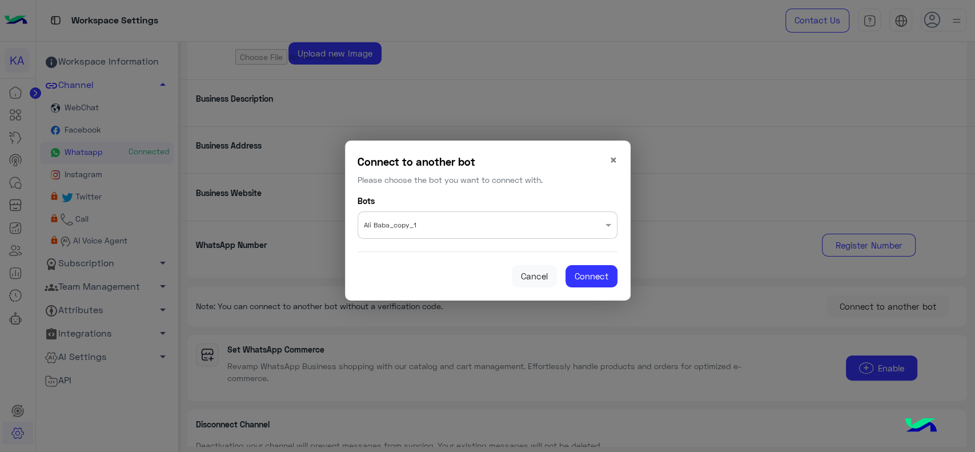
click at [415, 318] on modal-container "Connect to another bot Please choose the bot you want to connect with. × Bots S…" at bounding box center [487, 226] width 975 height 452
click at [595, 281] on span "Connect" at bounding box center [592, 276] width 34 height 10
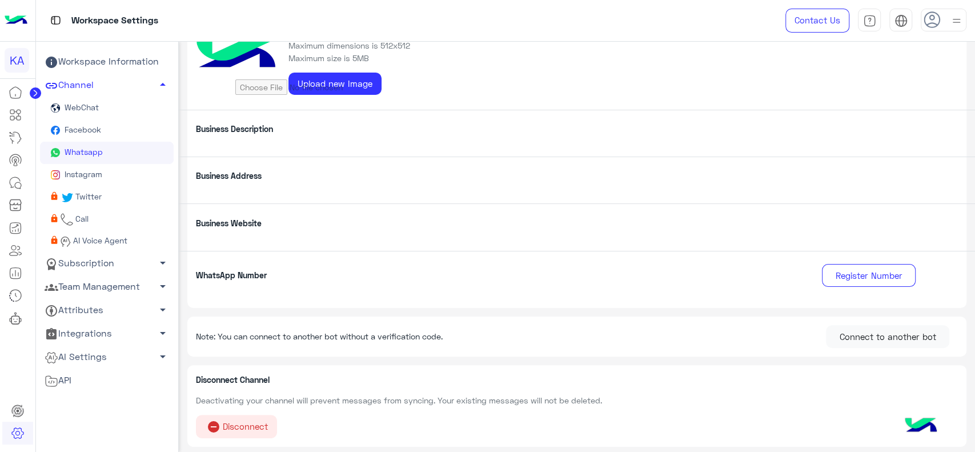
click at [35, 94] on icon at bounding box center [35, 93] width 3 height 6
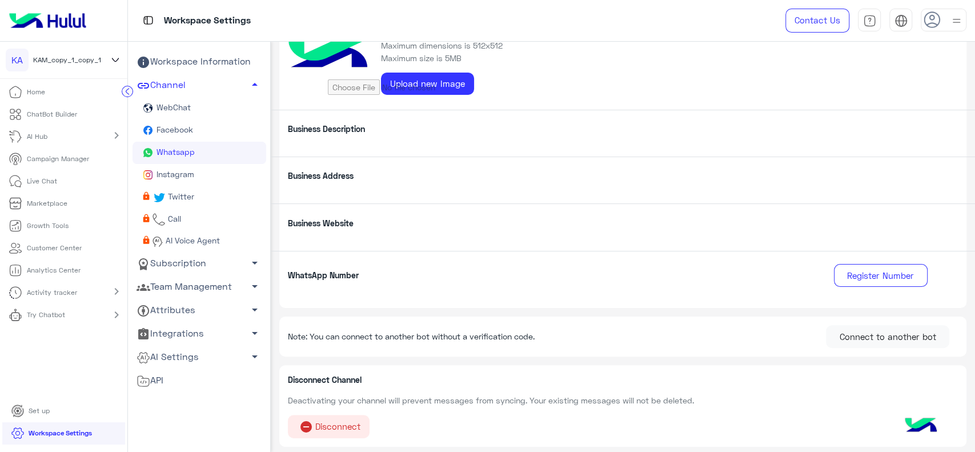
click at [111, 64] on icon at bounding box center [115, 60] width 13 height 14
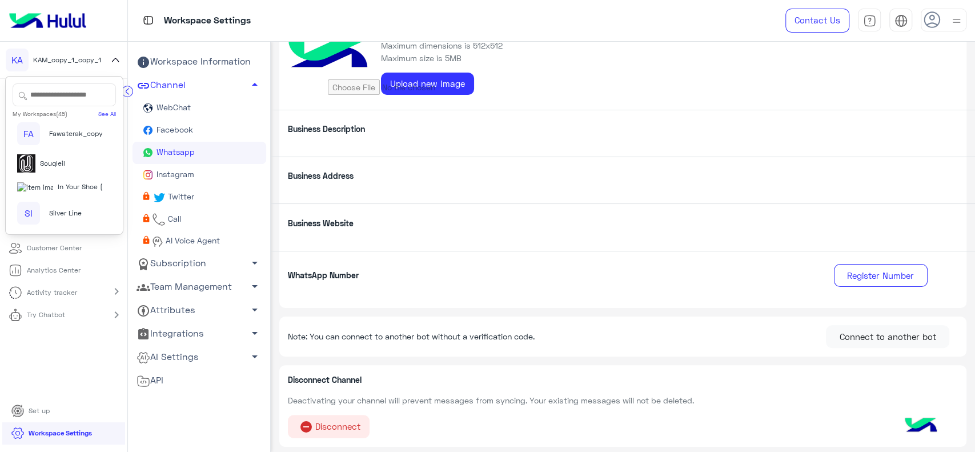
scroll to position [1242, 0]
click at [74, 187] on span "Ali Baba_copy_1" at bounding box center [75, 192] width 53 height 10
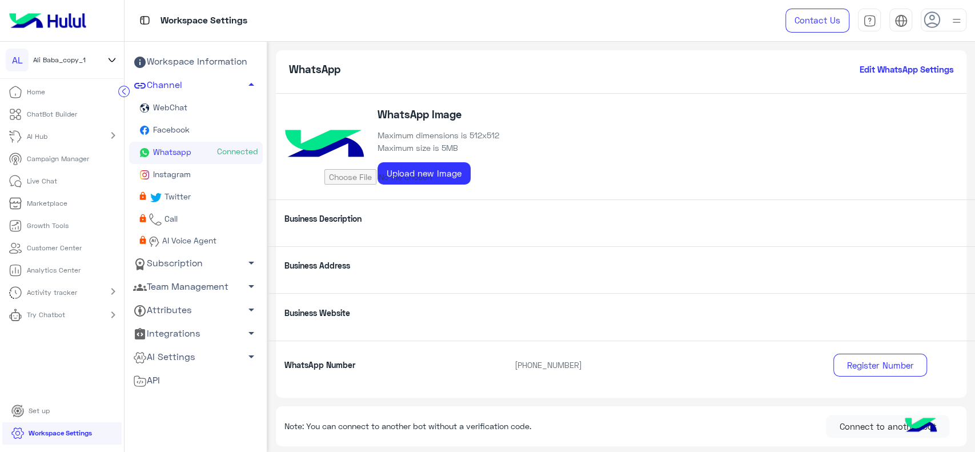
click at [62, 109] on p "ChatBot Builder" at bounding box center [52, 114] width 50 height 10
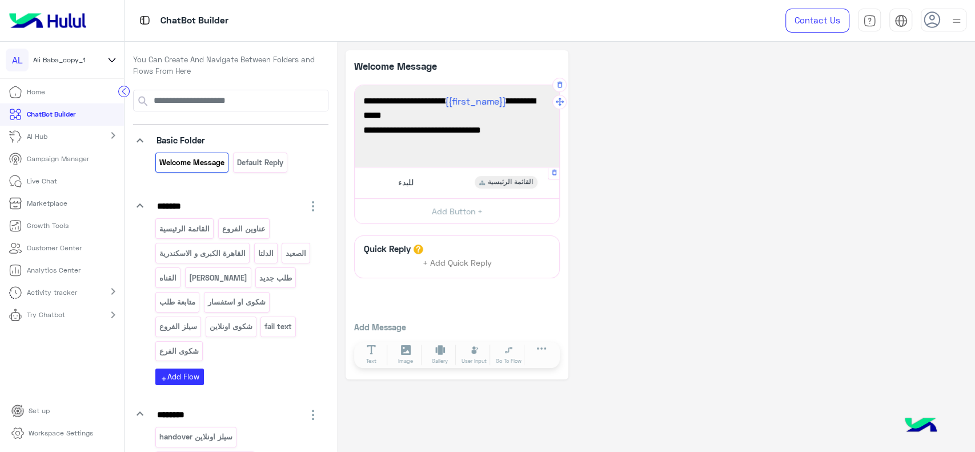
click at [408, 173] on div "للبدء القائمة الرئيسية" at bounding box center [457, 182] width 196 height 22
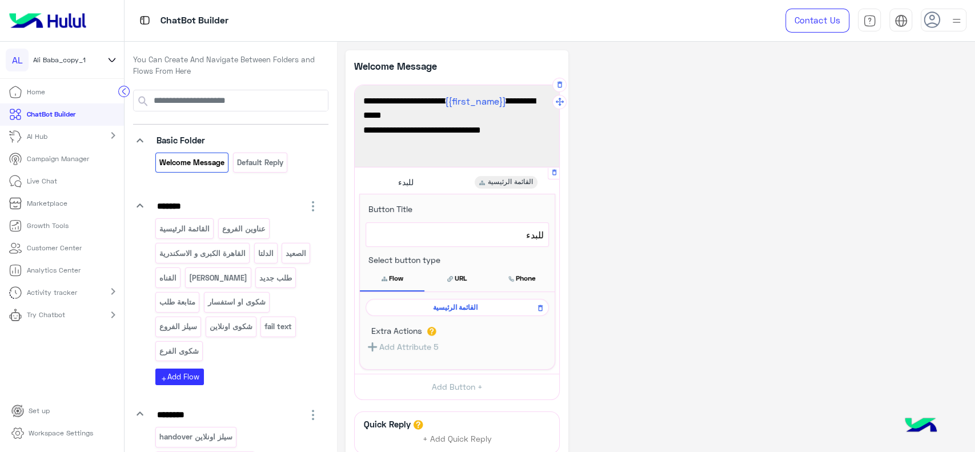
click at [449, 308] on span "القائمة الرئيسية" at bounding box center [455, 307] width 167 height 10
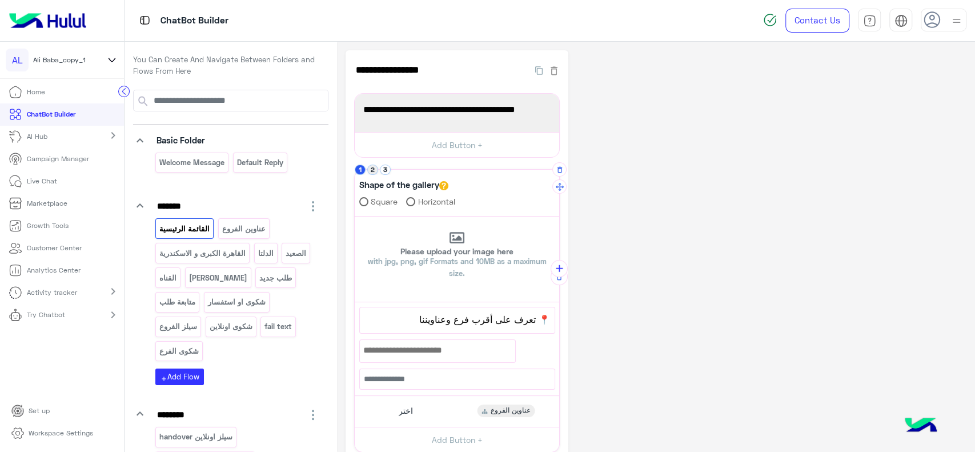
click at [370, 167] on button "2" at bounding box center [372, 170] width 11 height 11
click at [385, 174] on button "3" at bounding box center [385, 170] width 11 height 11
click at [360, 171] on button "1" at bounding box center [360, 170] width 11 height 11
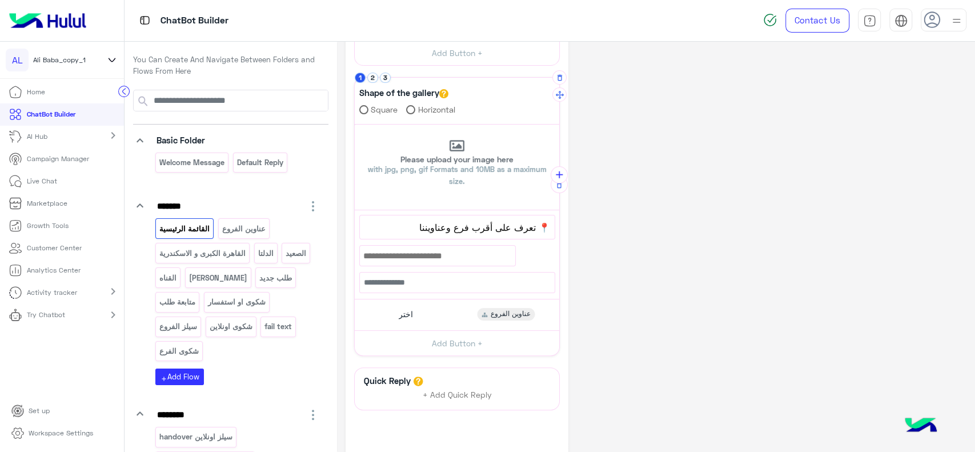
scroll to position [95, 0]
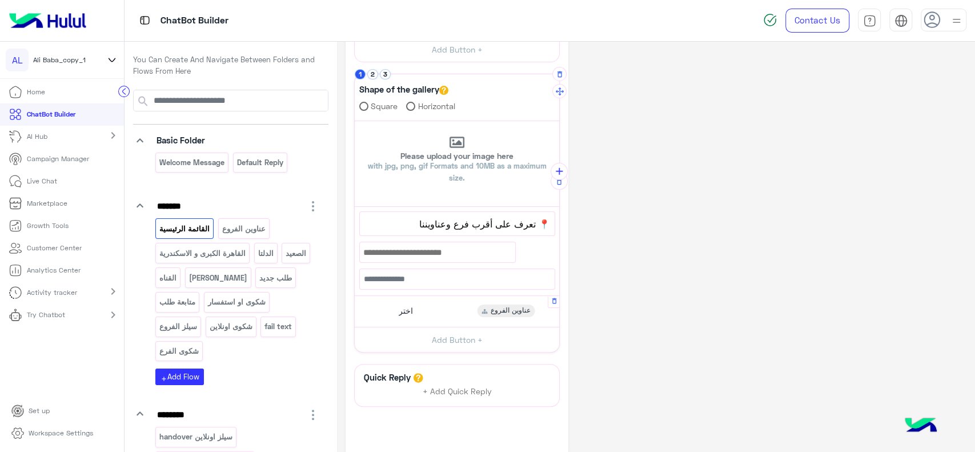
click at [420, 305] on div "اختر عناوين الفروع" at bounding box center [457, 311] width 196 height 22
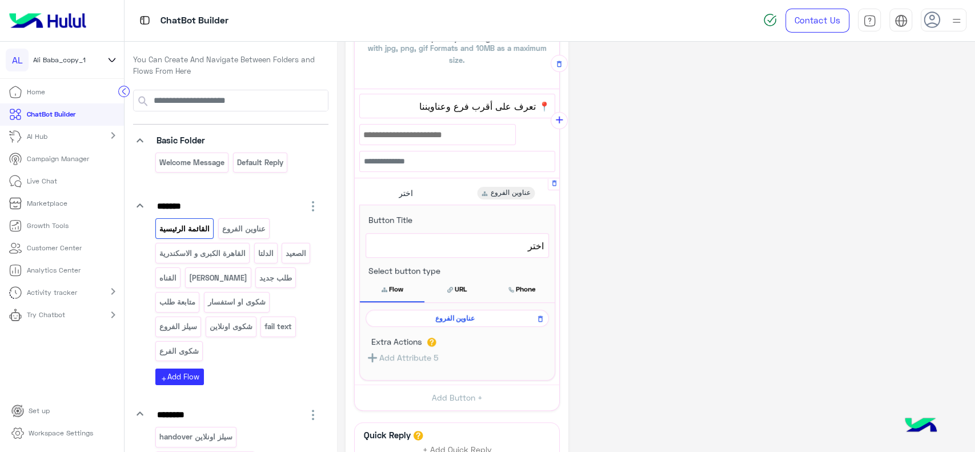
scroll to position [214, 0]
click at [437, 314] on span "عناوين الفروع" at bounding box center [455, 317] width 167 height 10
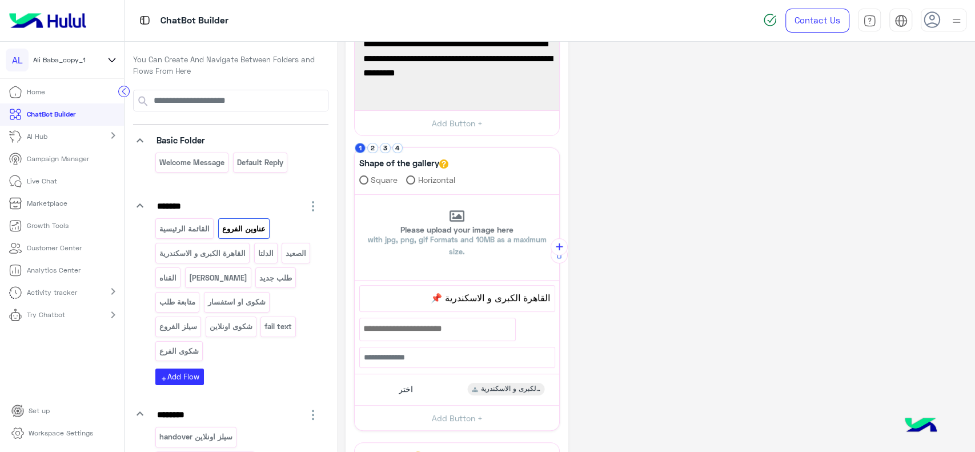
scroll to position [81, 0]
click at [371, 148] on button "2" at bounding box center [372, 147] width 11 height 11
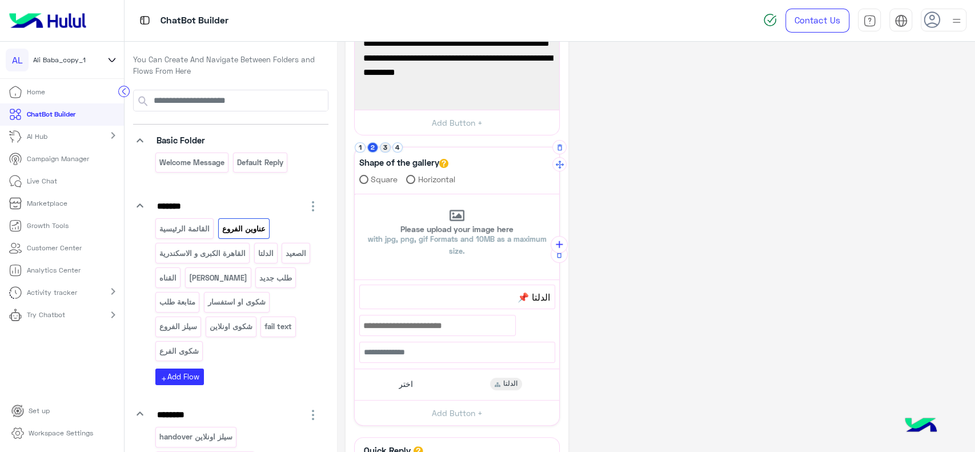
click at [384, 148] on button "3" at bounding box center [385, 147] width 11 height 11
click at [395, 148] on button "4" at bounding box center [397, 147] width 11 height 11
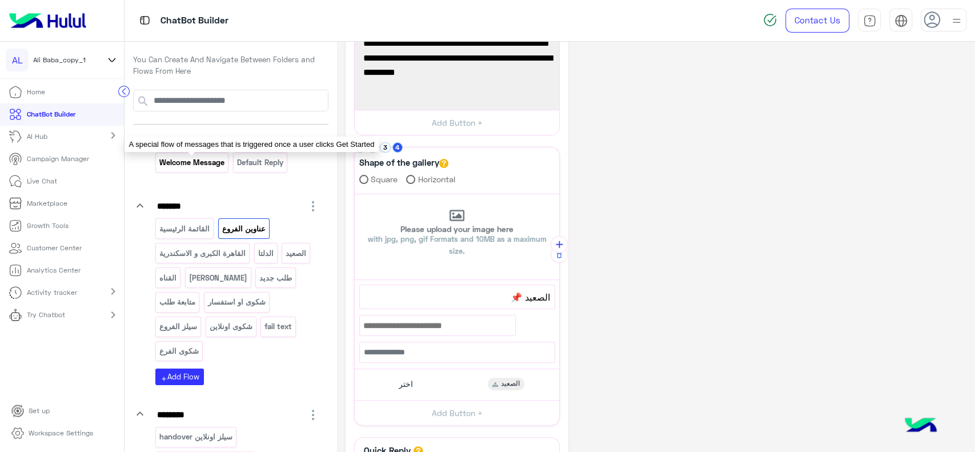
click at [196, 167] on p "Welcome Message" at bounding box center [192, 162] width 67 height 13
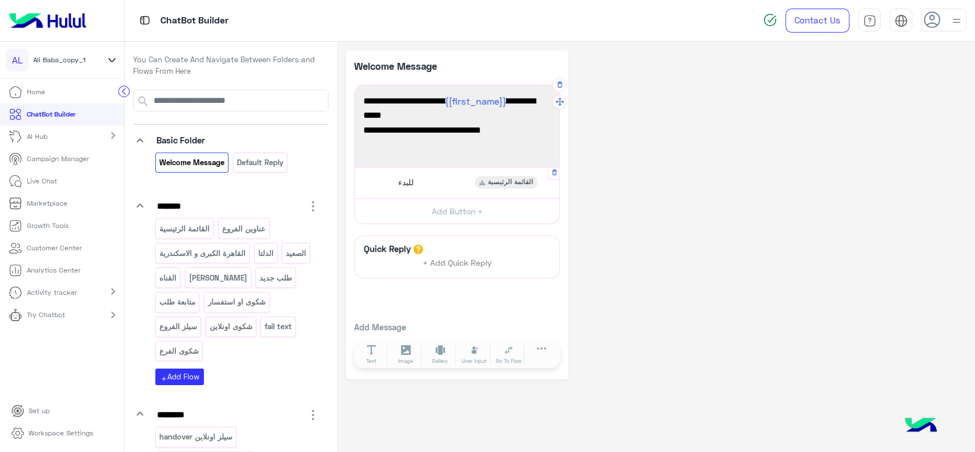
click at [431, 181] on div "للبدء القائمة الرئيسية" at bounding box center [457, 182] width 196 height 22
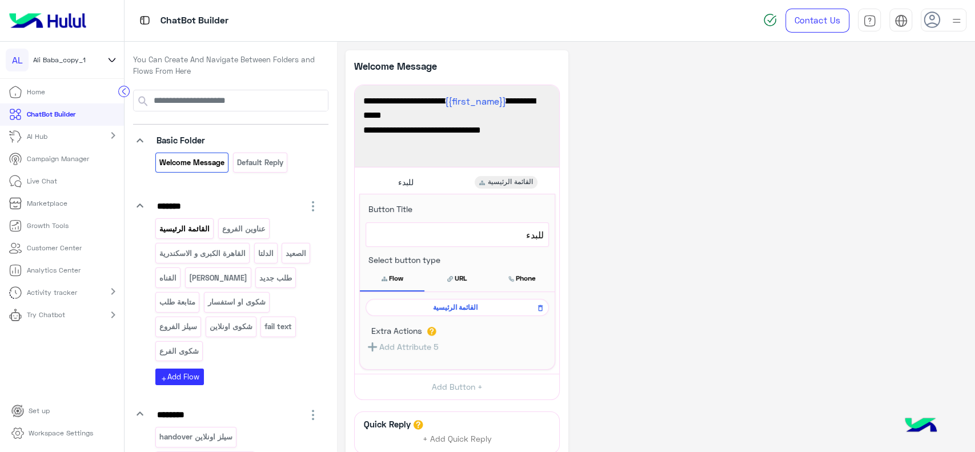
click at [206, 226] on p "القائمة الرئيسية" at bounding box center [185, 228] width 52 height 13
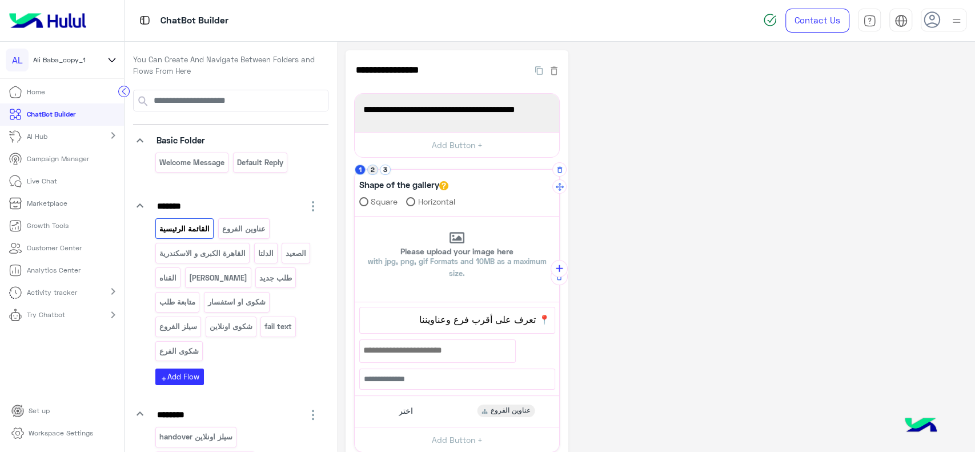
drag, startPoint x: 378, startPoint y: 169, endPoint x: 371, endPoint y: 167, distance: 7.8
click at [371, 167] on button "2" at bounding box center [372, 170] width 11 height 11
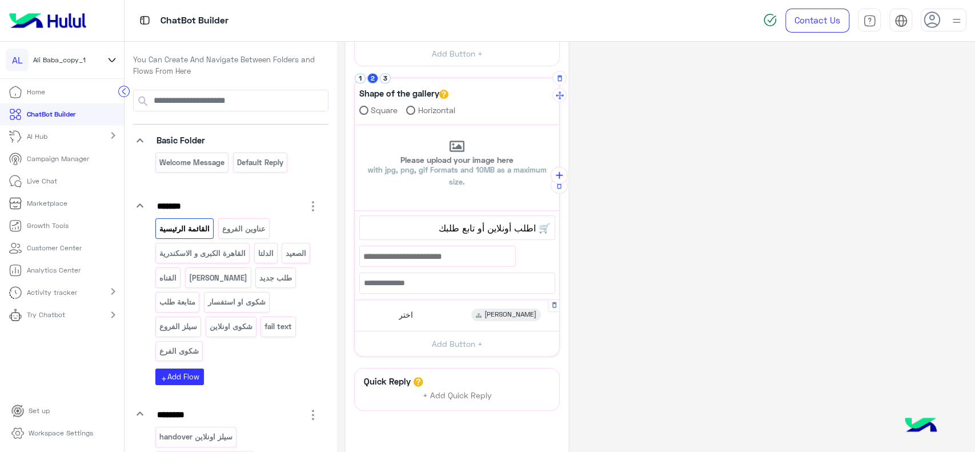
click at [440, 312] on div "اختر منيو أونلاين" at bounding box center [457, 315] width 196 height 22
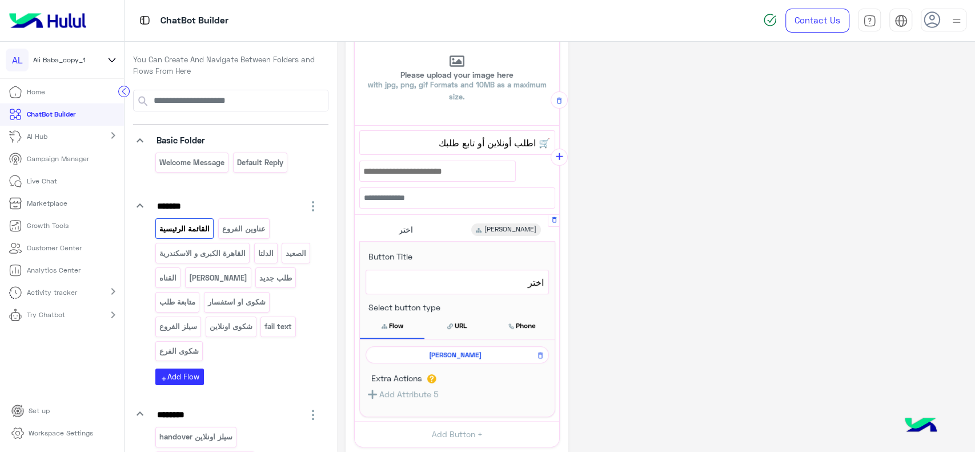
scroll to position [181, 0]
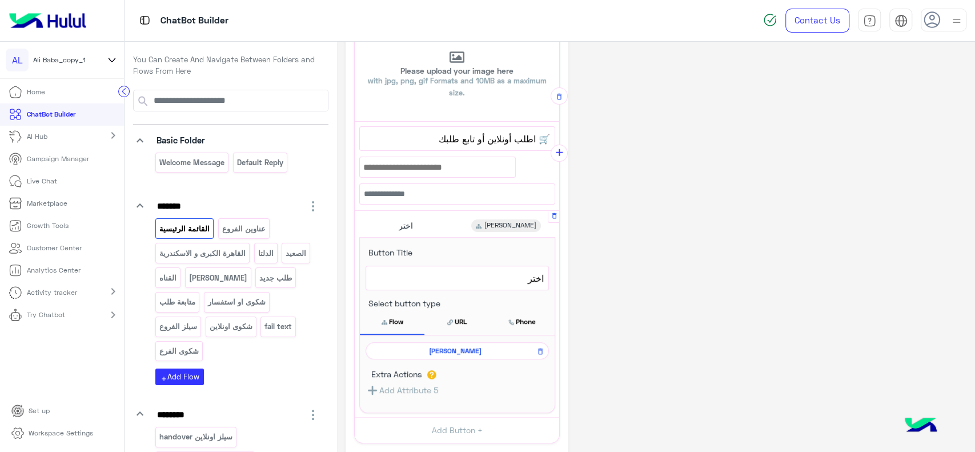
click at [452, 346] on span "منيو أونلاين" at bounding box center [455, 351] width 167 height 10
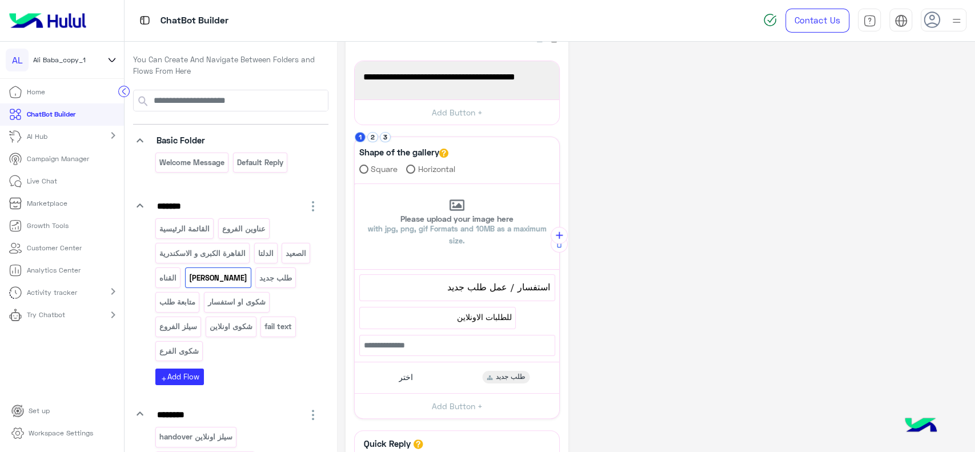
scroll to position [35, 0]
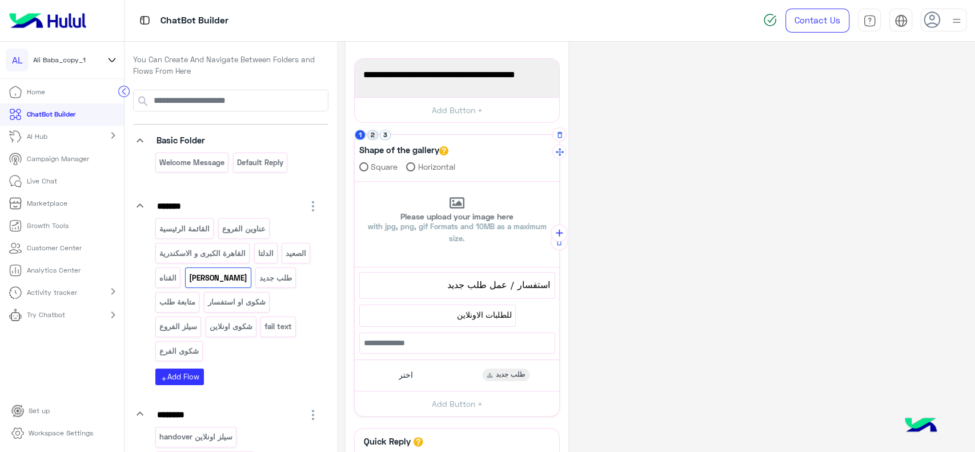
click at [372, 135] on button "2" at bounding box center [372, 135] width 11 height 11
click at [384, 135] on button "3" at bounding box center [385, 135] width 11 height 11
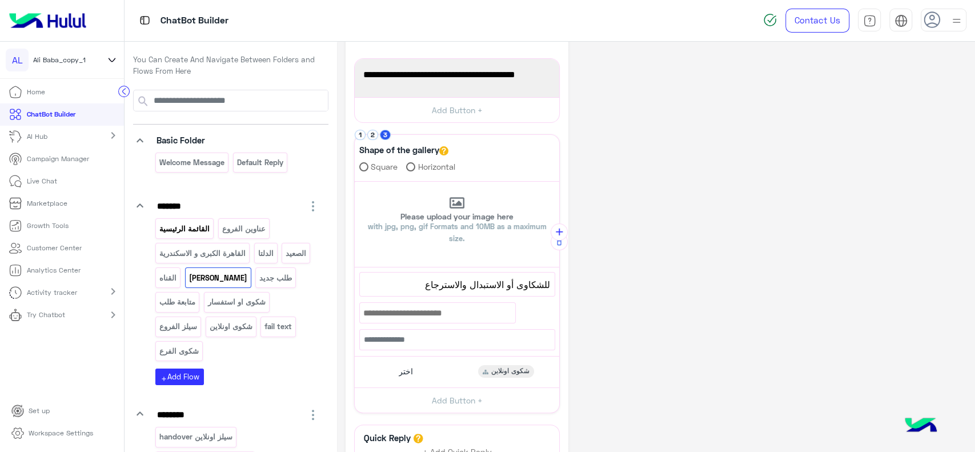
click at [192, 220] on div "القائمة الرئيسية" at bounding box center [184, 228] width 58 height 20
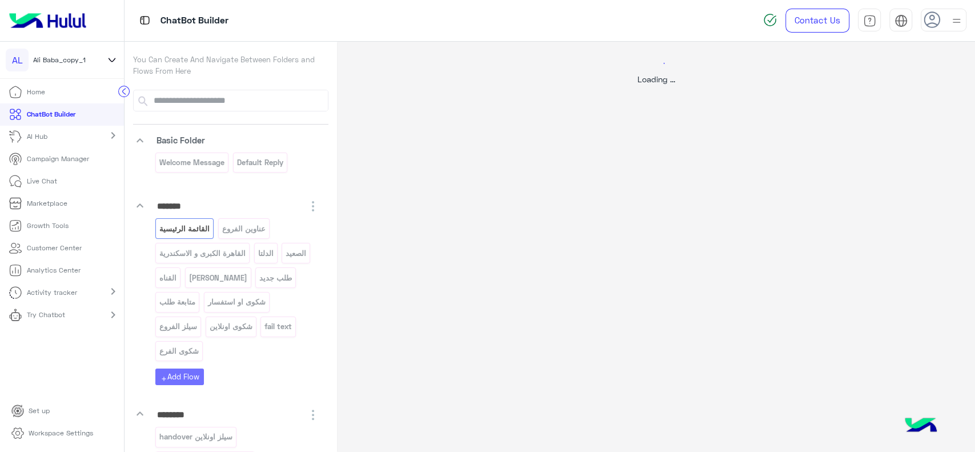
scroll to position [0, 0]
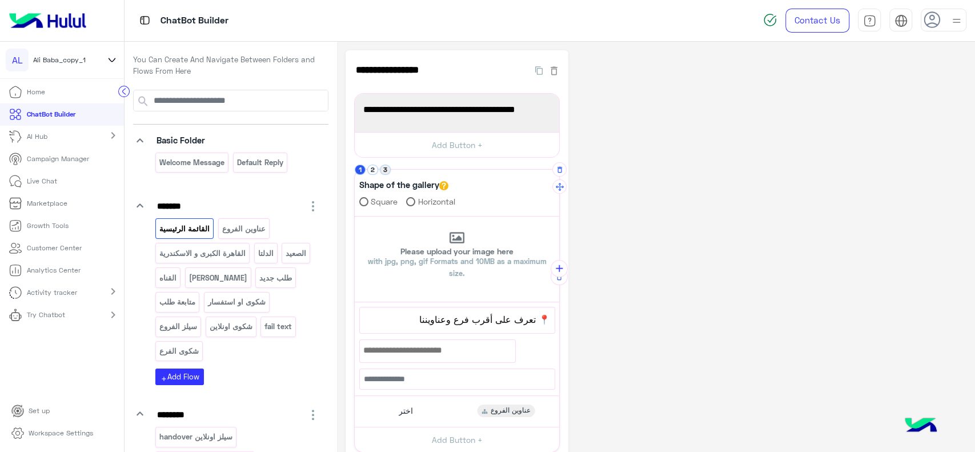
click at [388, 169] on button "3" at bounding box center [385, 170] width 11 height 11
click at [411, 396] on div "اختر faq" at bounding box center [457, 406] width 196 height 22
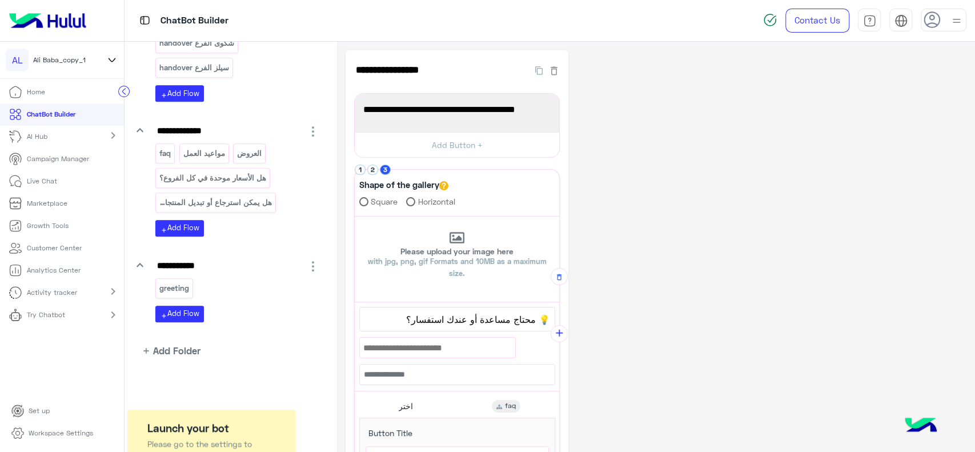
scroll to position [443, 0]
click at [169, 146] on p "faq" at bounding box center [165, 152] width 13 height 13
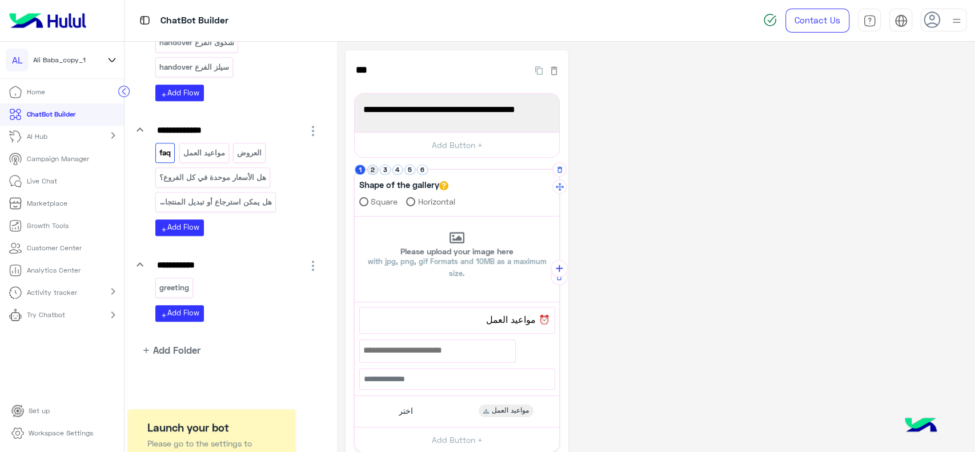
click at [373, 165] on button "2" at bounding box center [372, 170] width 11 height 11
click at [390, 171] on li "3" at bounding box center [386, 170] width 13 height 11
click at [388, 169] on button "3" at bounding box center [385, 170] width 11 height 11
click at [395, 170] on button "4" at bounding box center [397, 170] width 11 height 11
click at [411, 170] on button "5" at bounding box center [409, 170] width 11 height 11
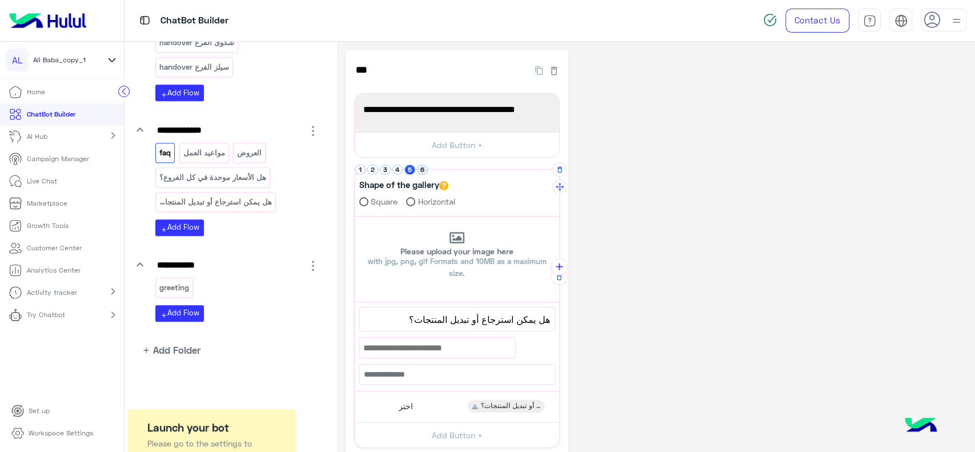
click at [424, 170] on button "6" at bounding box center [422, 170] width 11 height 11
click at [71, 308] on link "Try Chatbot" at bounding box center [39, 315] width 78 height 22
click at [41, 344] on p "WhatsApp" at bounding box center [40, 344] width 41 height 10
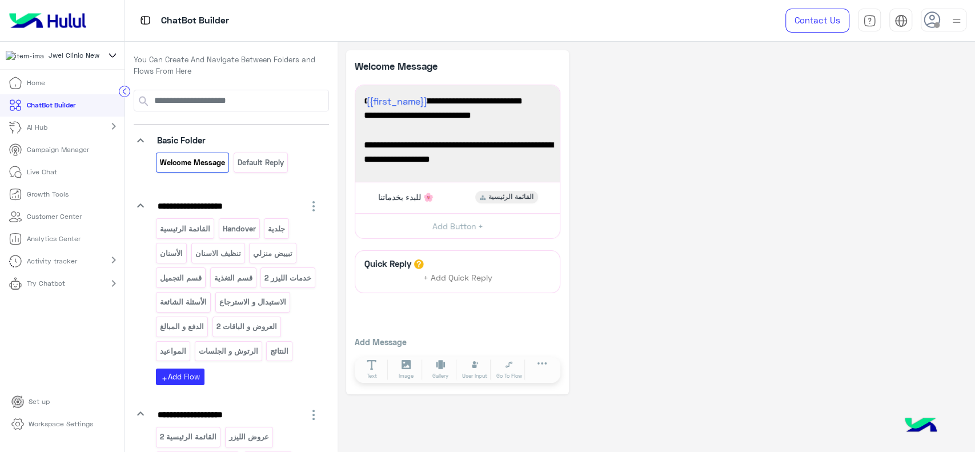
click at [60, 429] on p "Workspace Settings" at bounding box center [61, 424] width 65 height 10
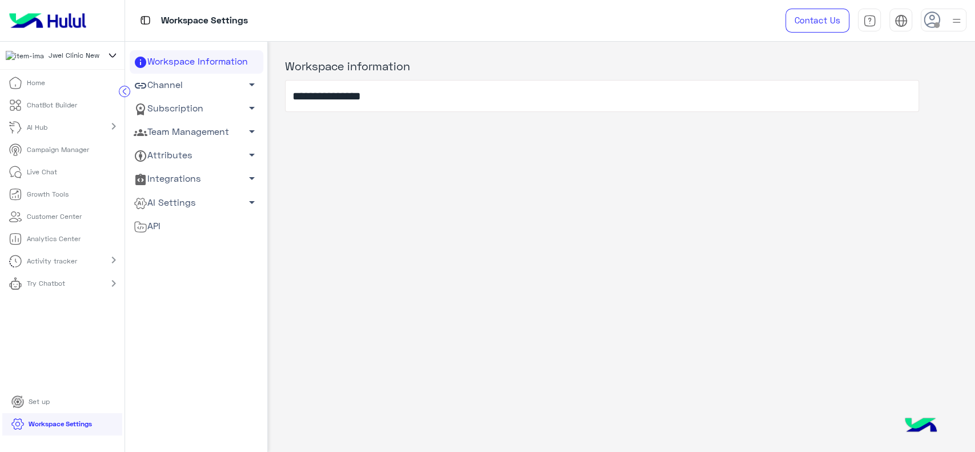
click at [204, 82] on link "Channel arrow_drop_down" at bounding box center [197, 85] width 134 height 23
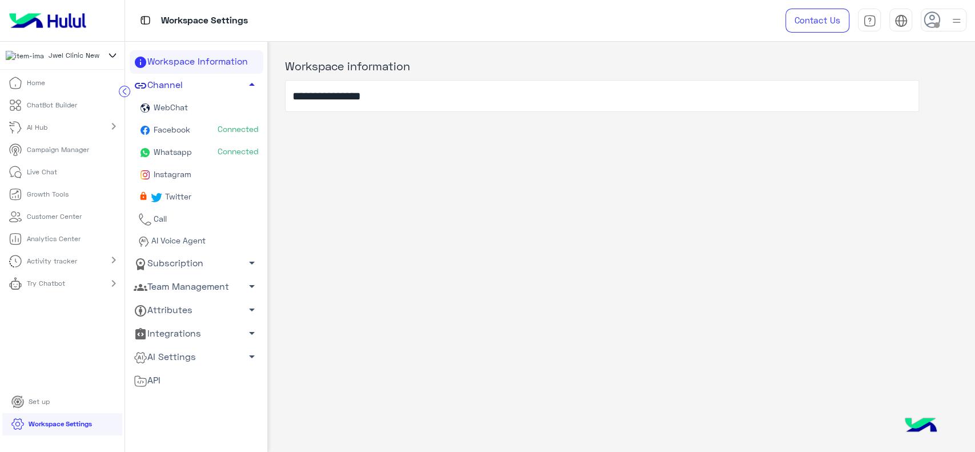
click at [204, 82] on link "Channel arrow_drop_up" at bounding box center [197, 85] width 134 height 23
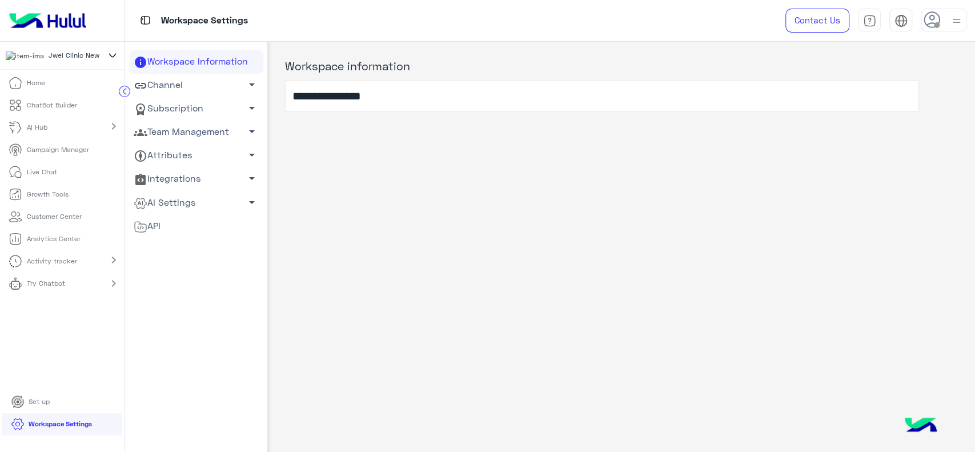
click at [190, 123] on link "Team Management arrow_drop_down" at bounding box center [197, 132] width 134 height 23
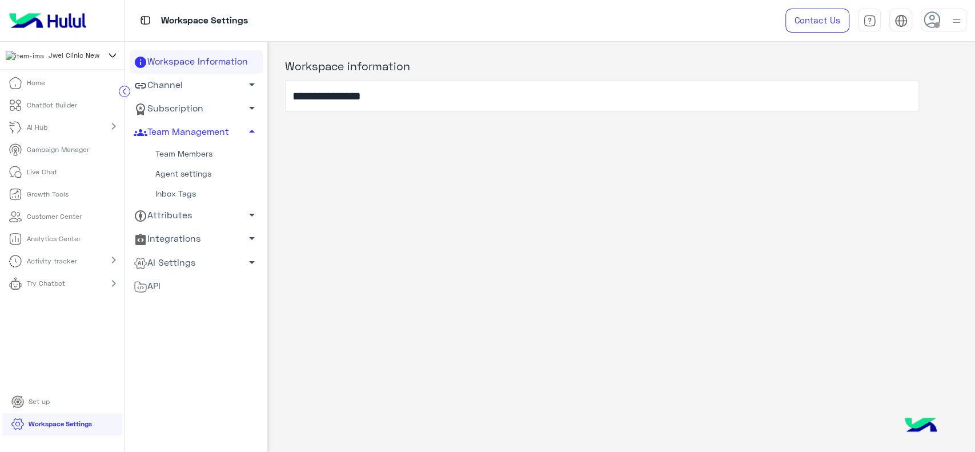
click at [205, 111] on link "Subscription arrow_drop_down" at bounding box center [197, 108] width 134 height 23
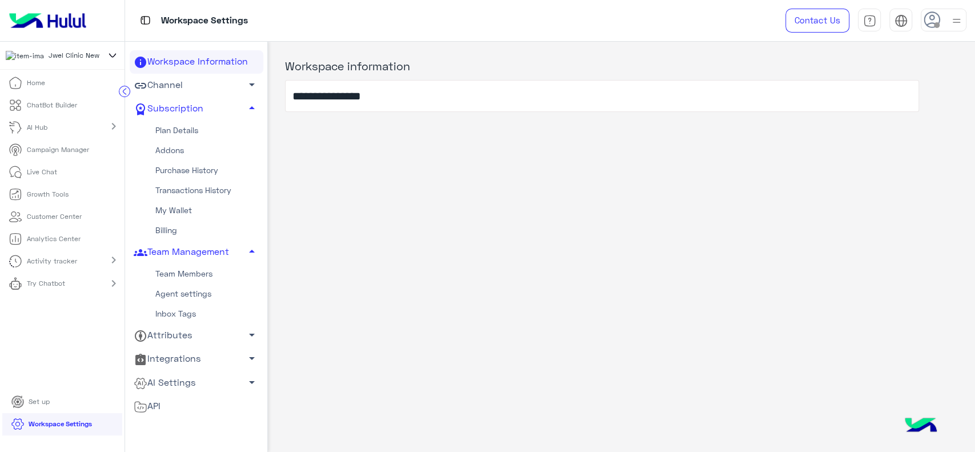
click at [174, 207] on link "My Wallet" at bounding box center [197, 210] width 134 height 20
